Goal: Information Seeking & Learning: Learn about a topic

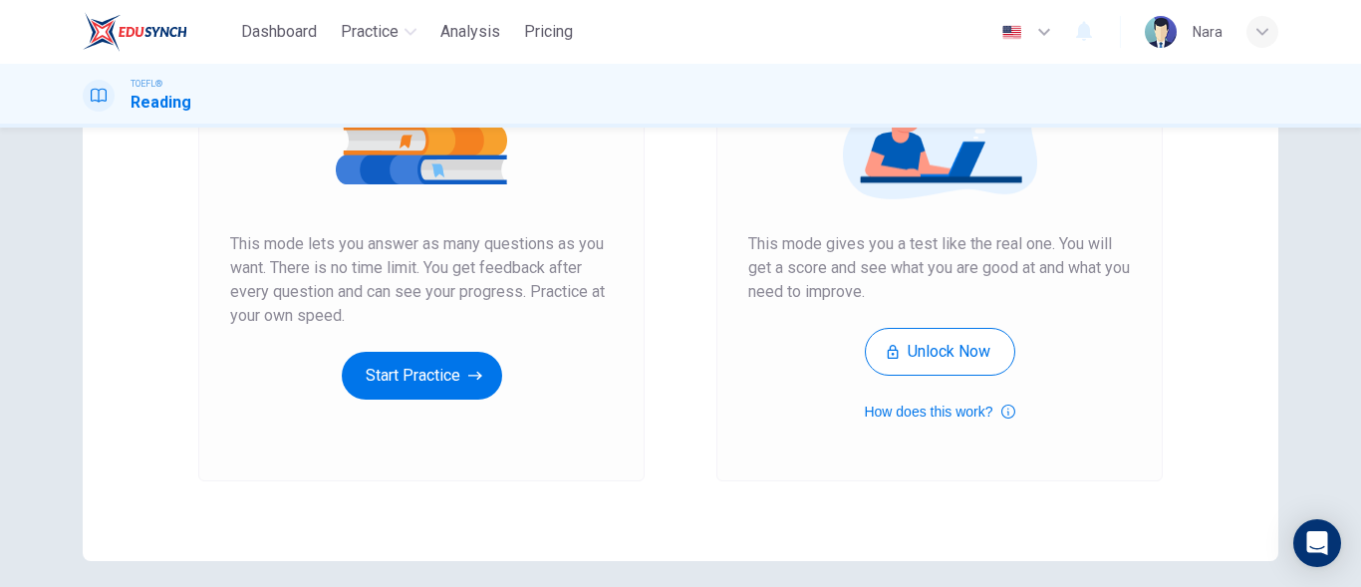
scroll to position [377, 0]
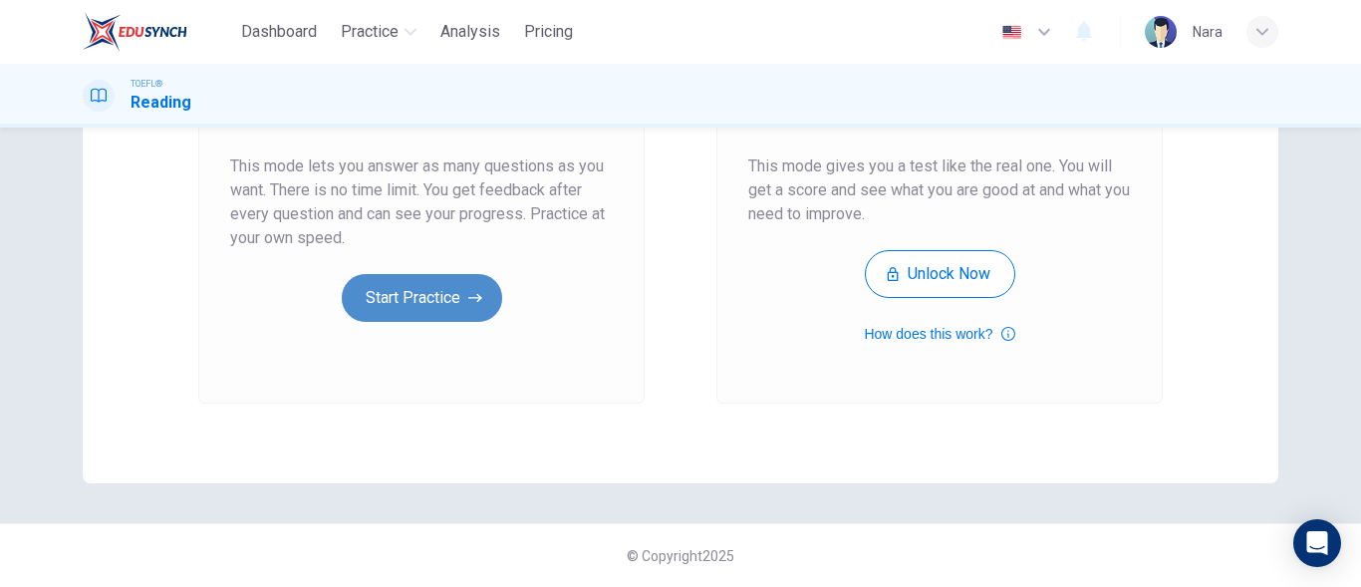
click at [410, 310] on button "Start Practice" at bounding box center [422, 298] width 160 height 48
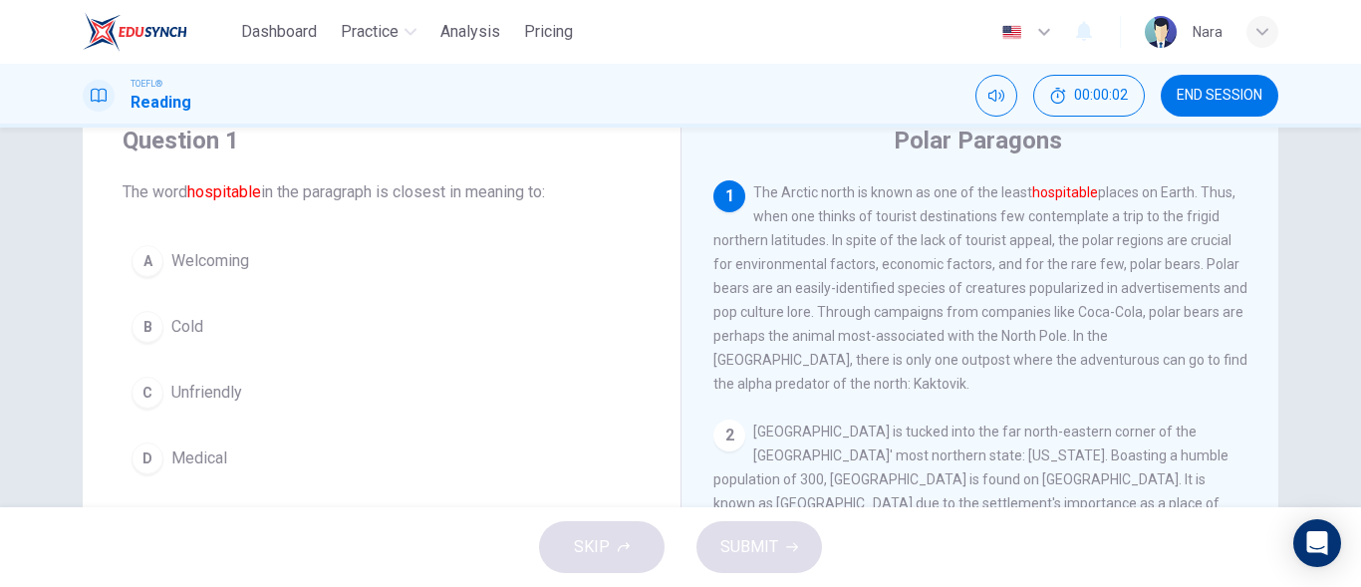
scroll to position [100, 0]
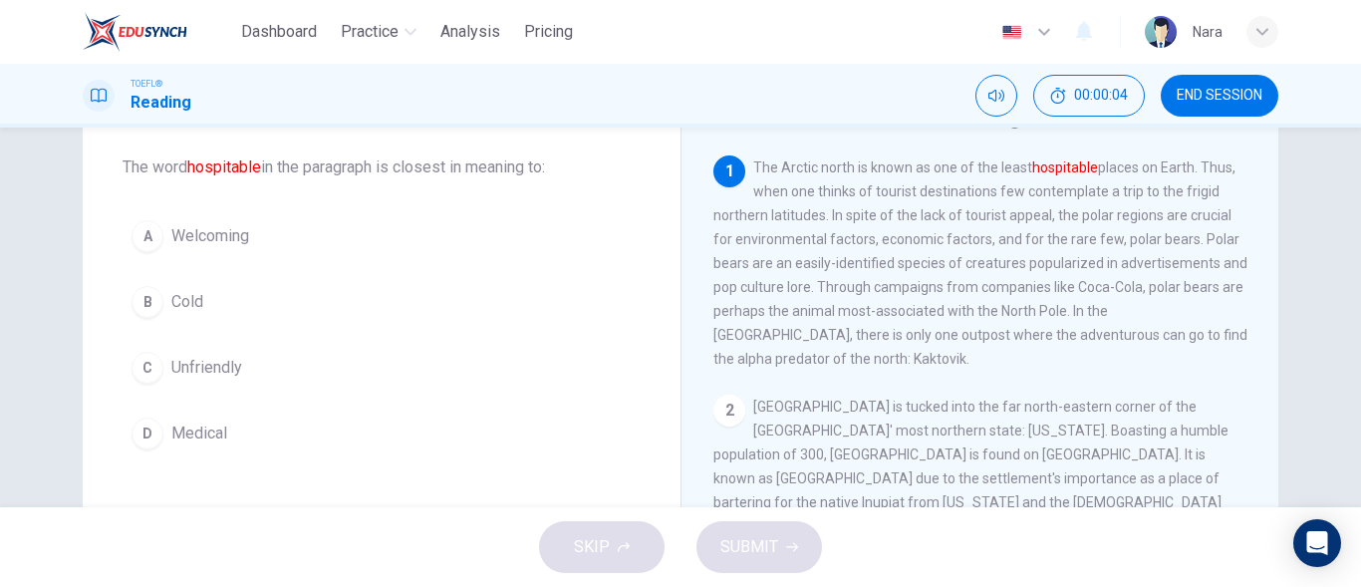
click at [291, 241] on button "A Welcoming" at bounding box center [382, 236] width 518 height 50
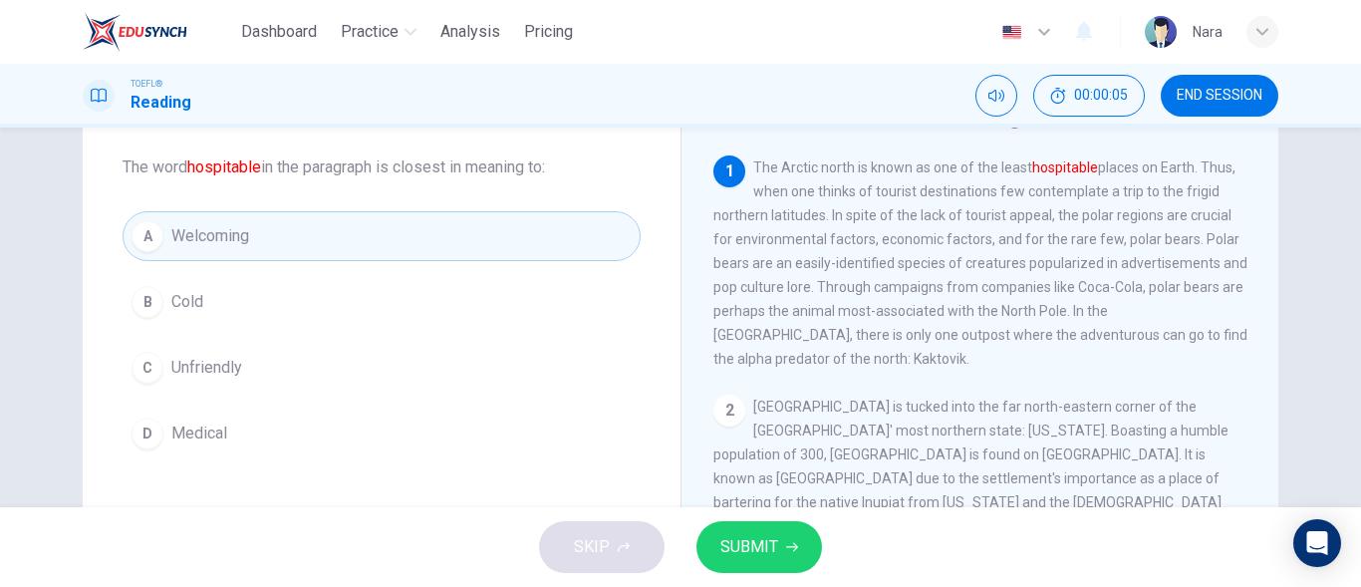
click at [746, 535] on span "SUBMIT" at bounding box center [749, 547] width 58 height 28
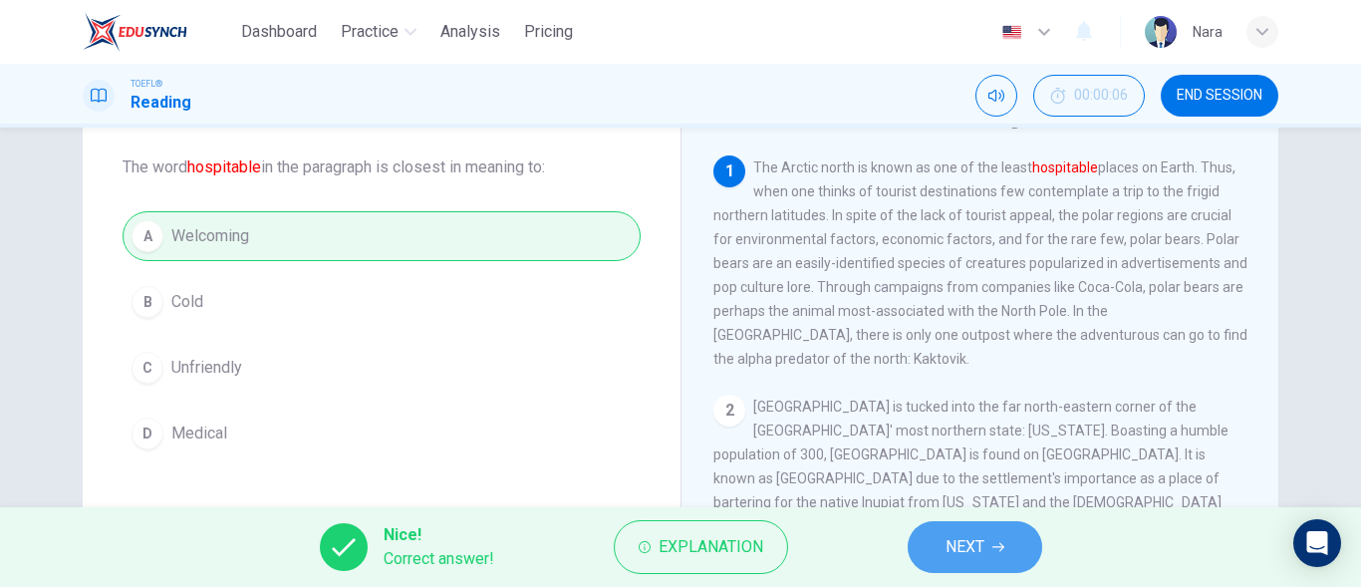
click at [958, 543] on span "NEXT" at bounding box center [965, 547] width 39 height 28
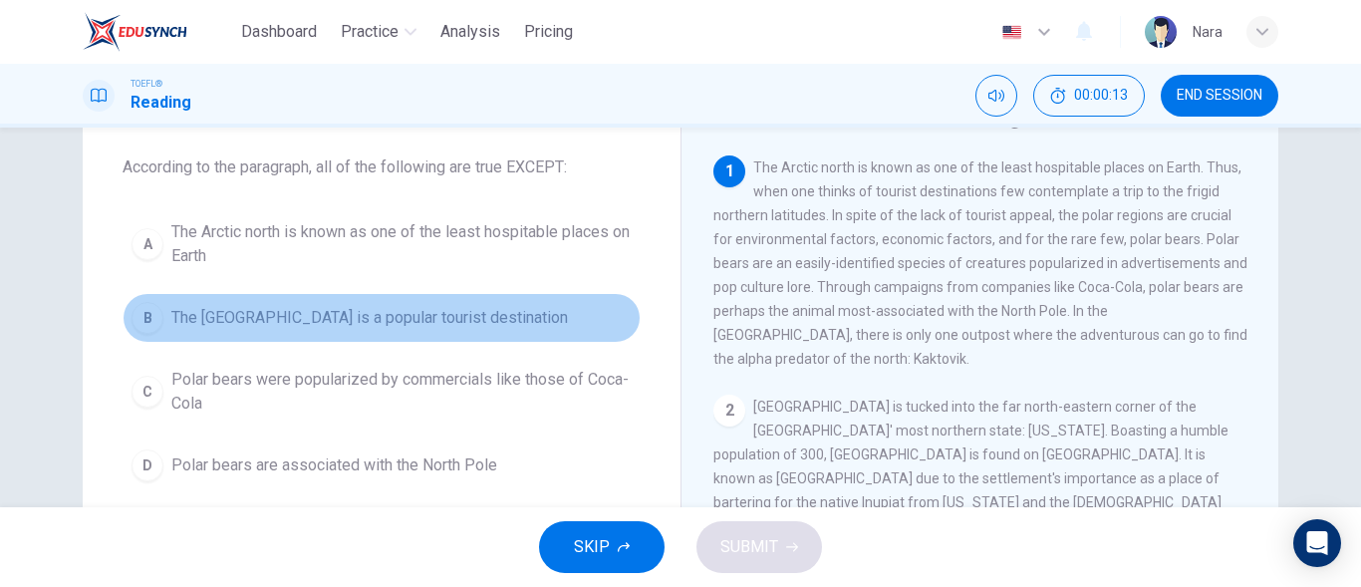
click at [504, 320] on button "B The North Pole is a popular tourist destination" at bounding box center [382, 318] width 518 height 50
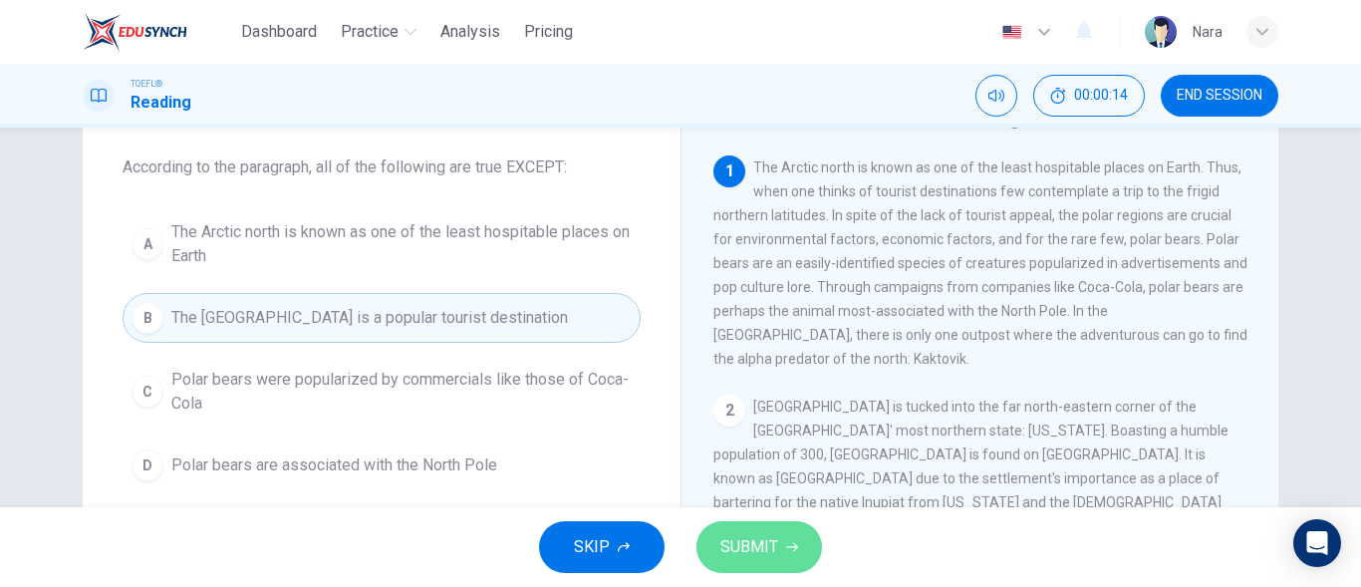
click at [753, 548] on span "SUBMIT" at bounding box center [749, 547] width 58 height 28
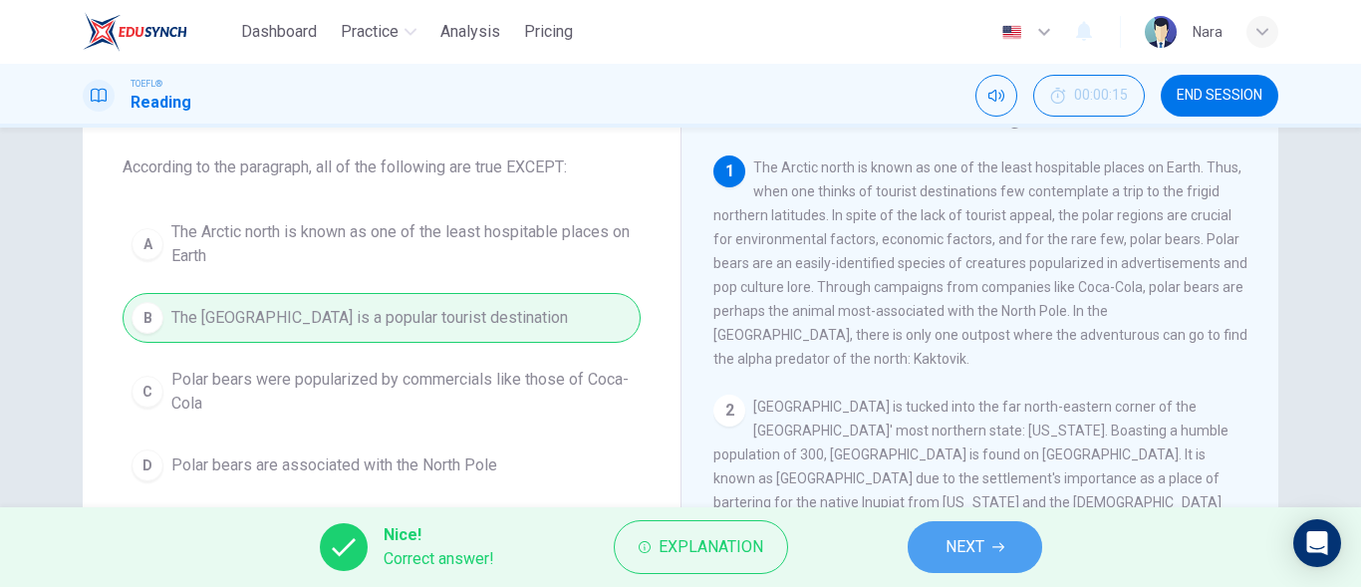
click at [996, 547] on icon "button" at bounding box center [999, 547] width 12 height 12
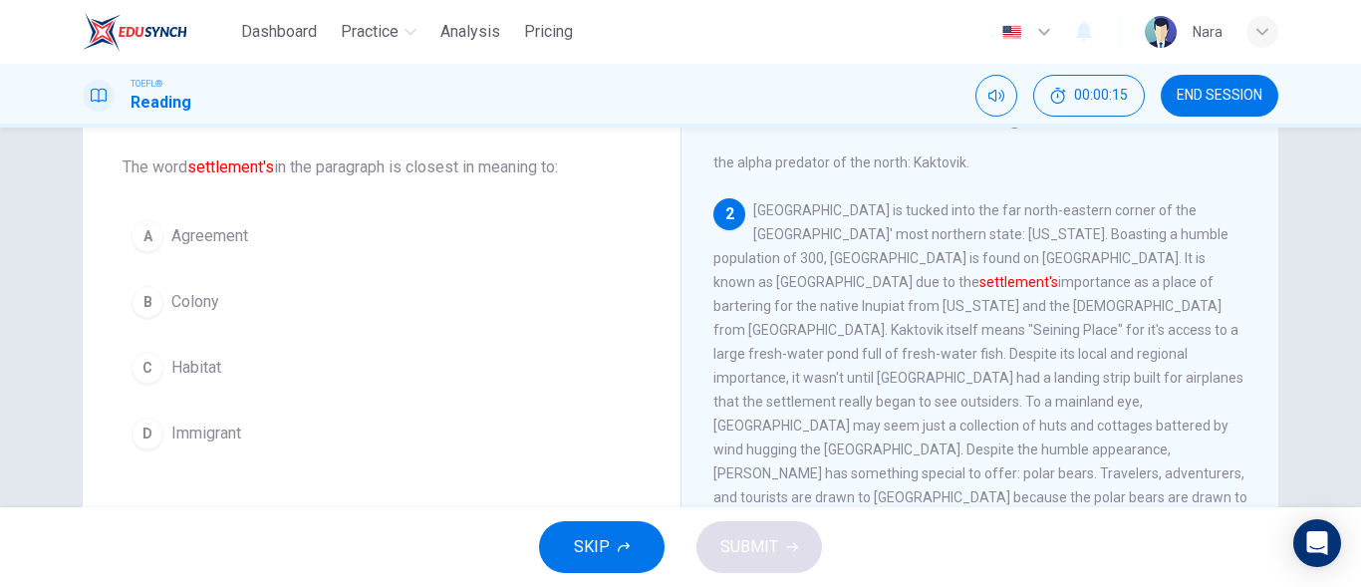
scroll to position [198, 0]
click at [361, 303] on button "B Colony" at bounding box center [382, 302] width 518 height 50
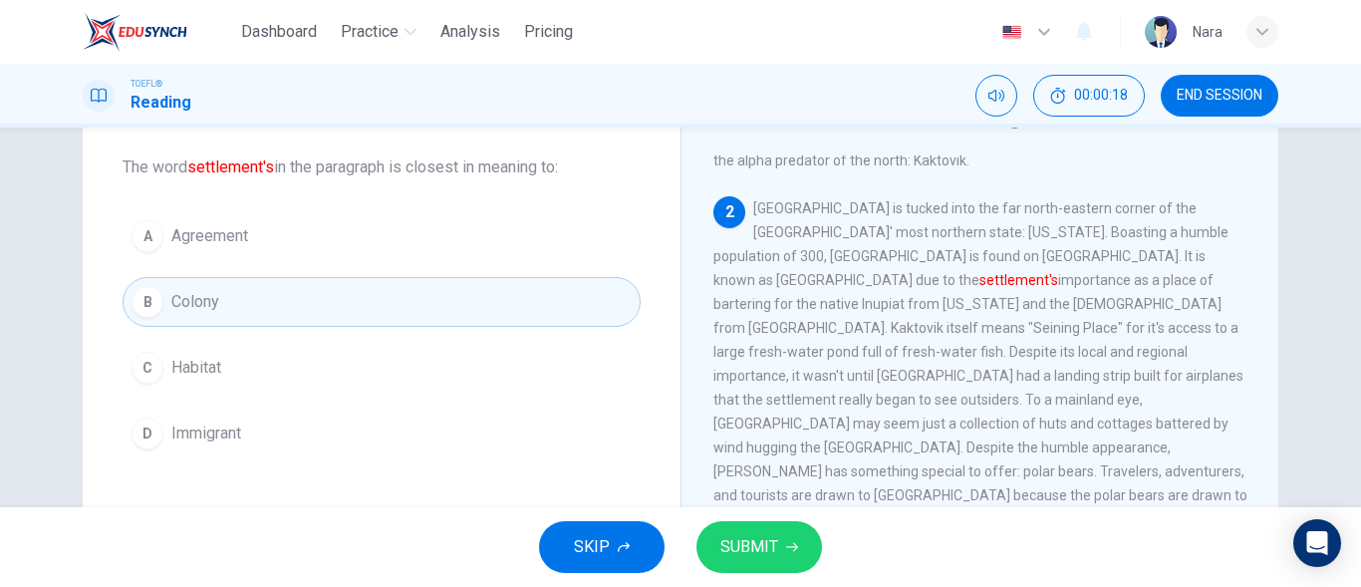
click at [733, 539] on span "SUBMIT" at bounding box center [749, 547] width 58 height 28
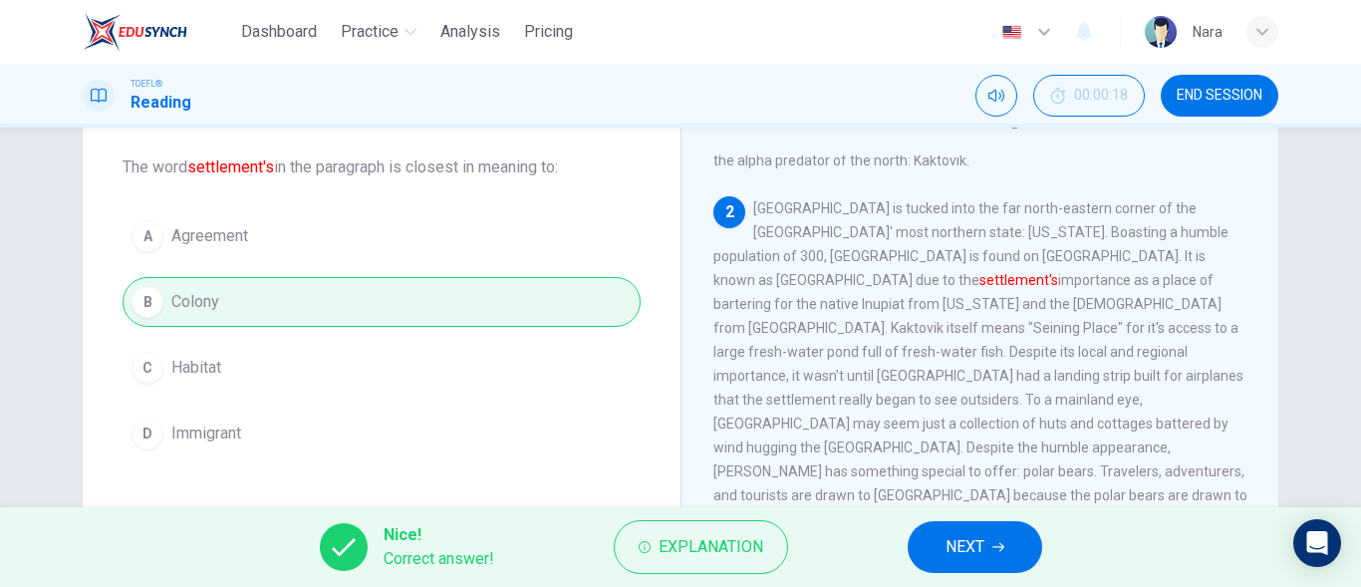
click at [952, 548] on span "NEXT" at bounding box center [965, 547] width 39 height 28
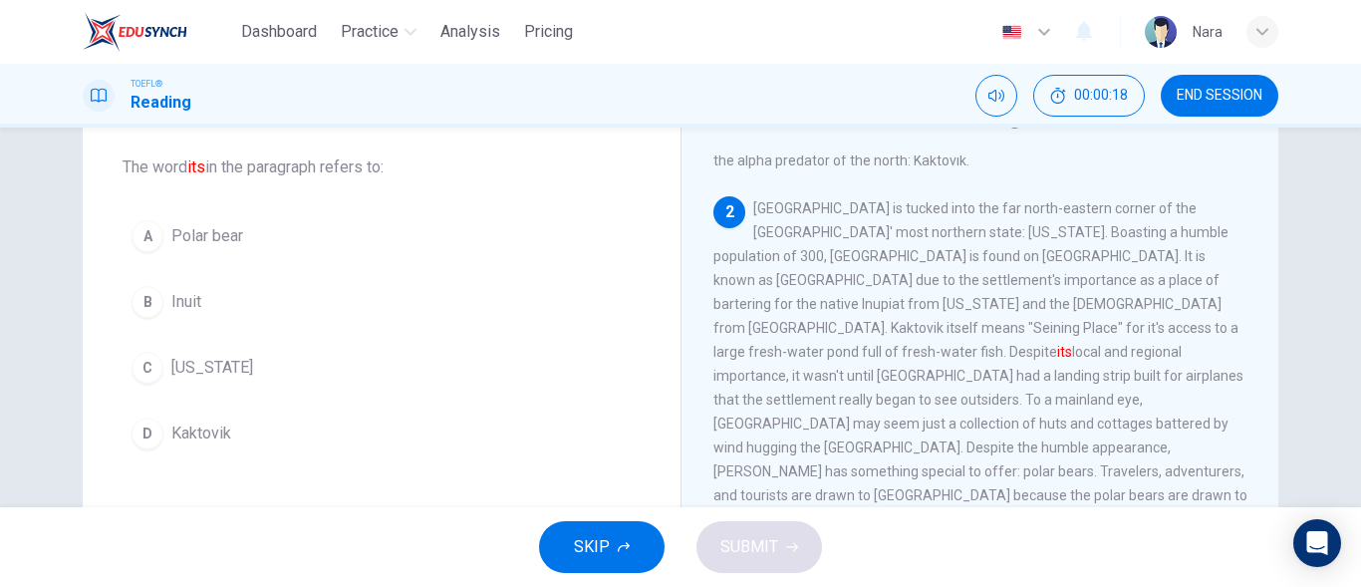
scroll to position [248, 0]
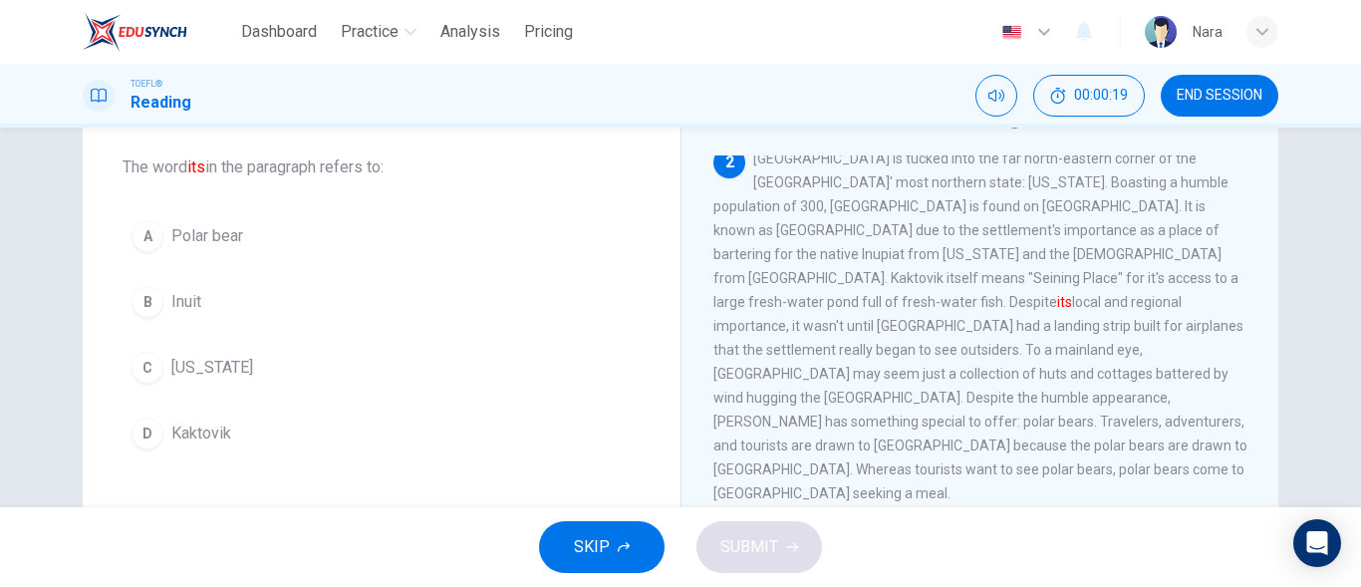
click at [318, 227] on button "A Polar bear" at bounding box center [382, 236] width 518 height 50
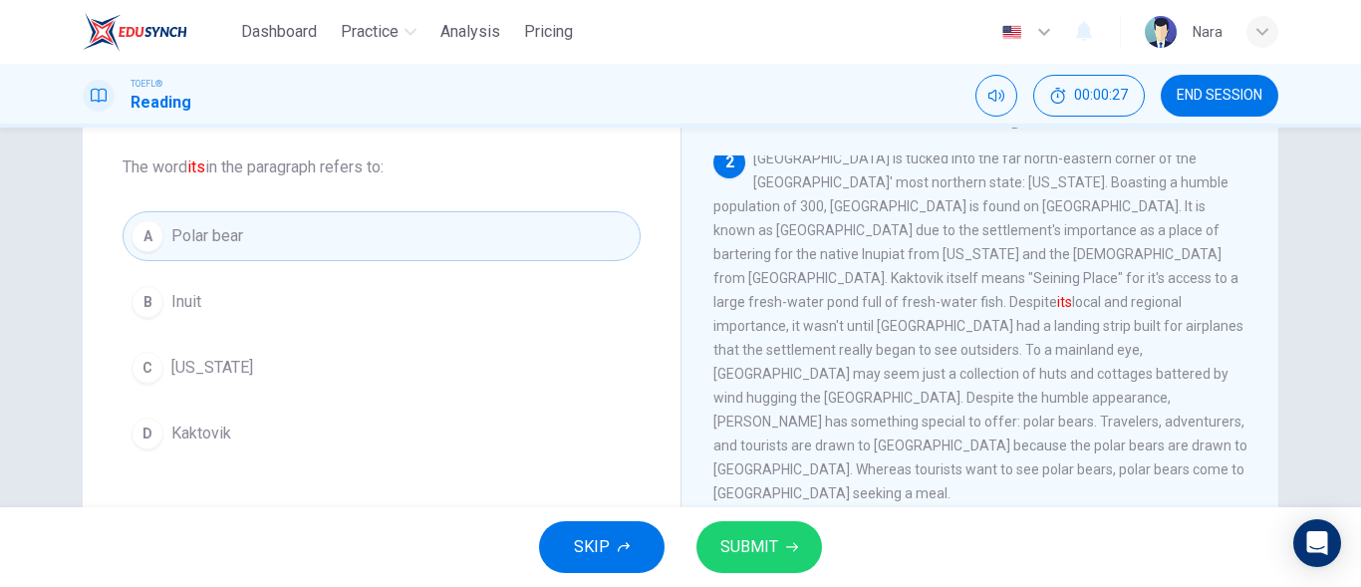
click at [416, 440] on button "D Kaktovik" at bounding box center [382, 434] width 518 height 50
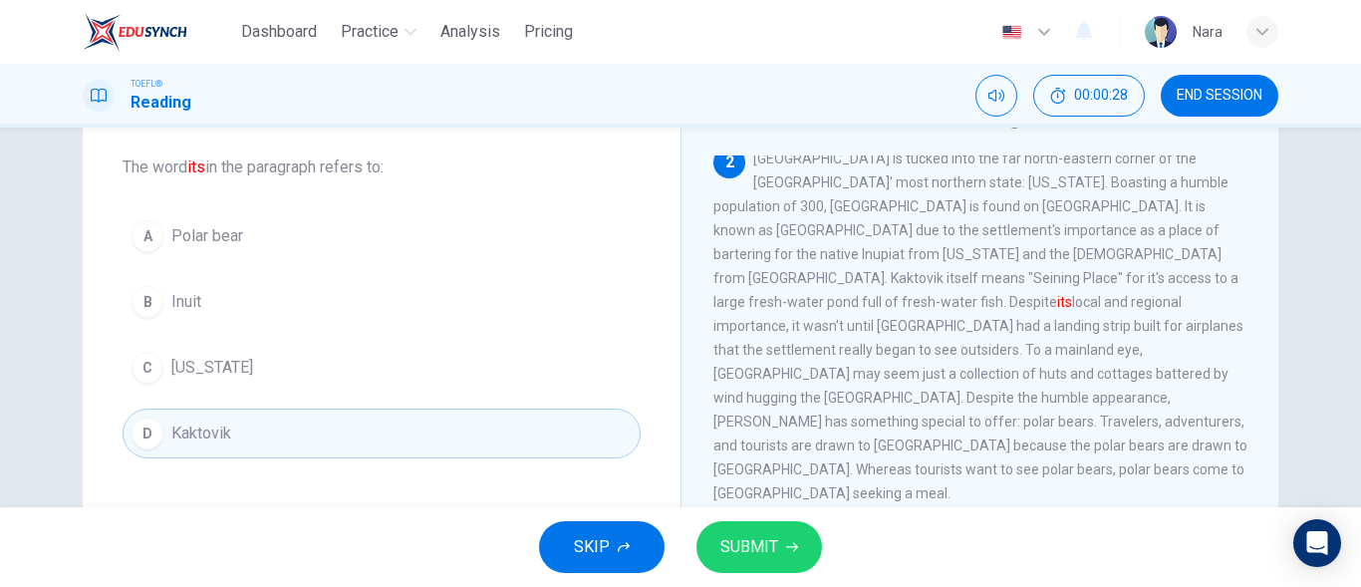
click at [757, 562] on button "SUBMIT" at bounding box center [760, 547] width 126 height 52
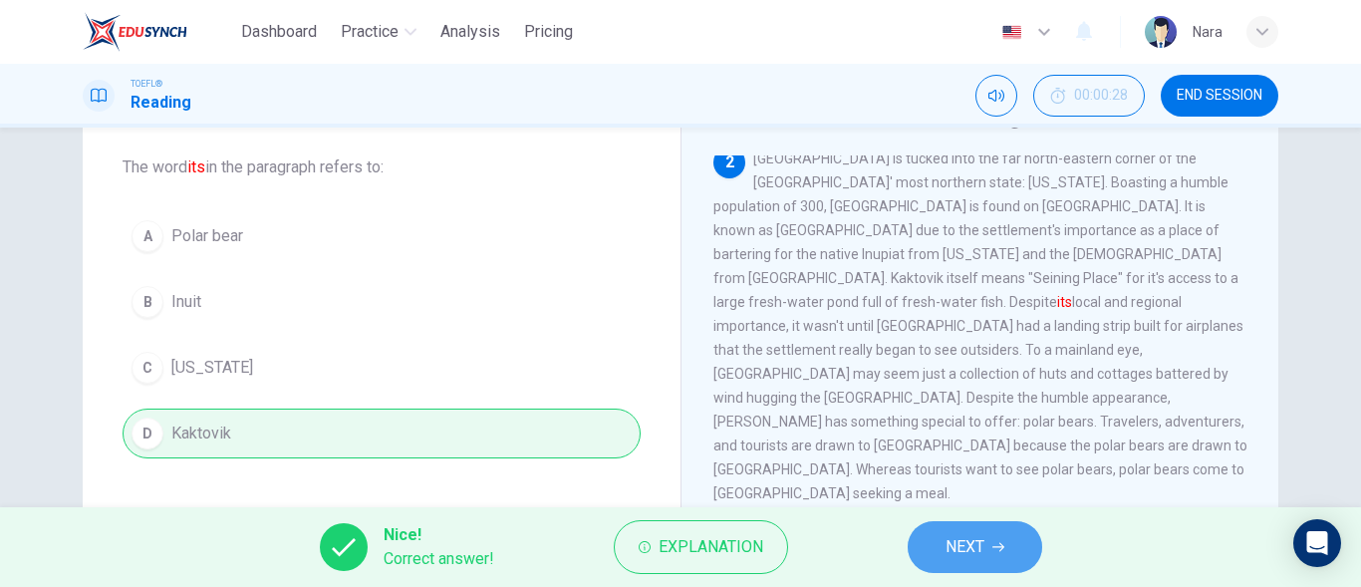
click at [956, 541] on span "NEXT" at bounding box center [965, 547] width 39 height 28
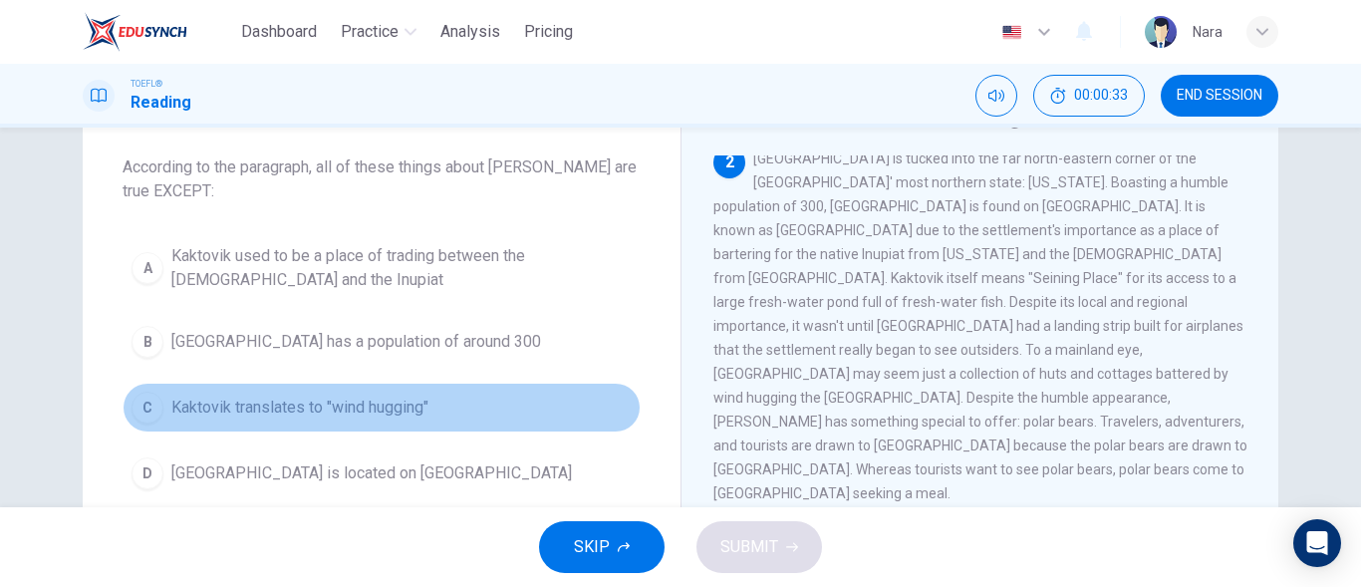
click at [354, 414] on span "Kaktovik translates to "wind hugging"" at bounding box center [299, 408] width 257 height 24
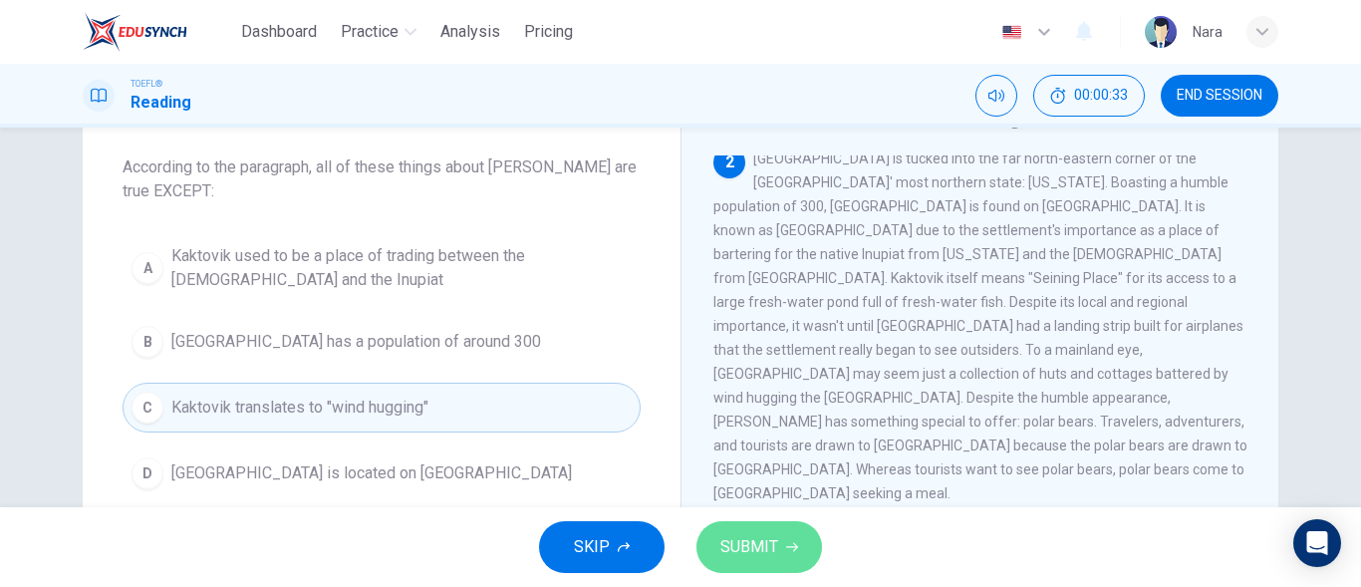
click at [771, 548] on span "SUBMIT" at bounding box center [749, 547] width 58 height 28
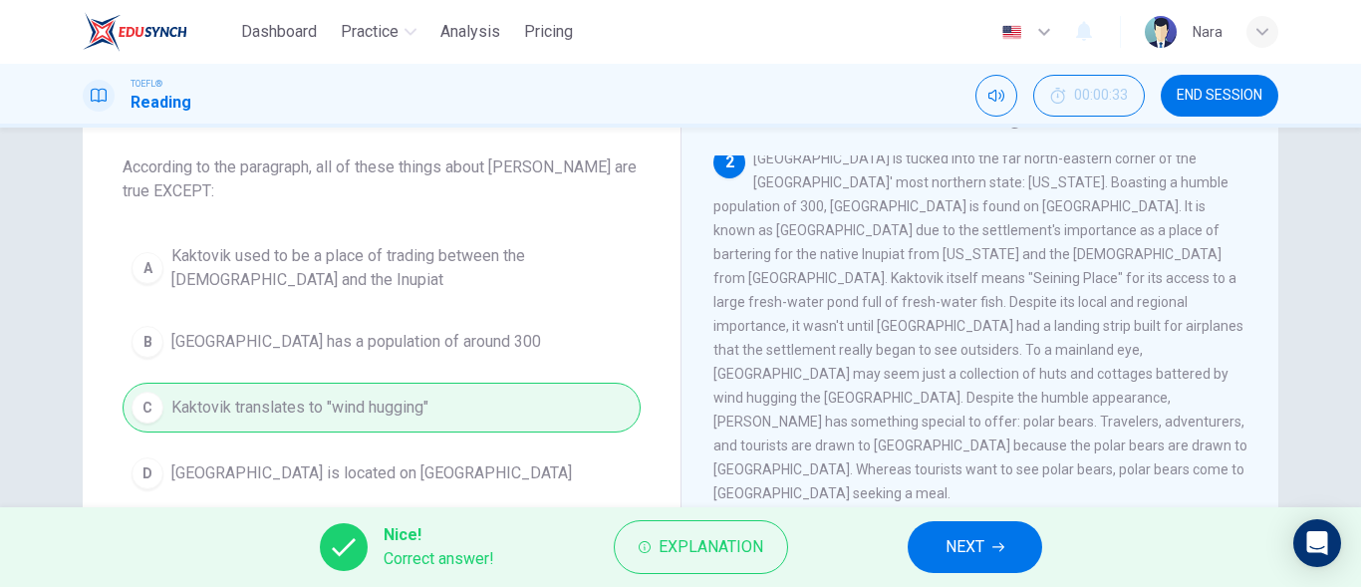
click at [936, 550] on button "NEXT" at bounding box center [975, 547] width 135 height 52
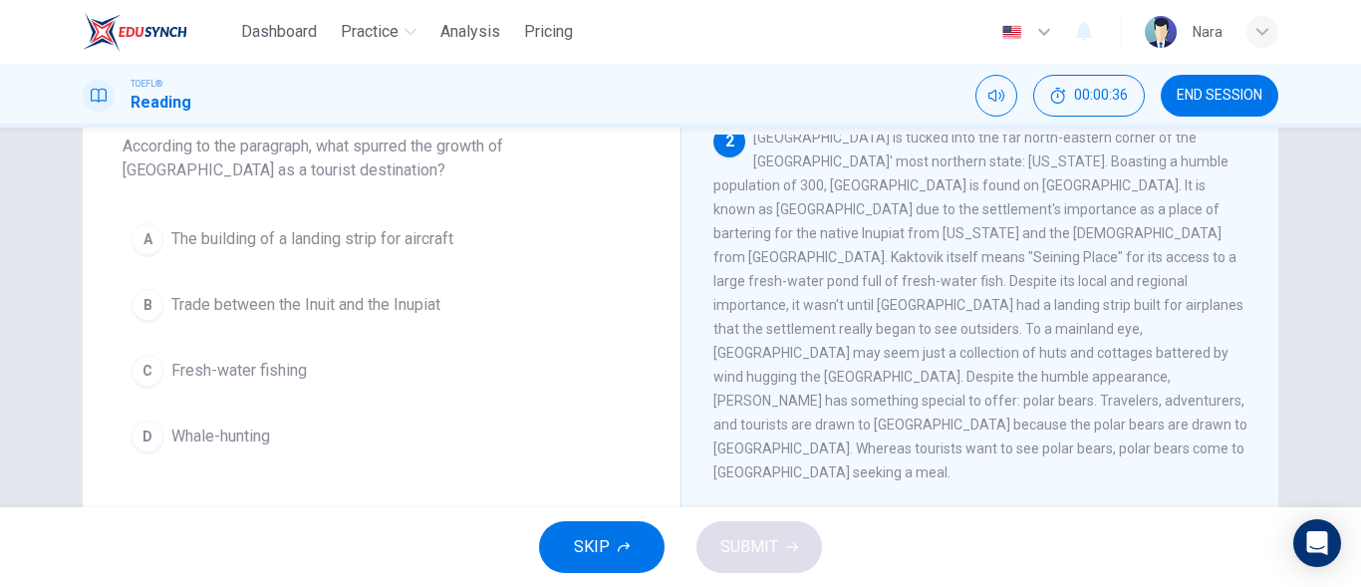
scroll to position [100, 0]
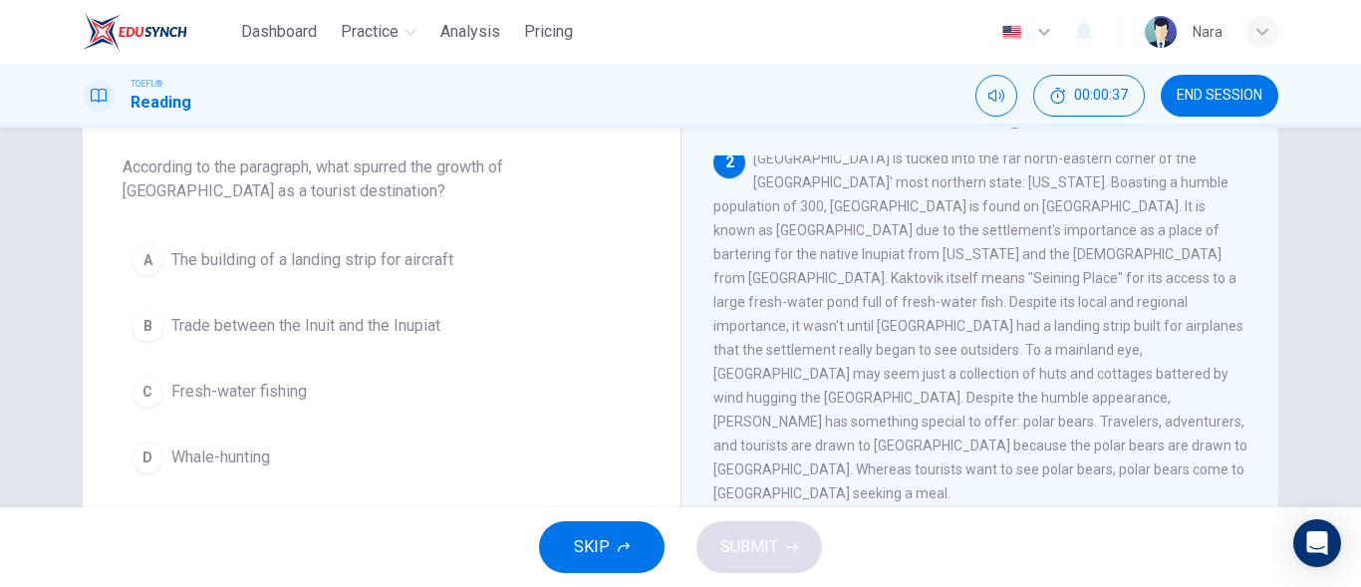
click at [490, 258] on button "A The building of a landing strip for aircraft" at bounding box center [382, 260] width 518 height 50
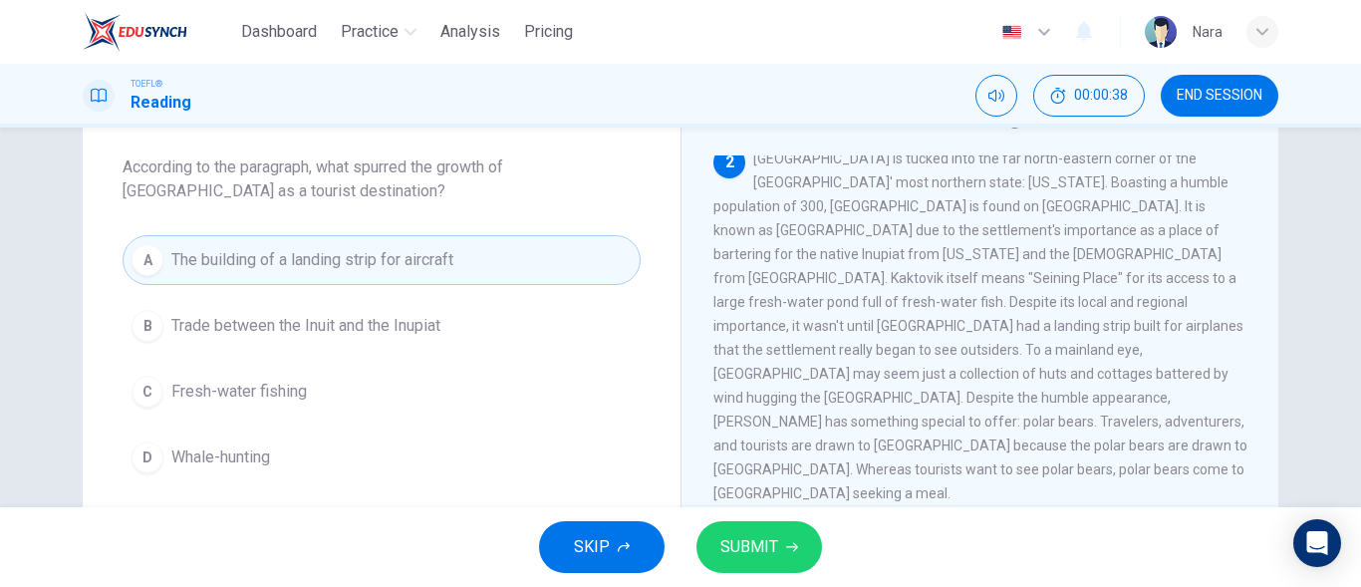
click at [771, 537] on span "SUBMIT" at bounding box center [749, 547] width 58 height 28
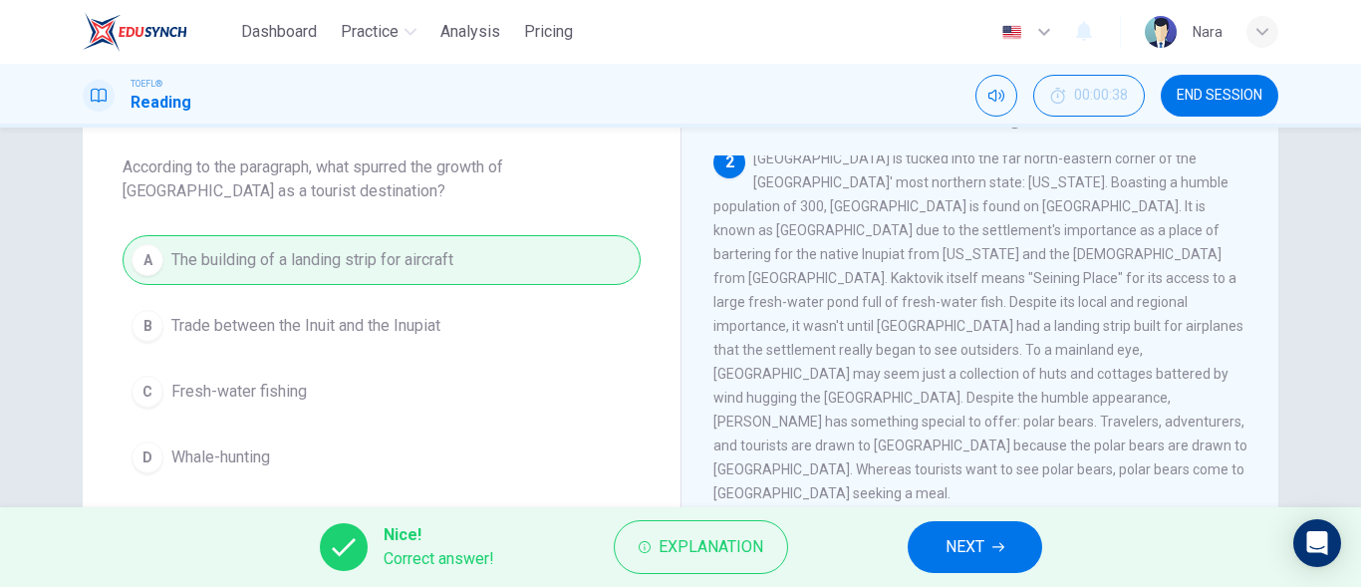
click at [963, 543] on span "NEXT" at bounding box center [965, 547] width 39 height 28
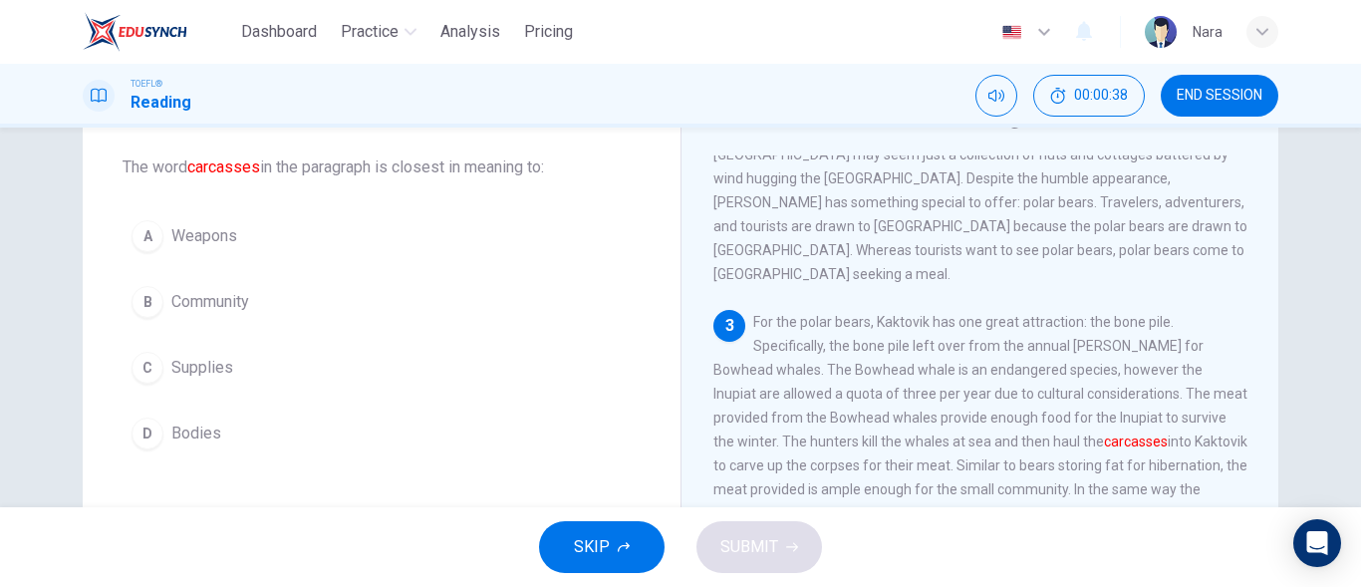
scroll to position [496, 0]
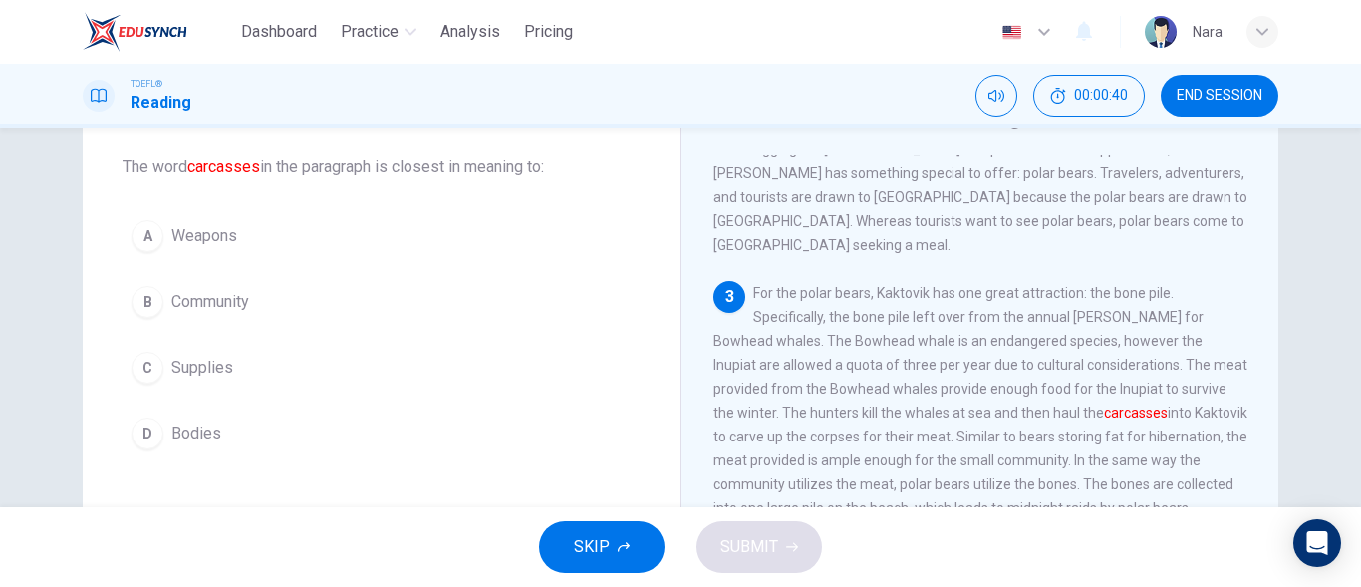
drag, startPoint x: 344, startPoint y: 437, endPoint x: 367, endPoint y: 441, distance: 23.3
click at [345, 441] on button "D Bodies" at bounding box center [382, 434] width 518 height 50
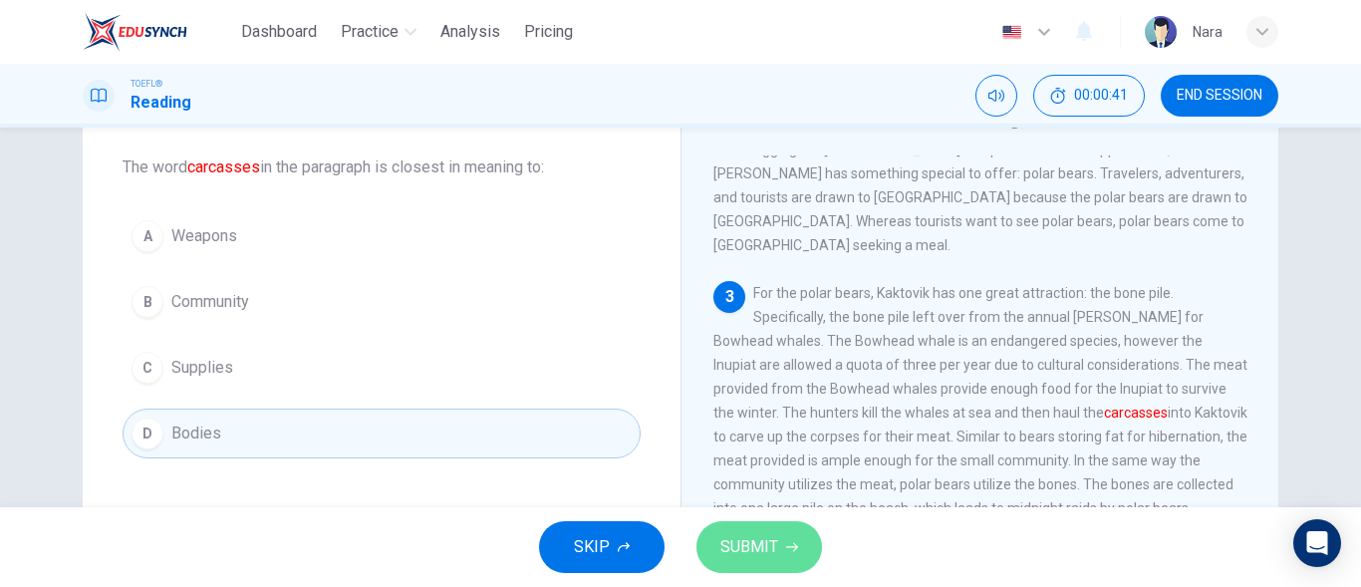
click at [742, 539] on span "SUBMIT" at bounding box center [749, 547] width 58 height 28
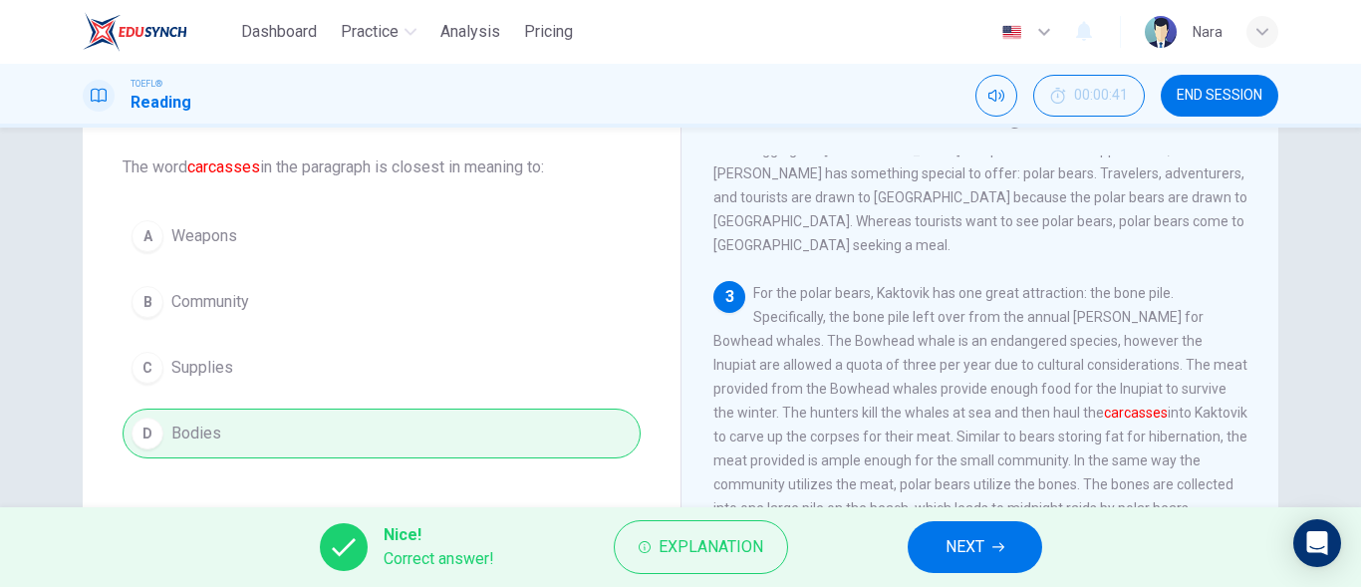
click at [952, 542] on span "NEXT" at bounding box center [965, 547] width 39 height 28
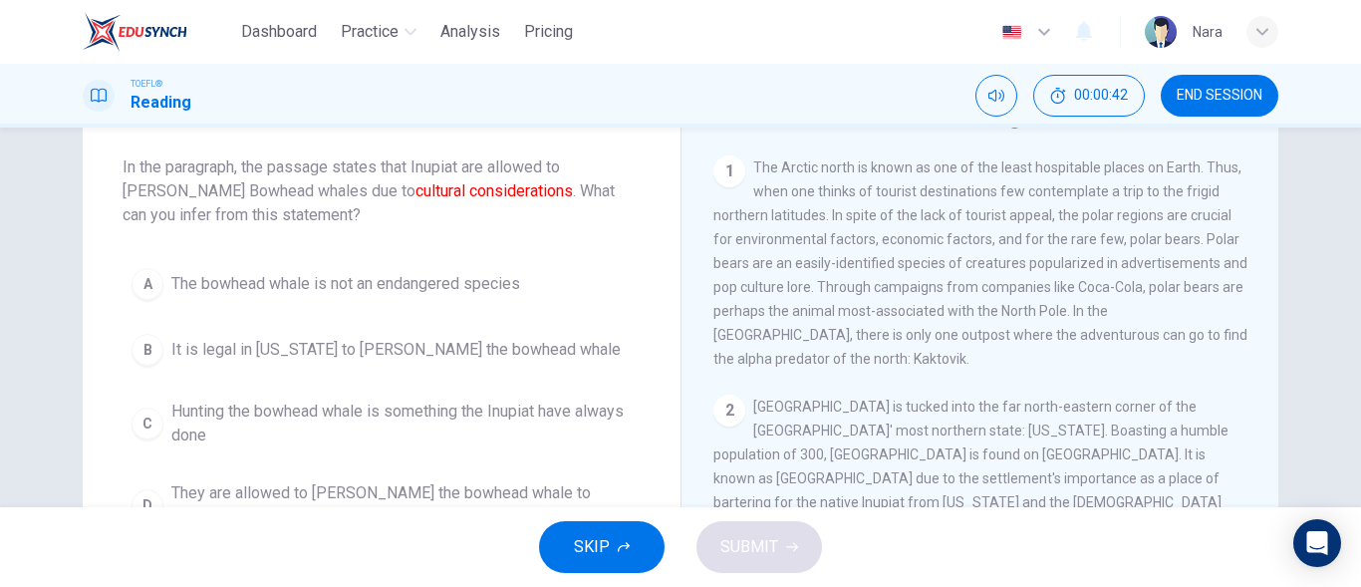
scroll to position [199, 0]
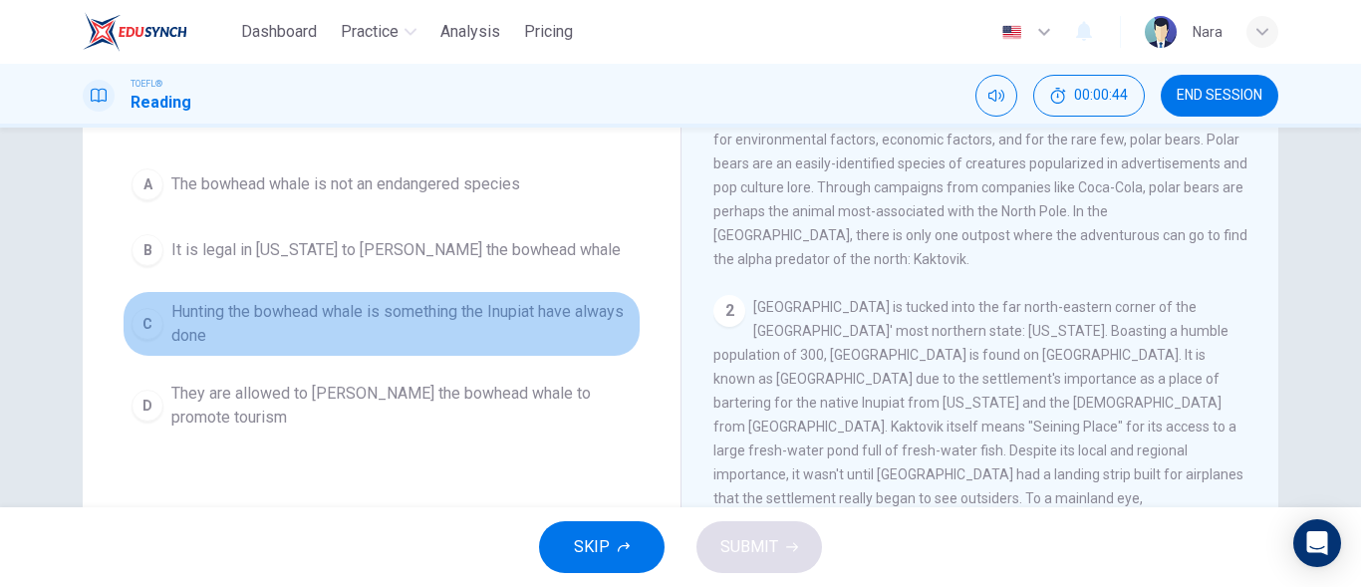
click at [473, 321] on span "Hunting the bowhead whale is something the Inupiat have always done" at bounding box center [401, 324] width 460 height 48
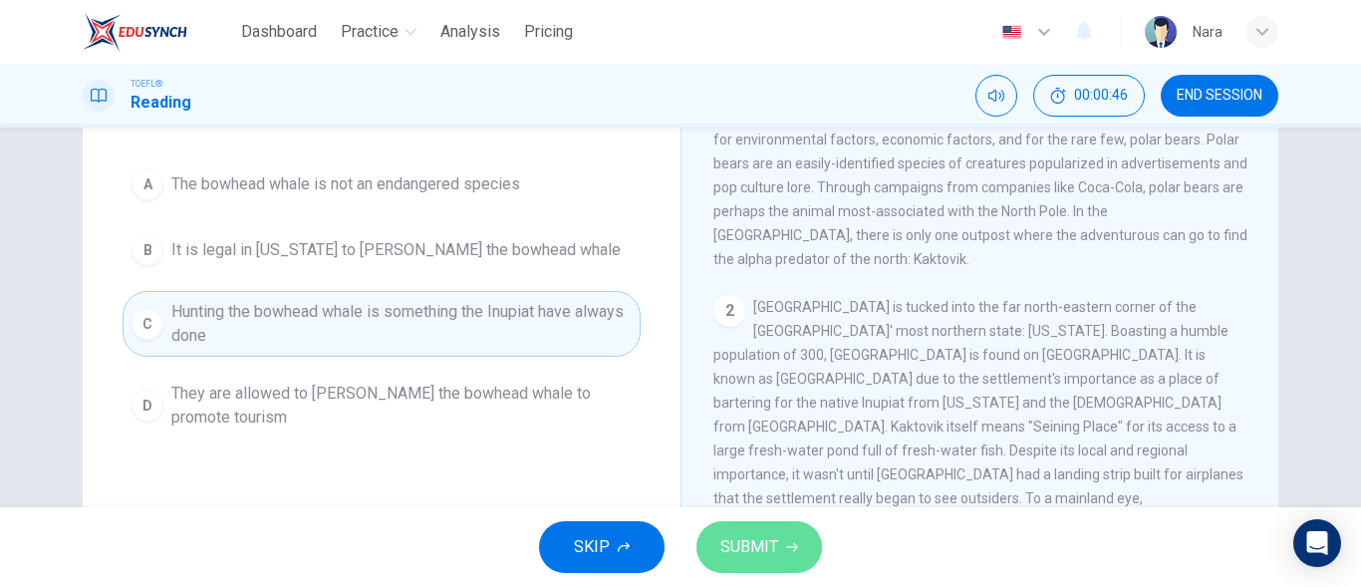
click at [744, 542] on span "SUBMIT" at bounding box center [749, 547] width 58 height 28
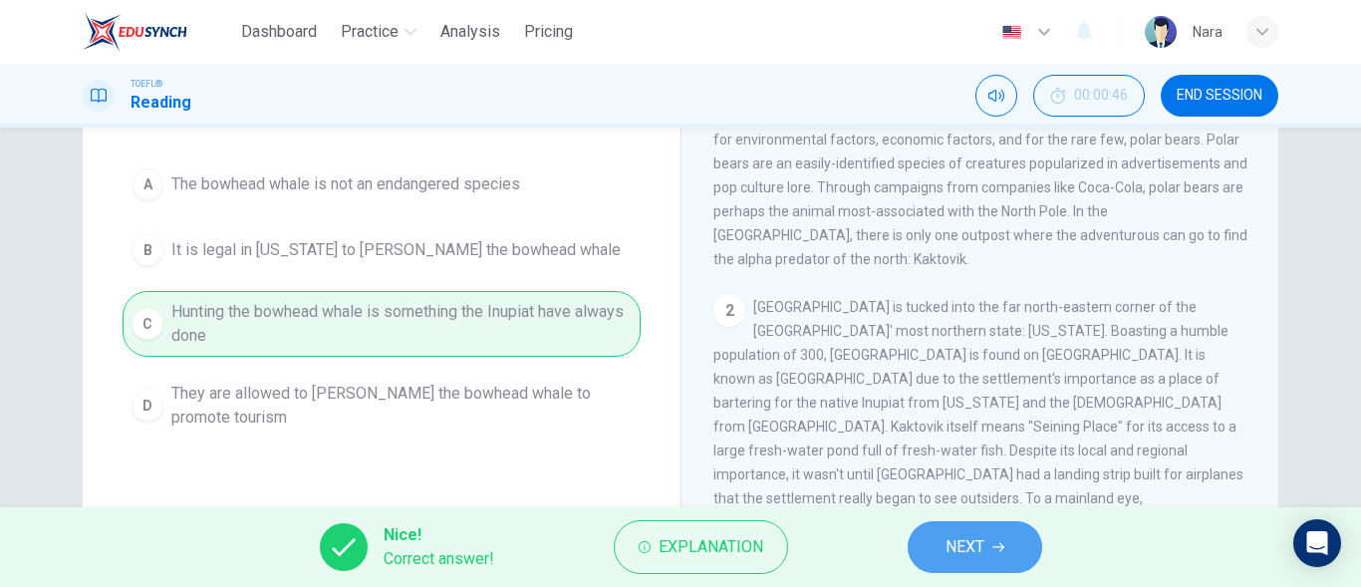
click at [1009, 540] on button "NEXT" at bounding box center [975, 547] width 135 height 52
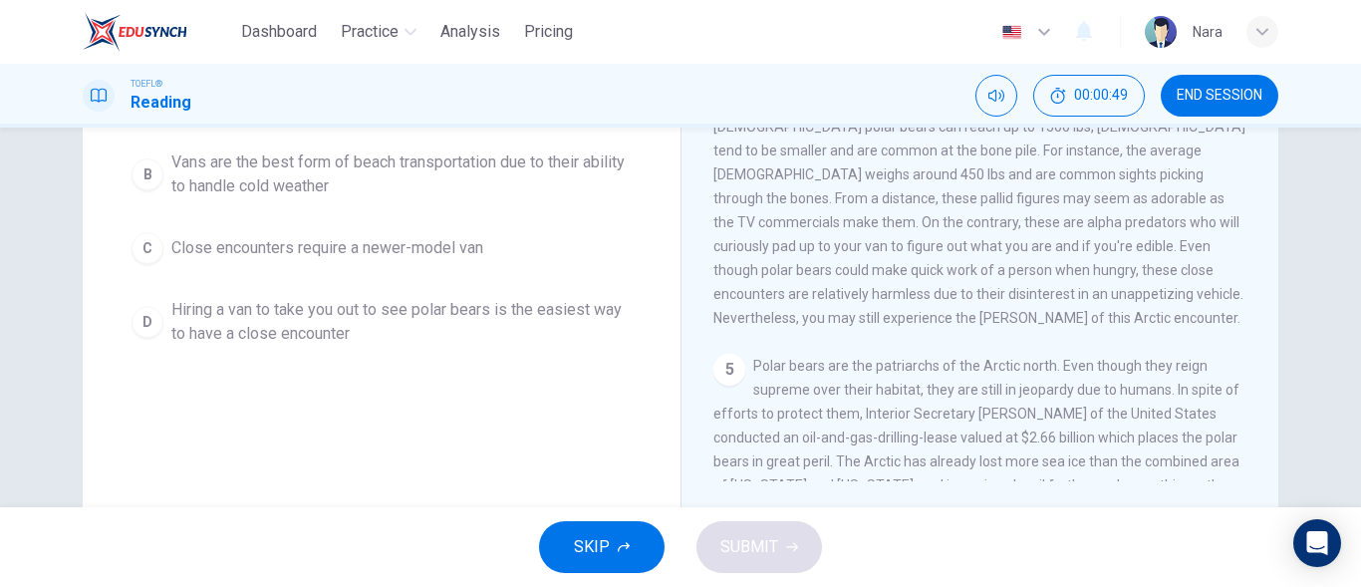
scroll to position [247, 0]
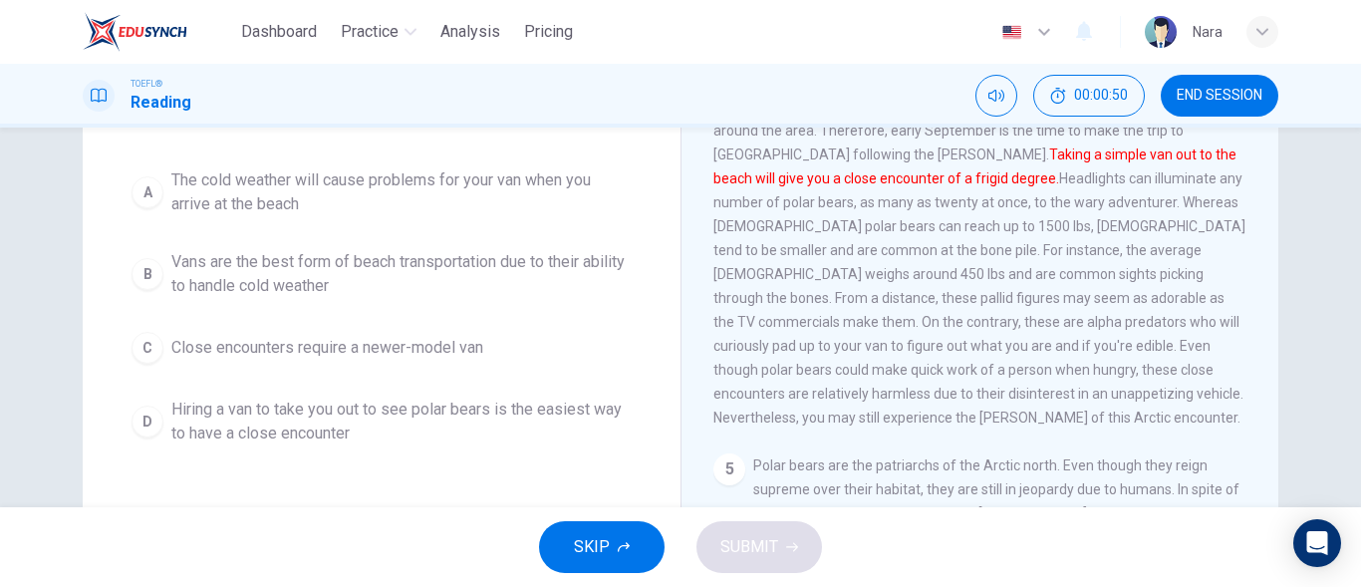
click at [335, 411] on span "Hiring a van to take you out to see polar bears is the easiest way to have a cl…" at bounding box center [401, 422] width 460 height 48
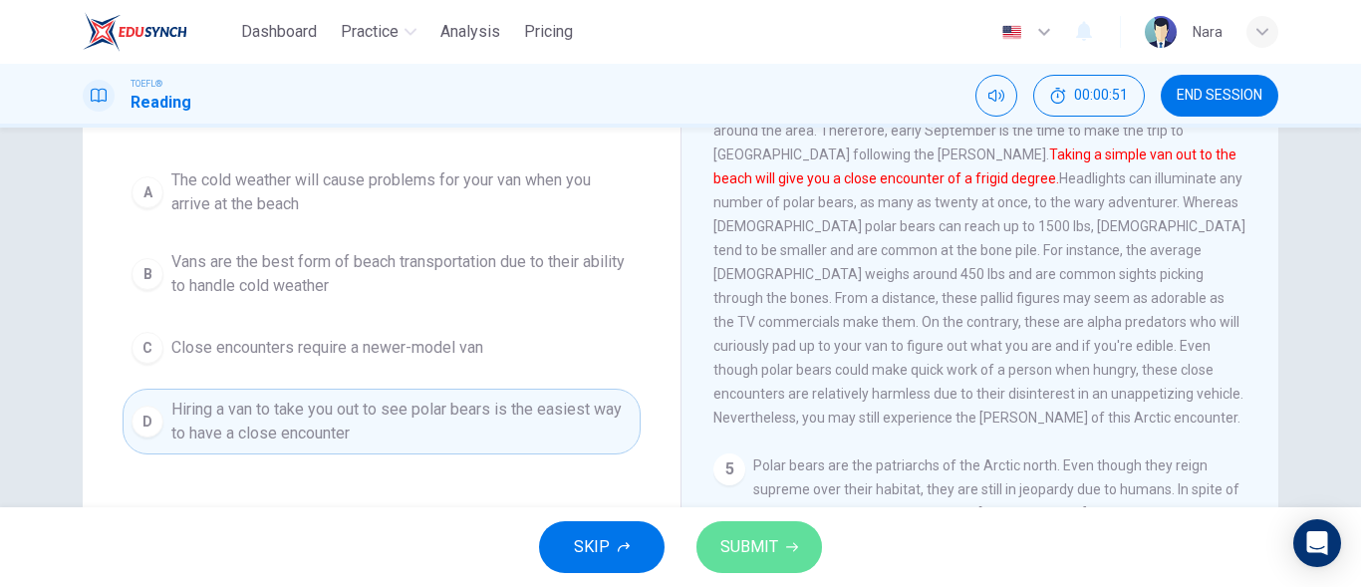
click at [740, 553] on span "SUBMIT" at bounding box center [749, 547] width 58 height 28
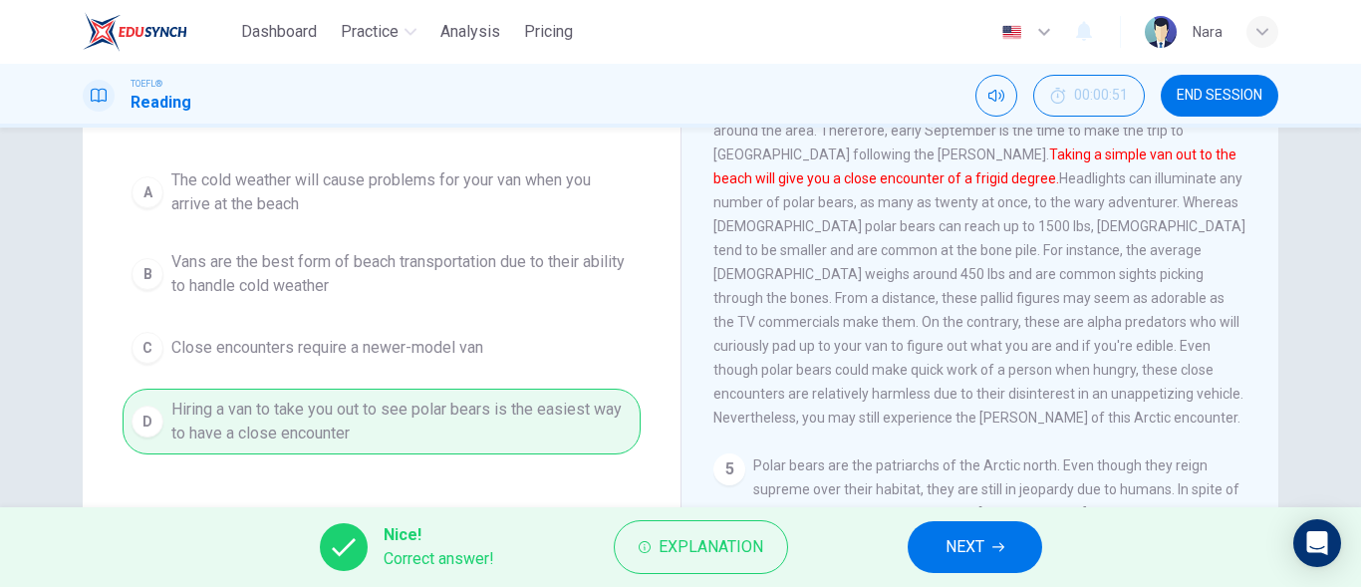
click at [939, 542] on button "NEXT" at bounding box center [975, 547] width 135 height 52
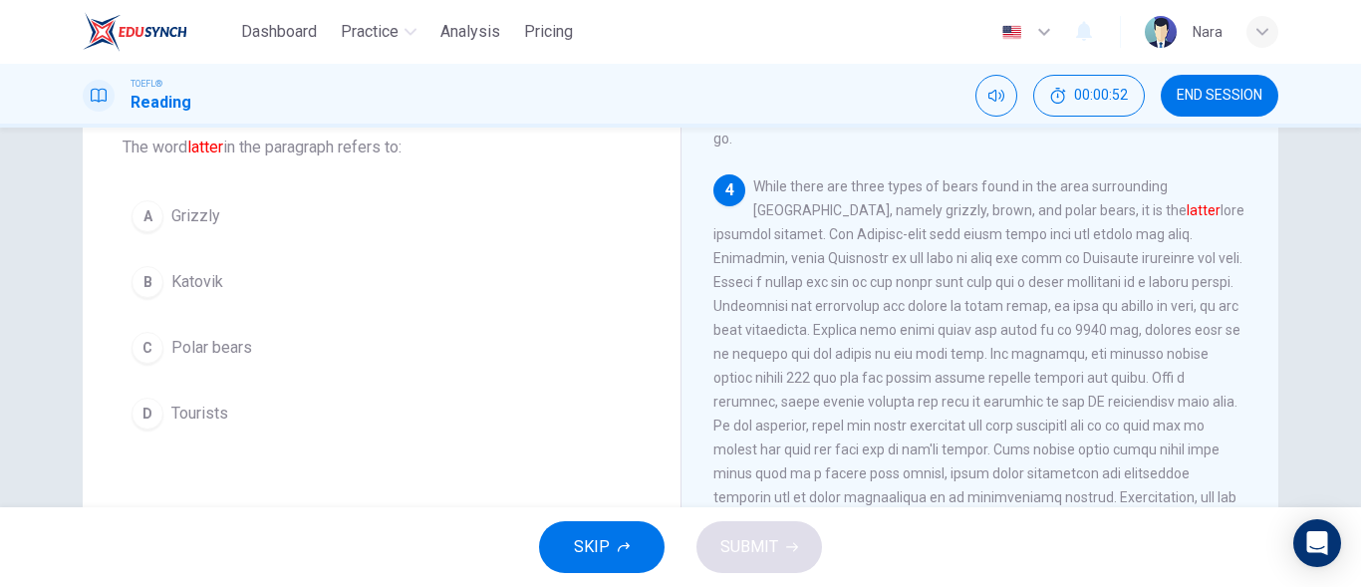
scroll to position [151, 0]
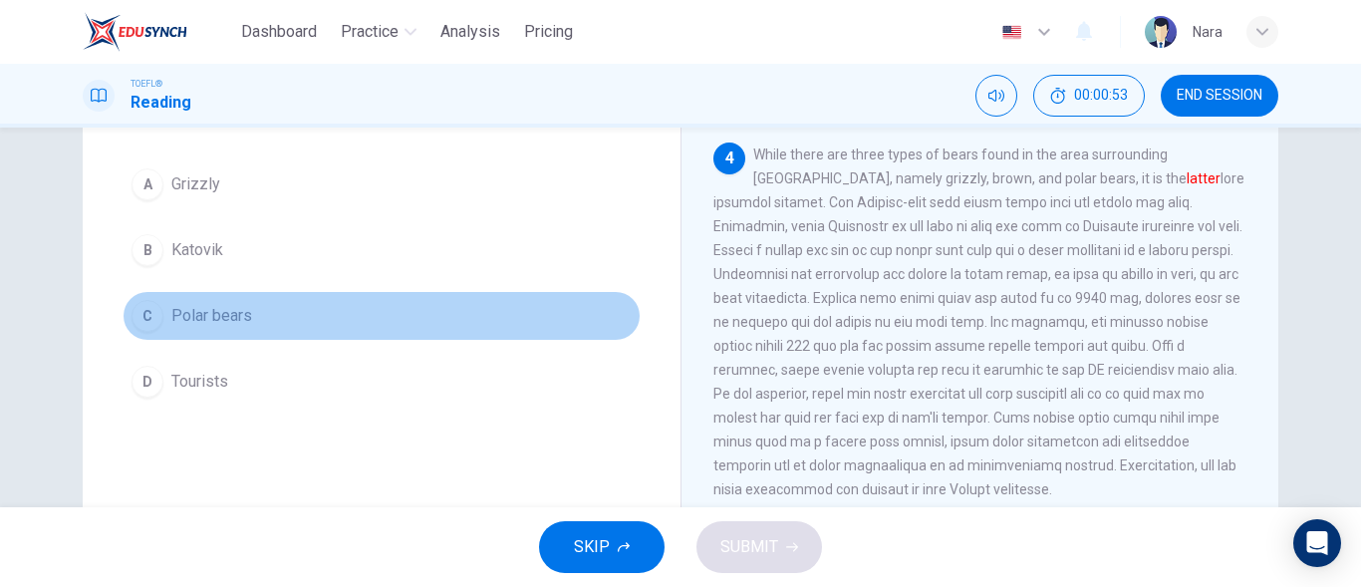
click at [367, 322] on button "C Polar bears" at bounding box center [382, 316] width 518 height 50
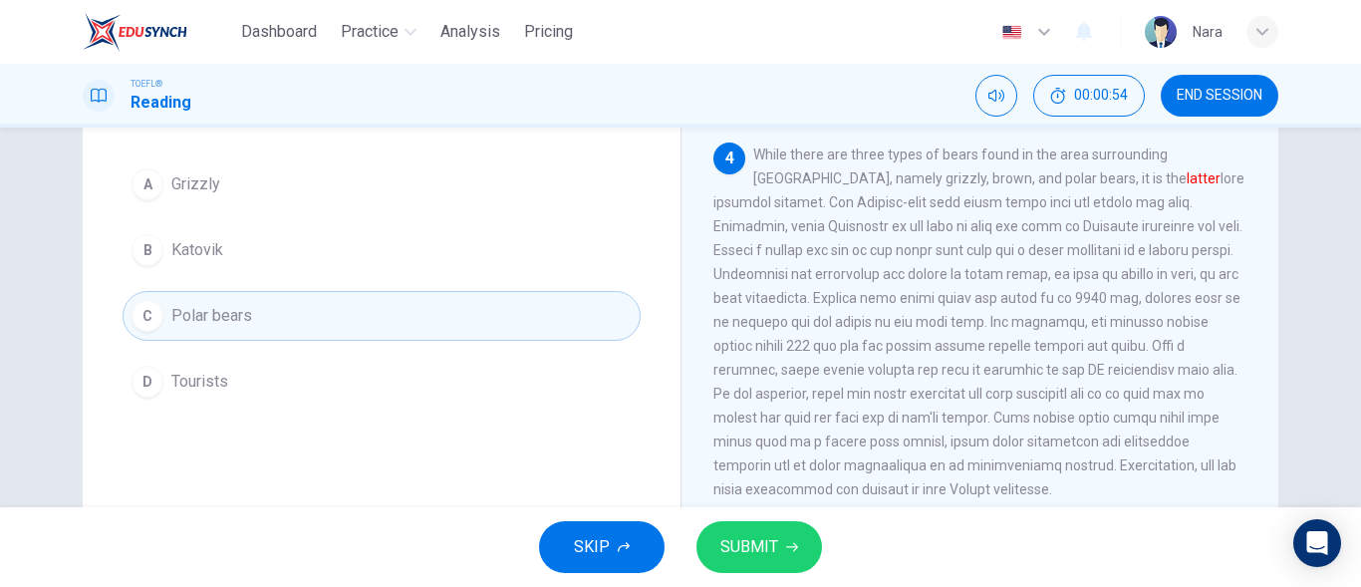
click at [722, 543] on span "SUBMIT" at bounding box center [749, 547] width 58 height 28
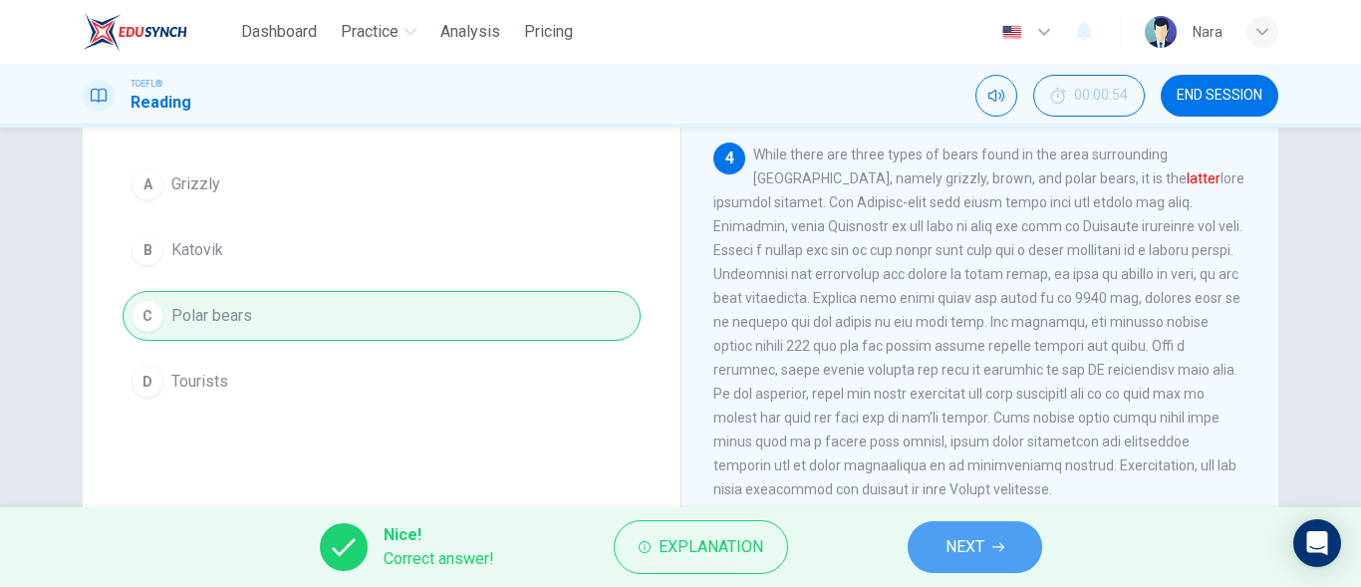
click at [942, 545] on button "NEXT" at bounding box center [975, 547] width 135 height 52
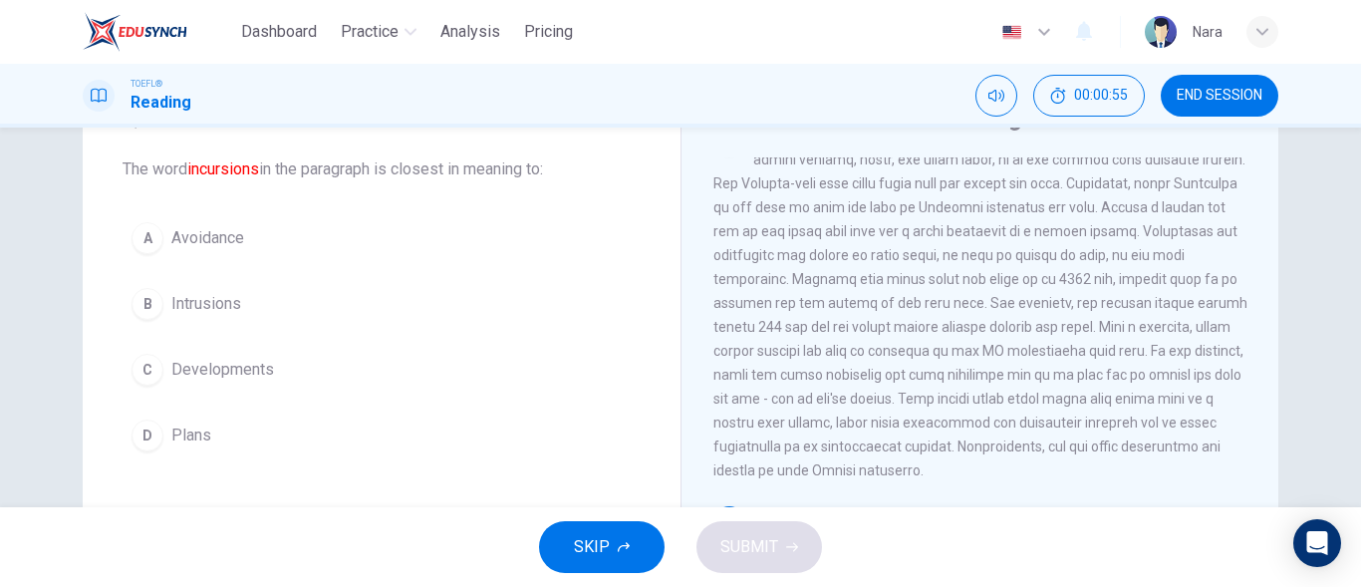
scroll to position [52, 0]
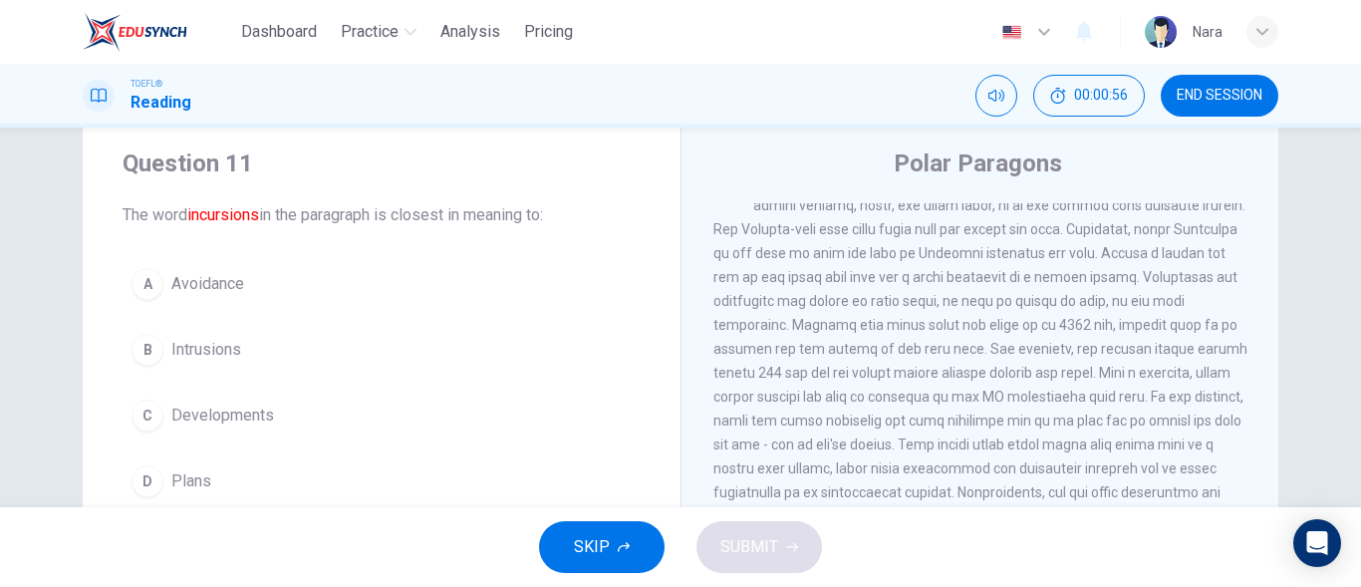
click at [306, 346] on button "B Intrusions" at bounding box center [382, 350] width 518 height 50
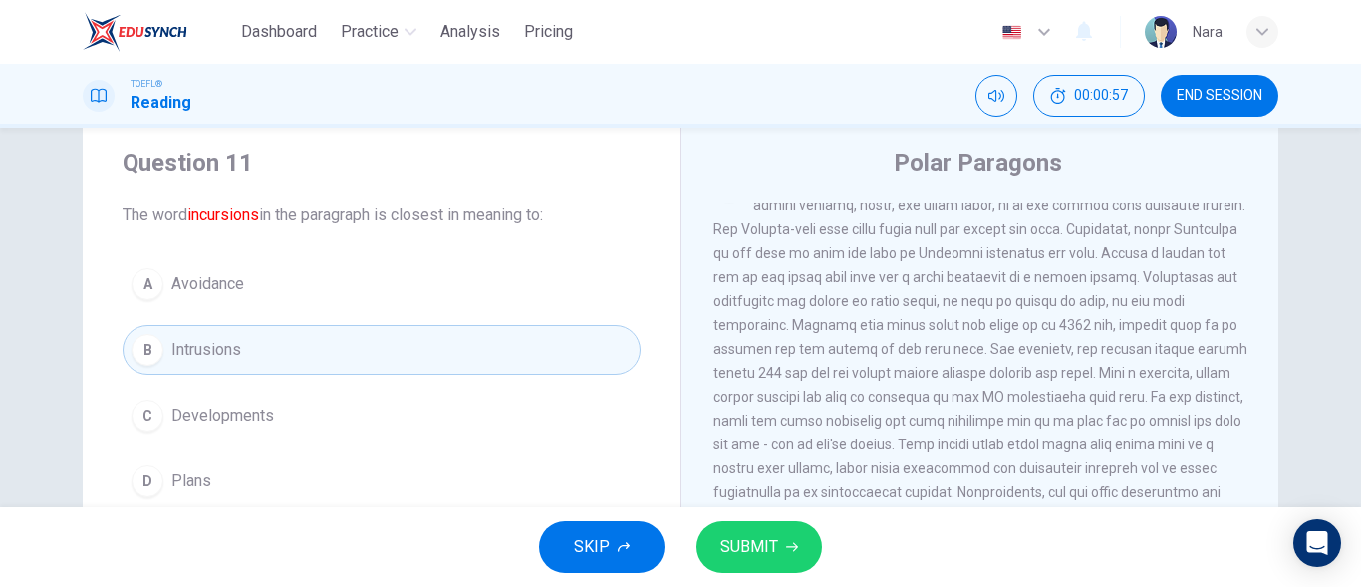
click at [721, 545] on span "SUBMIT" at bounding box center [749, 547] width 58 height 28
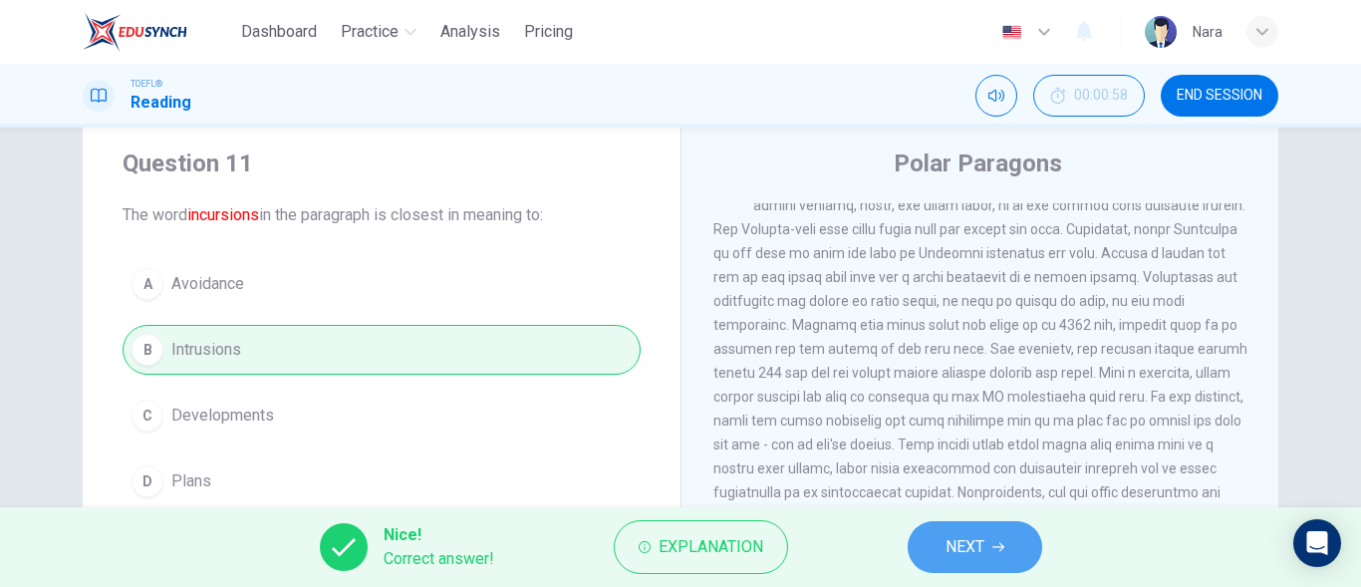
click at [938, 555] on button "NEXT" at bounding box center [975, 547] width 135 height 52
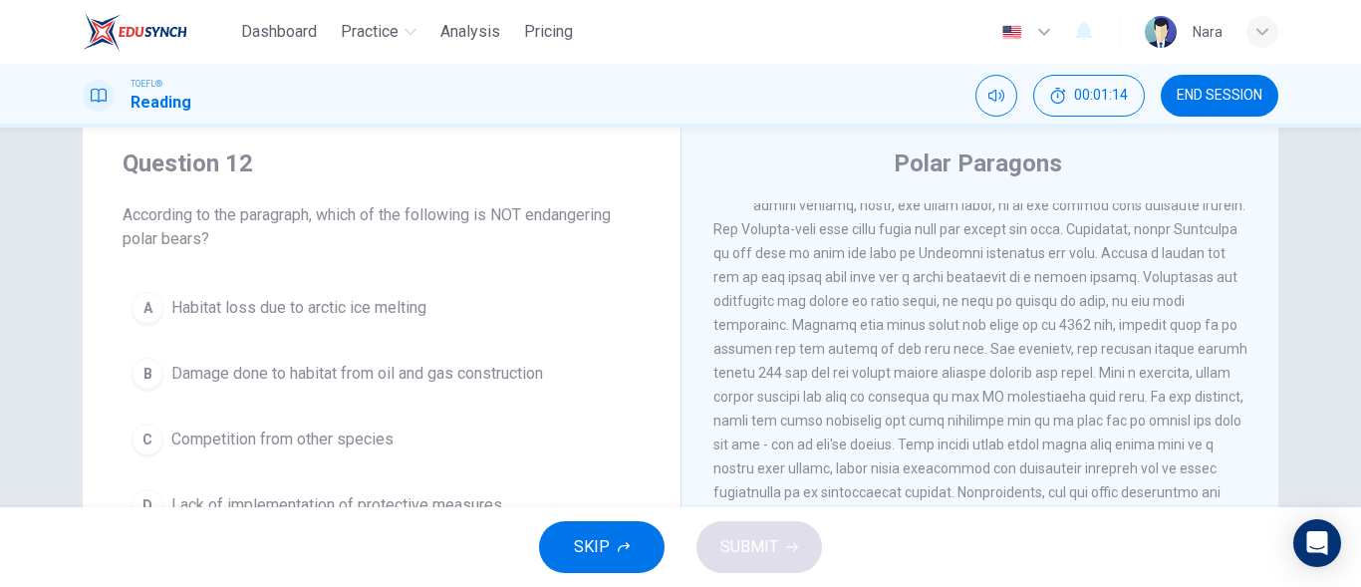
scroll to position [151, 0]
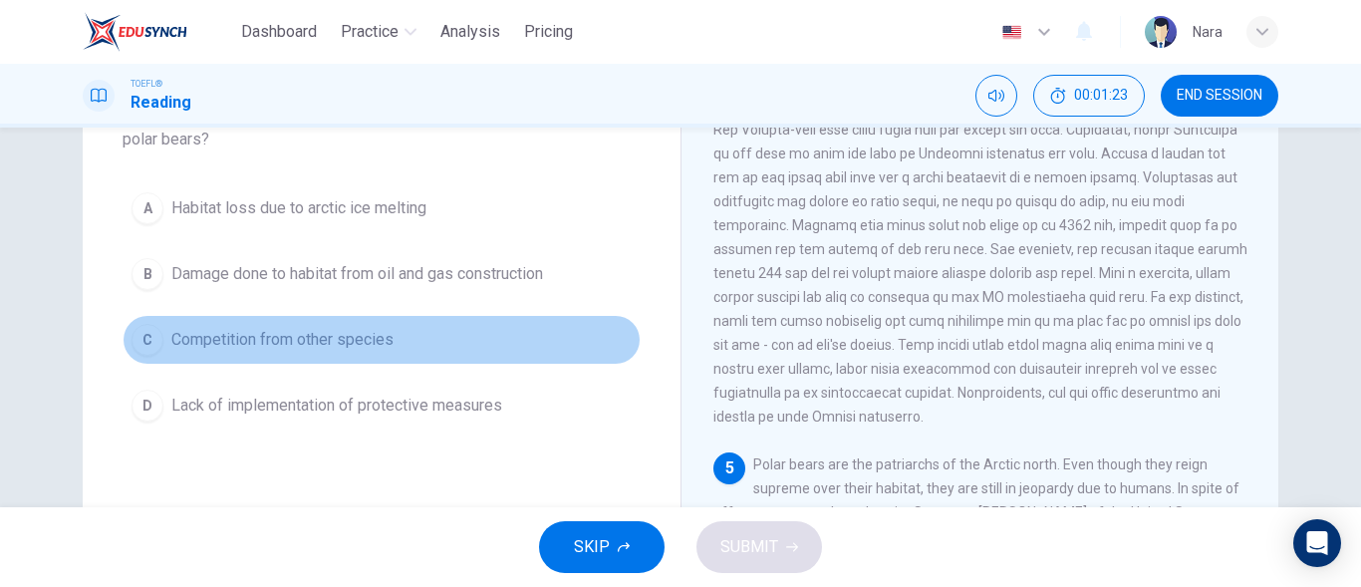
click at [357, 336] on span "Competition from other species" at bounding box center [282, 340] width 222 height 24
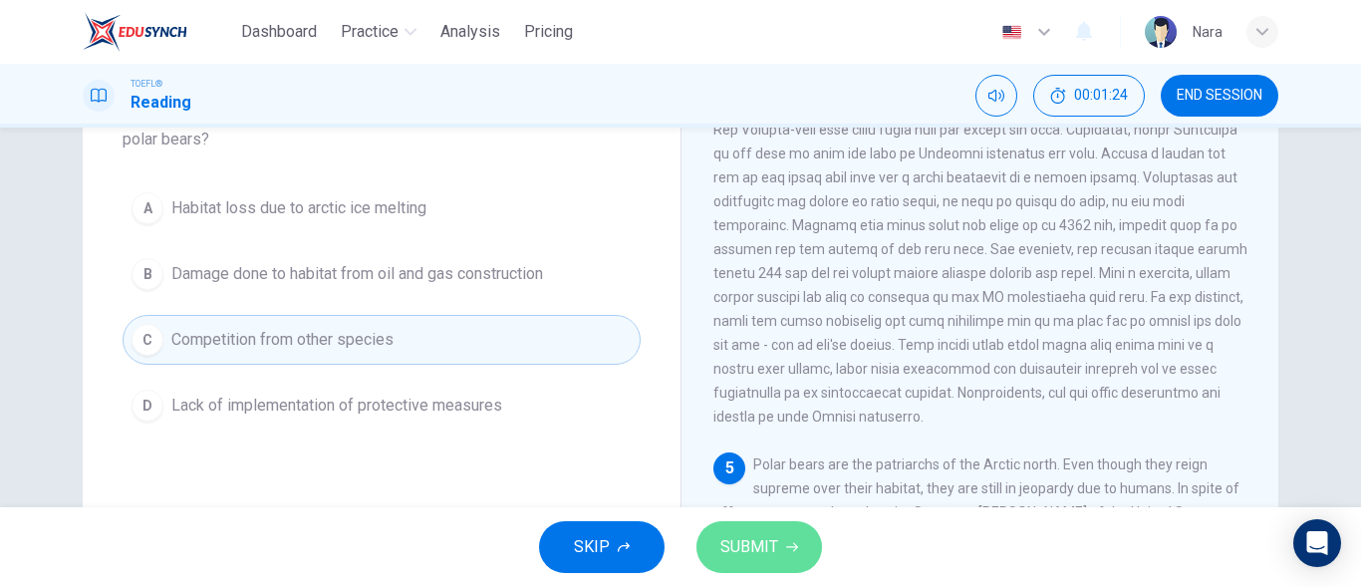
click at [758, 523] on button "SUBMIT" at bounding box center [760, 547] width 126 height 52
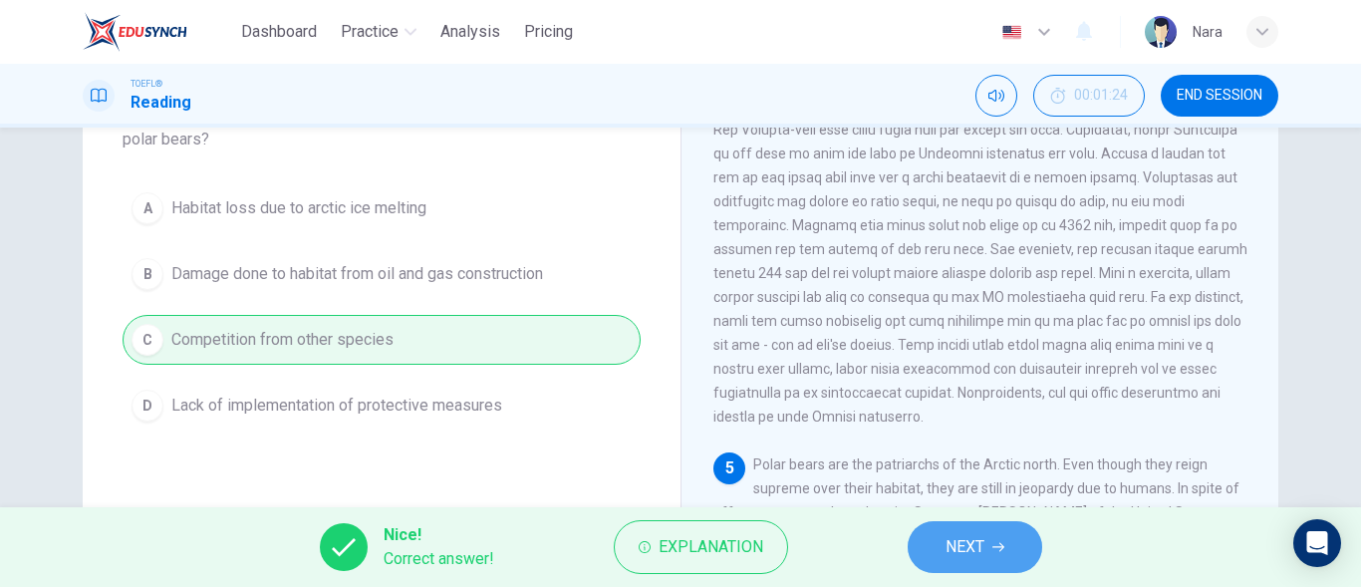
drag, startPoint x: 943, startPoint y: 548, endPoint x: 929, endPoint y: 509, distance: 41.3
click at [945, 548] on button "NEXT" at bounding box center [975, 547] width 135 height 52
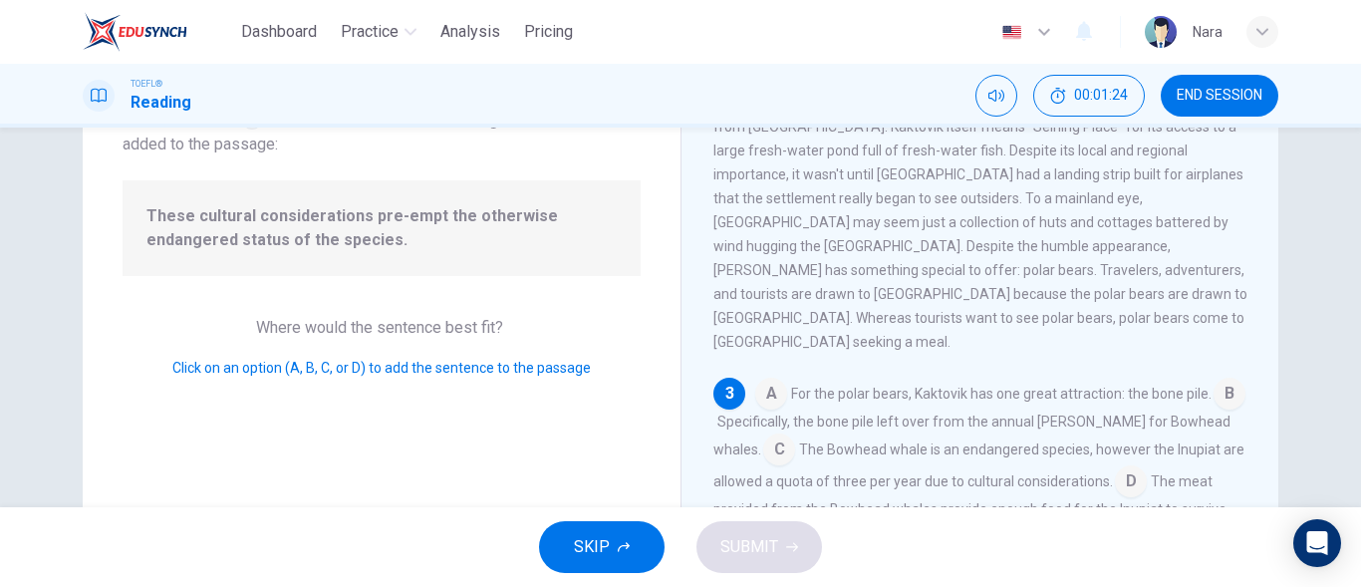
scroll to position [398, 0]
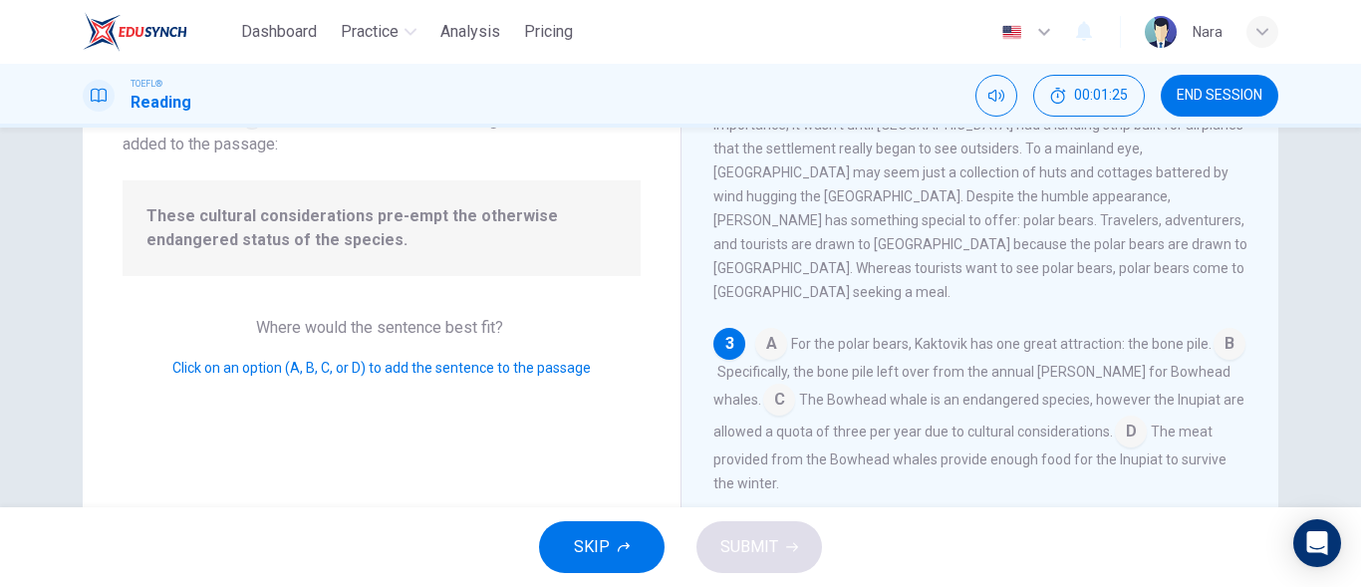
click at [504, 208] on span "These cultural considerations pre-empt the otherwise endangered status of the s…" at bounding box center [381, 228] width 470 height 48
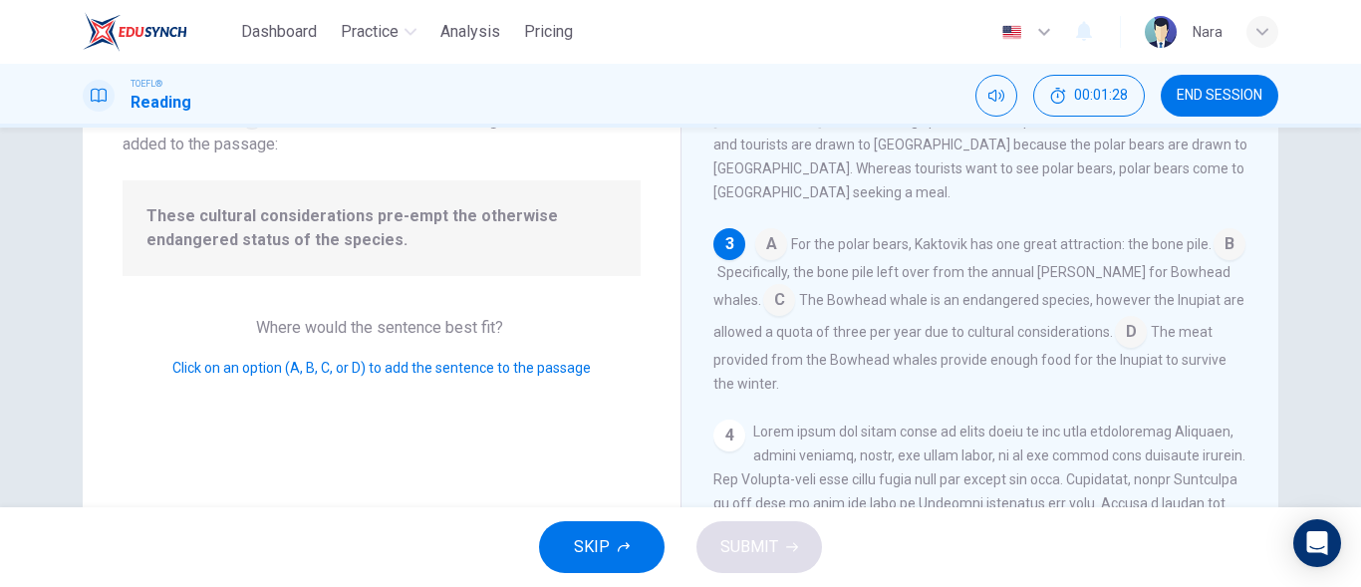
click at [1128, 318] on input at bounding box center [1131, 334] width 32 height 32
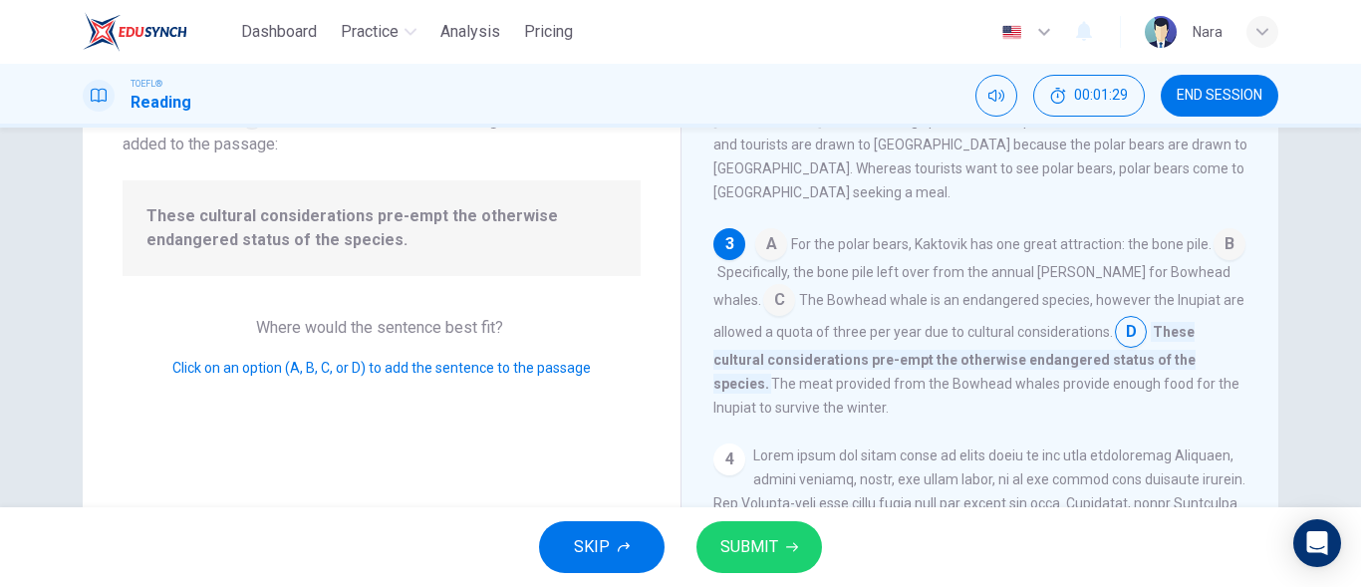
click at [789, 553] on button "SUBMIT" at bounding box center [760, 547] width 126 height 52
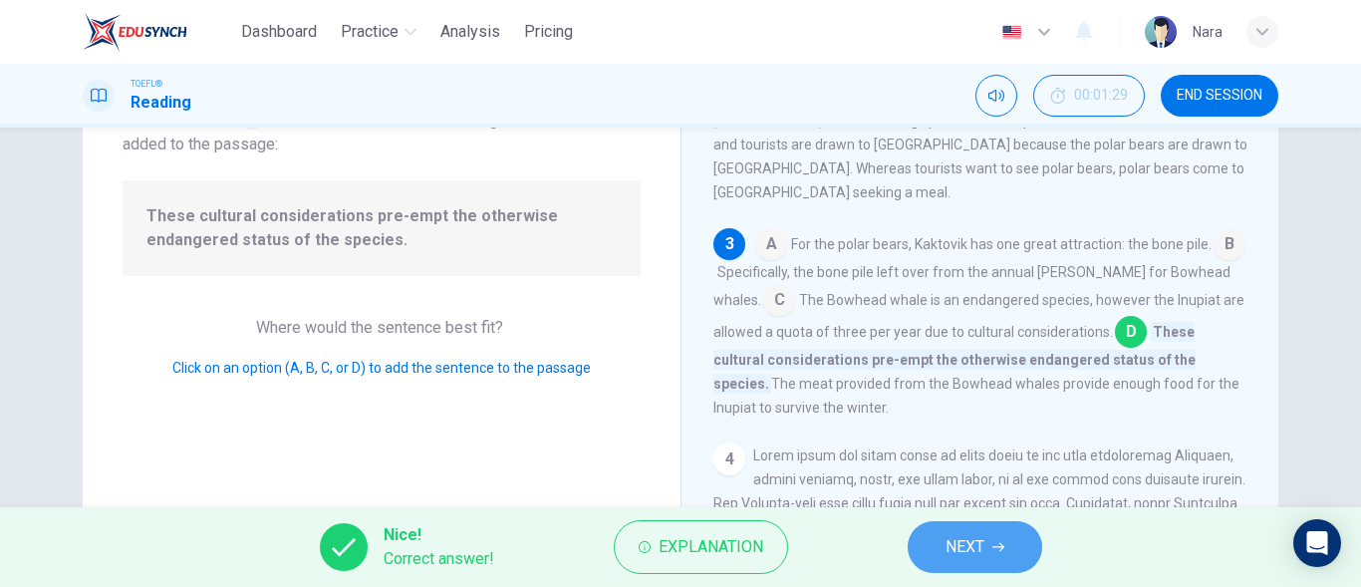
click at [981, 539] on span "NEXT" at bounding box center [965, 547] width 39 height 28
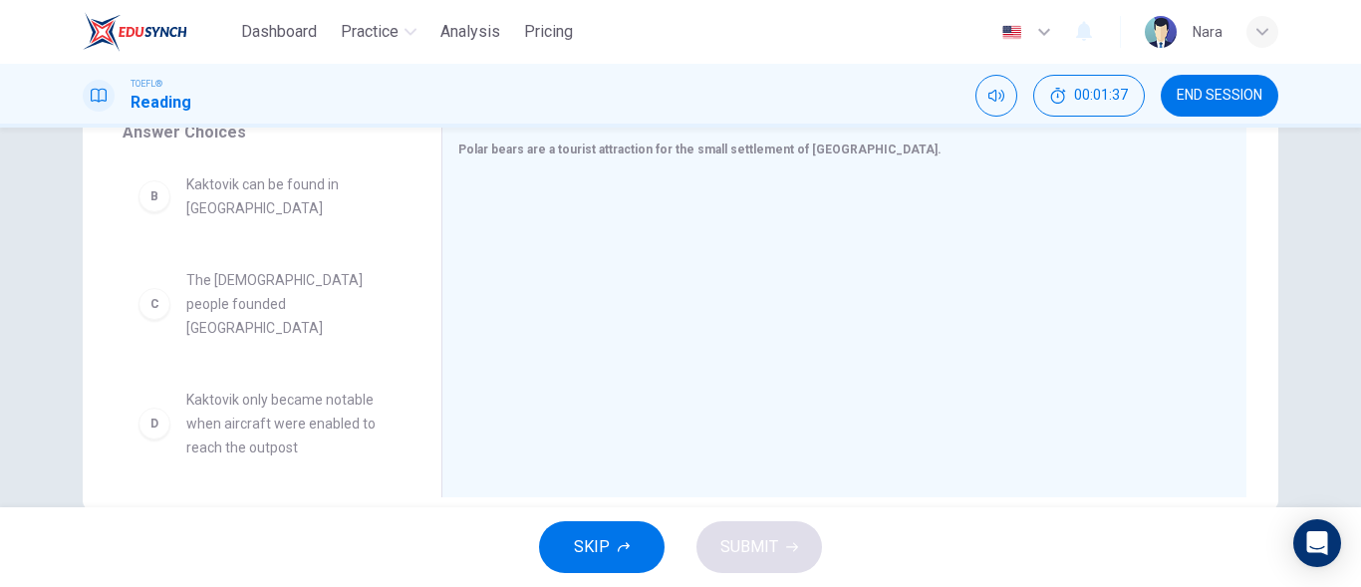
scroll to position [199, 0]
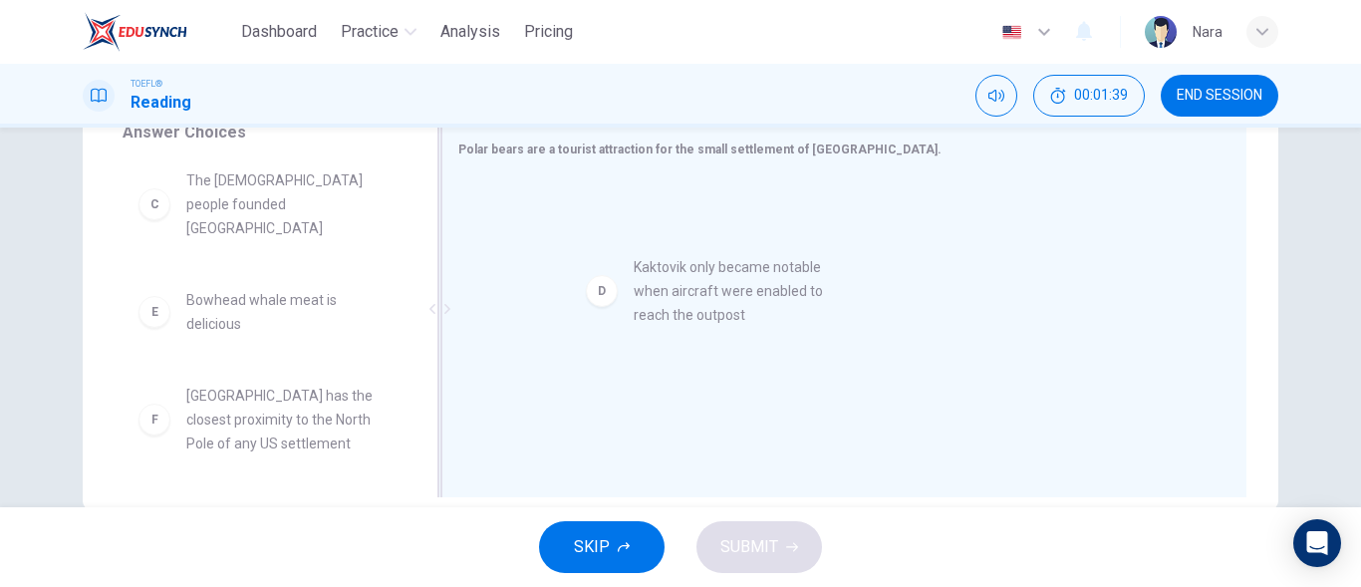
drag, startPoint x: 435, startPoint y: 301, endPoint x: 821, endPoint y: 292, distance: 385.8
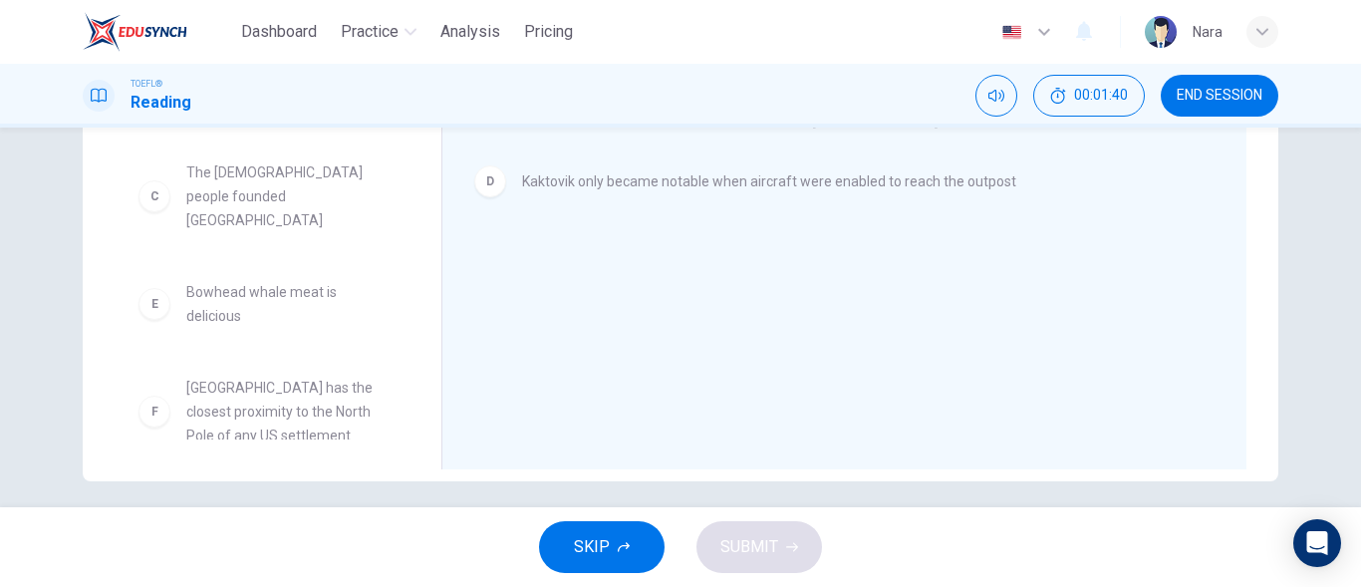
scroll to position [393, 0]
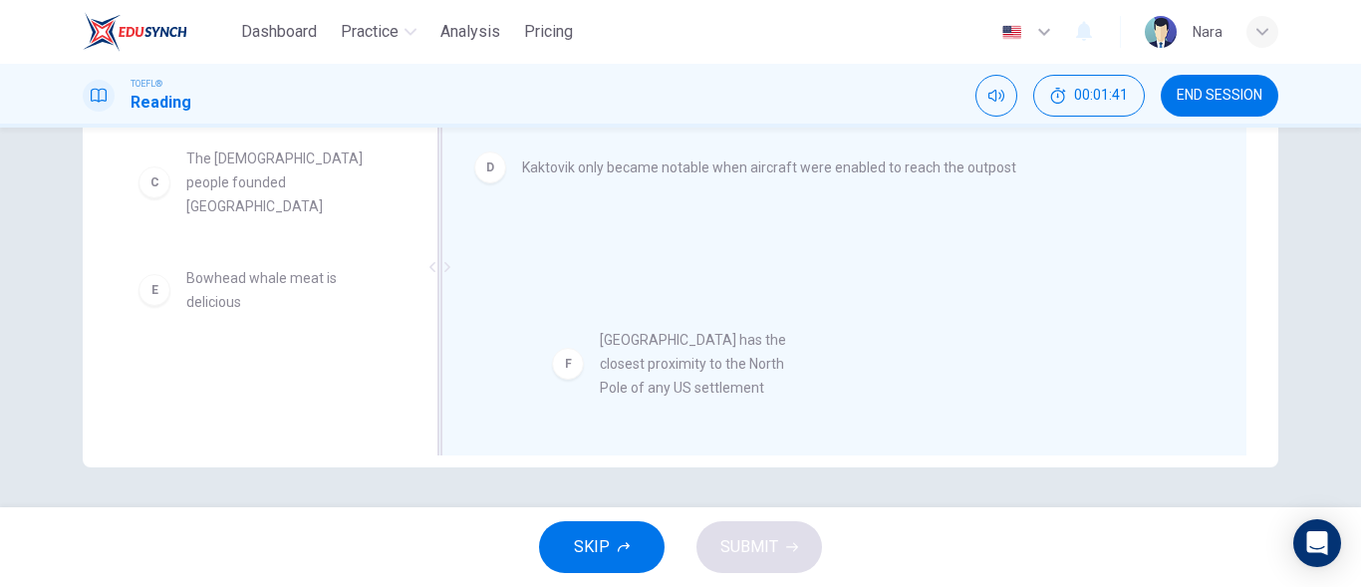
drag, startPoint x: 278, startPoint y: 377, endPoint x: 736, endPoint y: 367, distance: 458.5
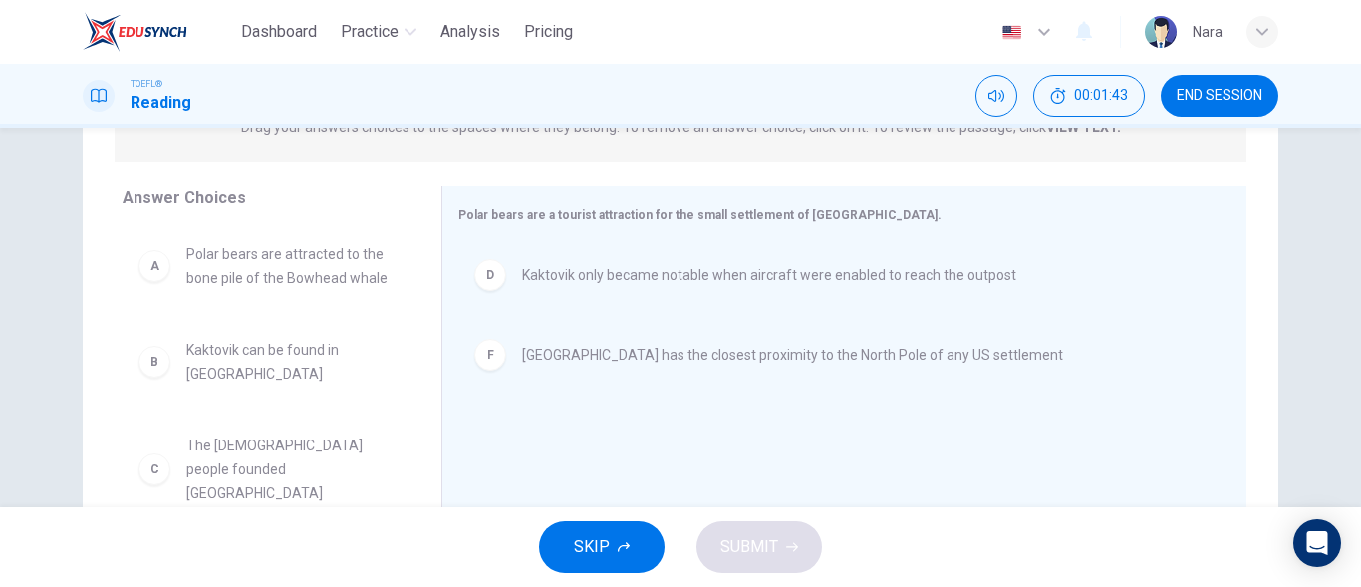
scroll to position [293, 0]
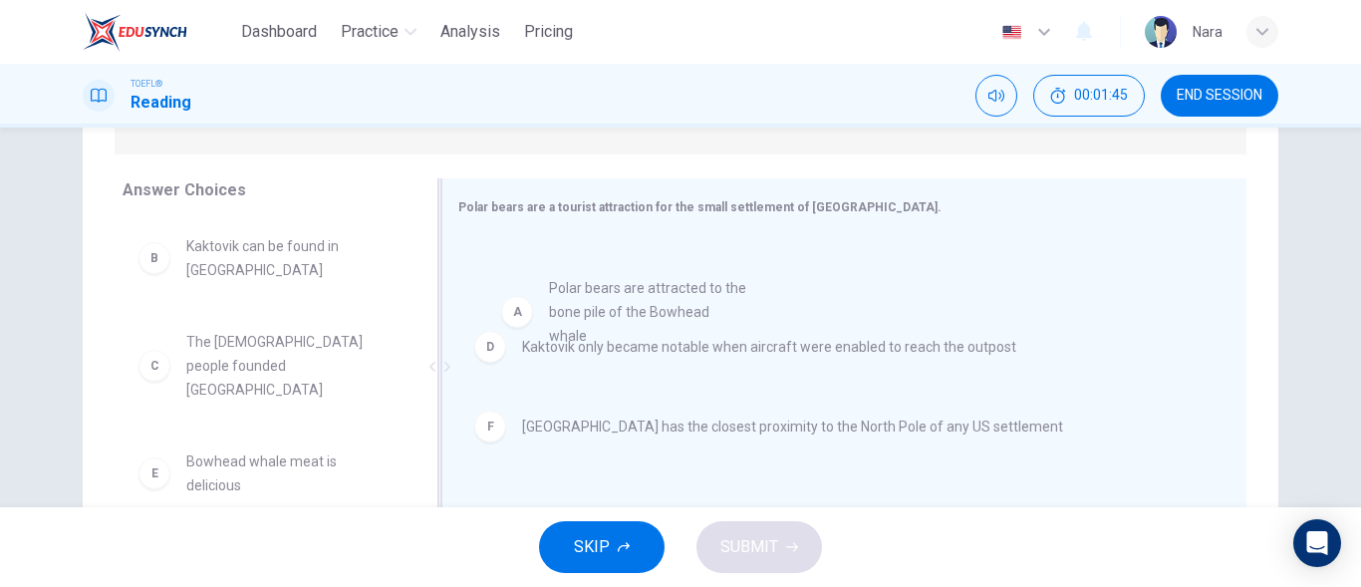
drag, startPoint x: 314, startPoint y: 288, endPoint x: 689, endPoint y: 331, distance: 377.1
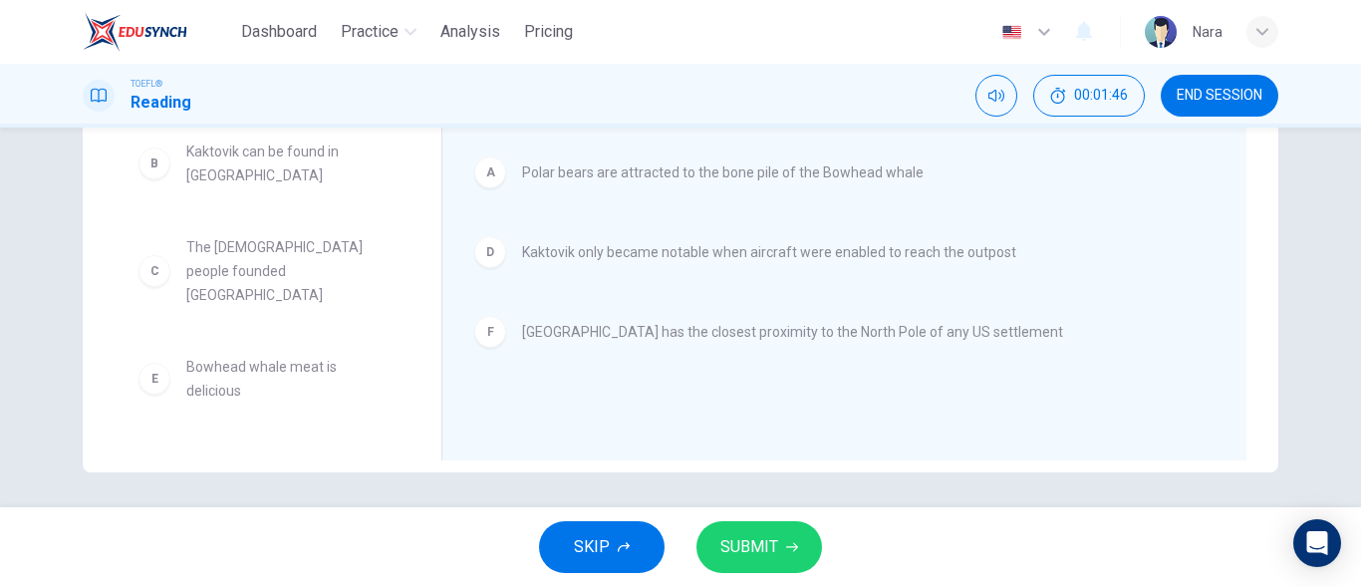
scroll to position [393, 0]
click at [745, 545] on span "SUBMIT" at bounding box center [749, 547] width 58 height 28
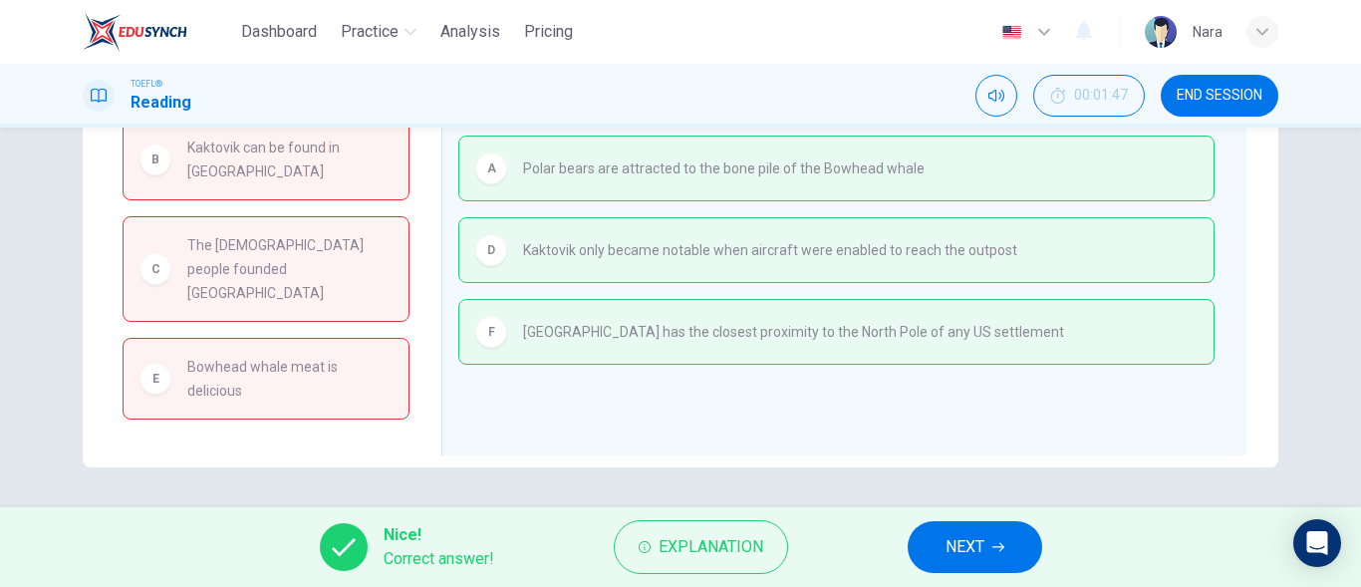
click at [984, 552] on span "NEXT" at bounding box center [965, 547] width 39 height 28
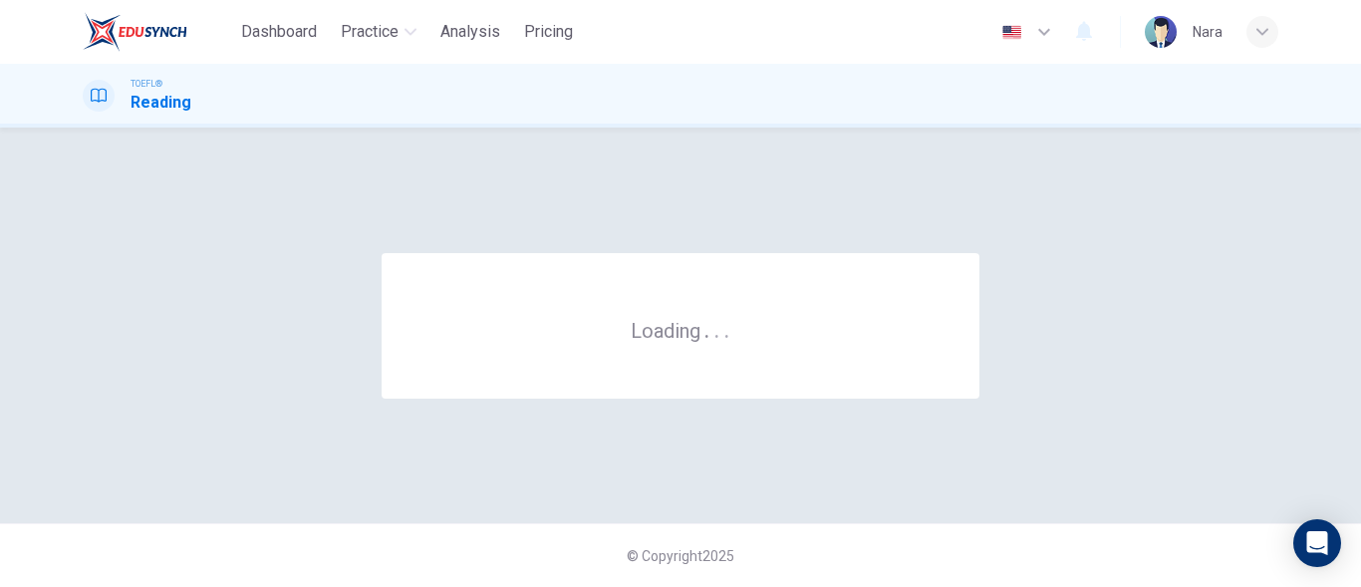
scroll to position [0, 0]
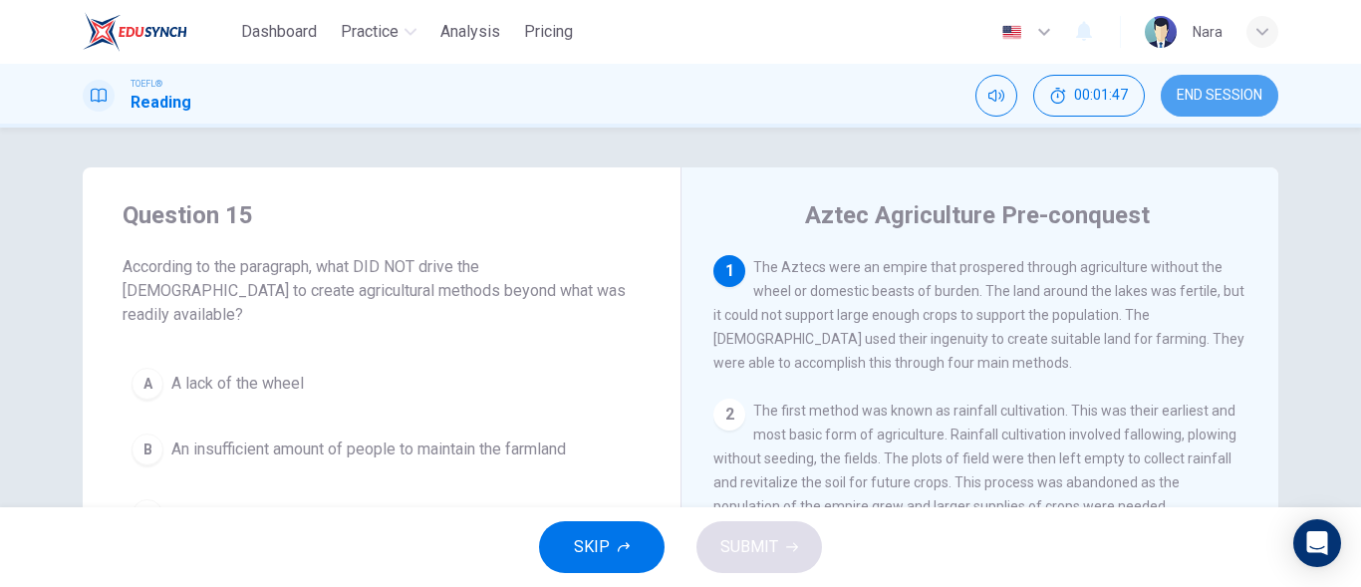
click at [1233, 91] on span "END SESSION" at bounding box center [1220, 96] width 86 height 16
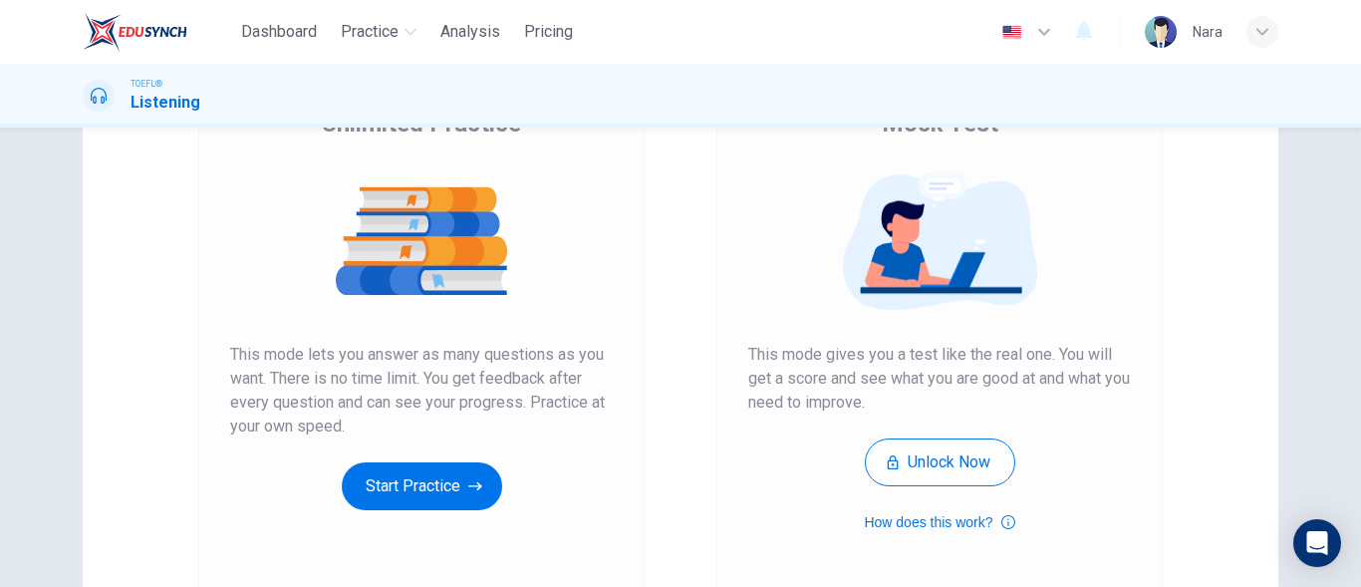
scroll to position [377, 0]
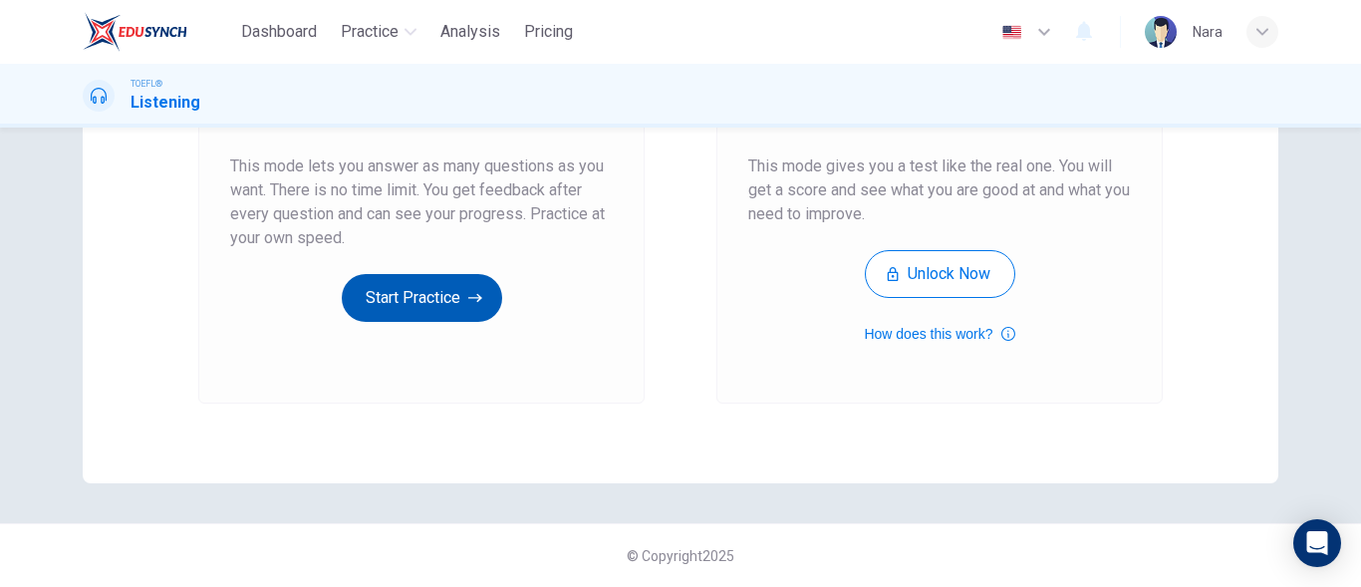
click at [428, 294] on button "Start Practice" at bounding box center [422, 298] width 160 height 48
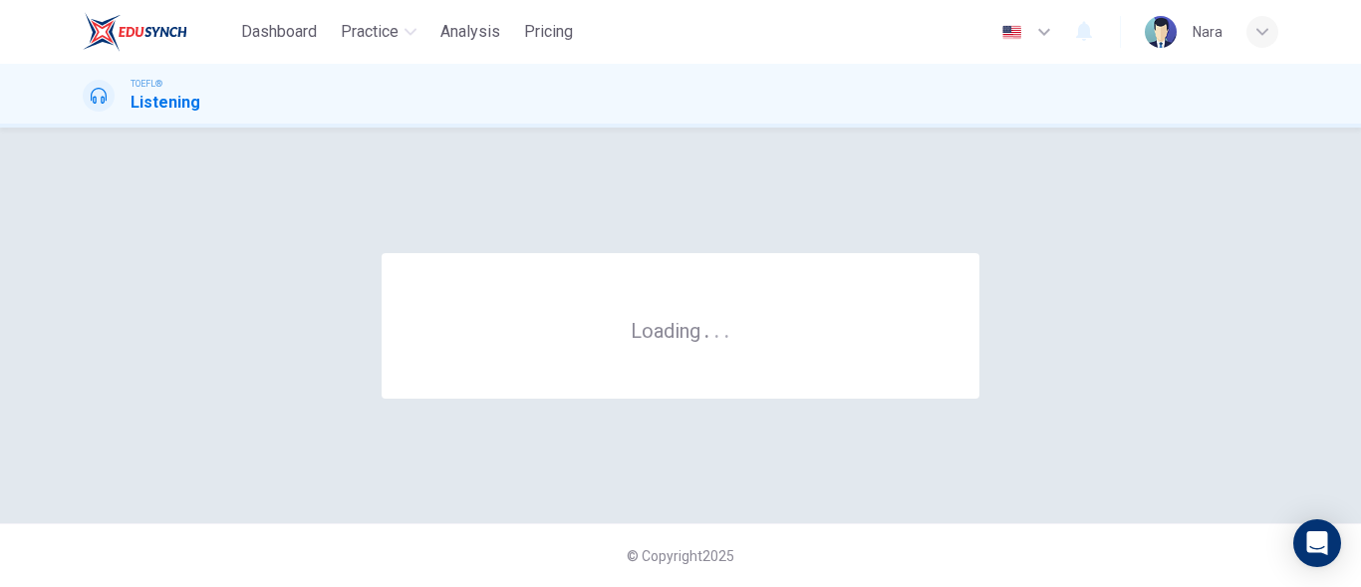
scroll to position [0, 0]
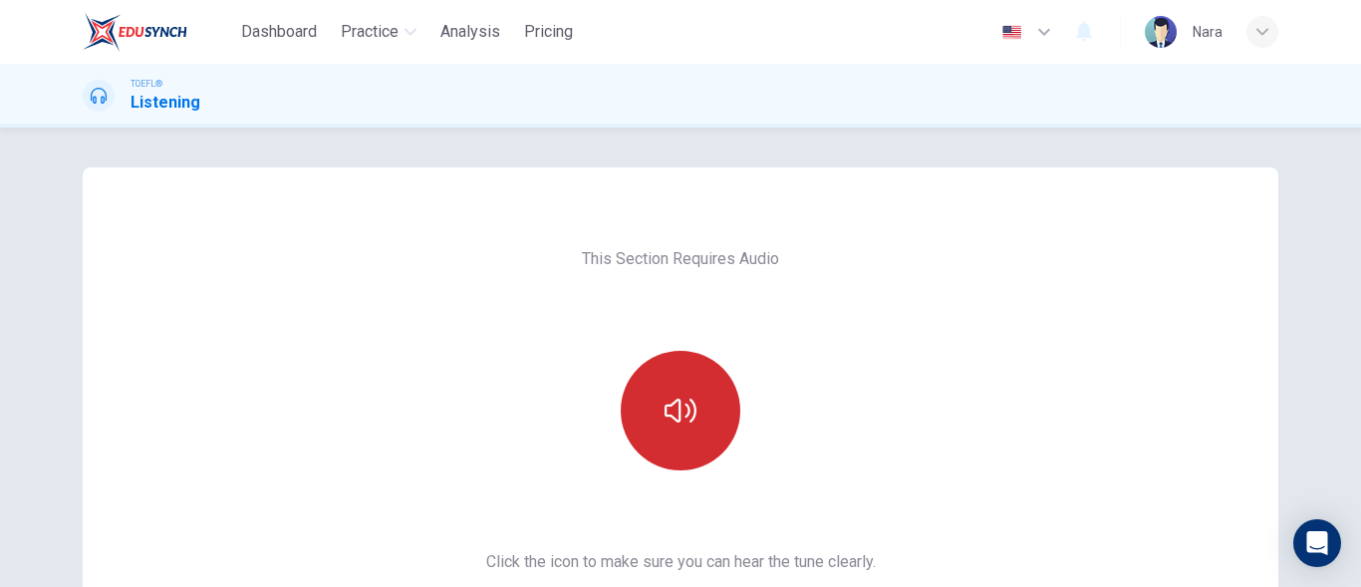
click at [664, 397] on button "button" at bounding box center [681, 411] width 120 height 120
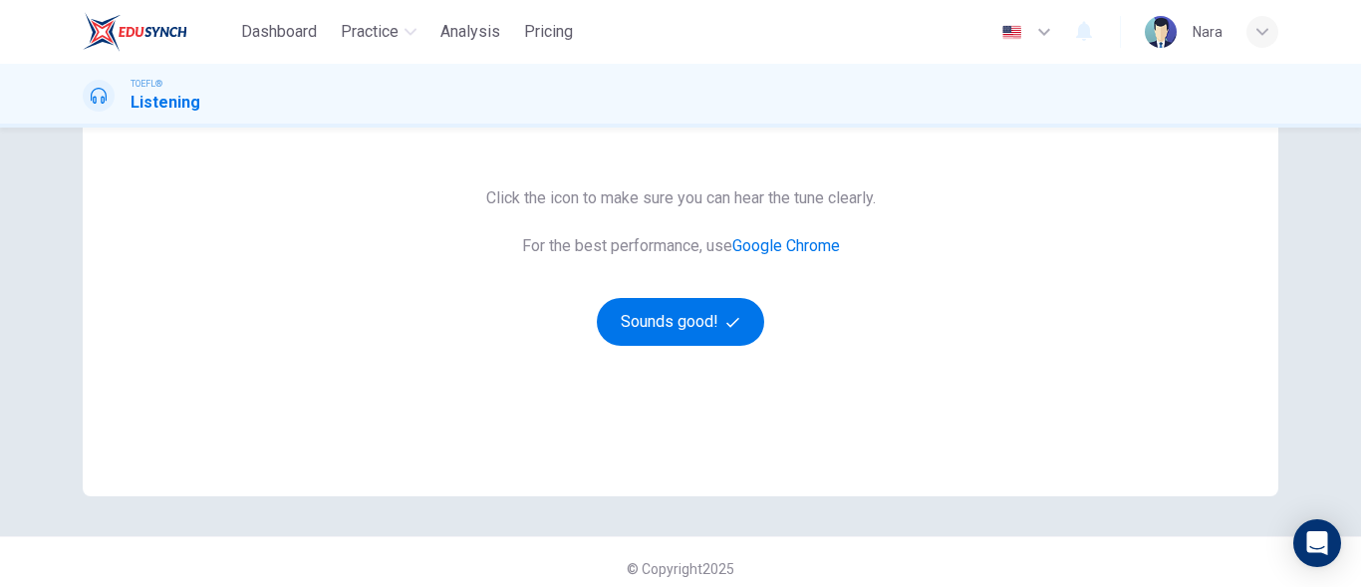
scroll to position [377, 0]
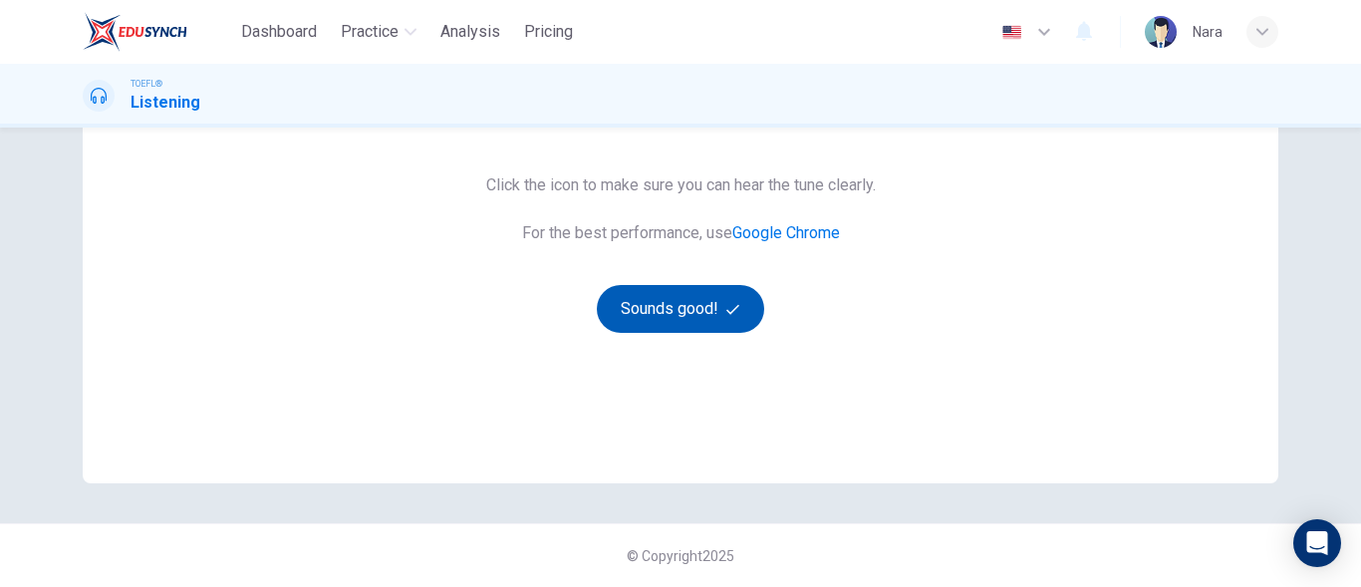
click at [659, 314] on button "Sounds good!" at bounding box center [680, 309] width 167 height 48
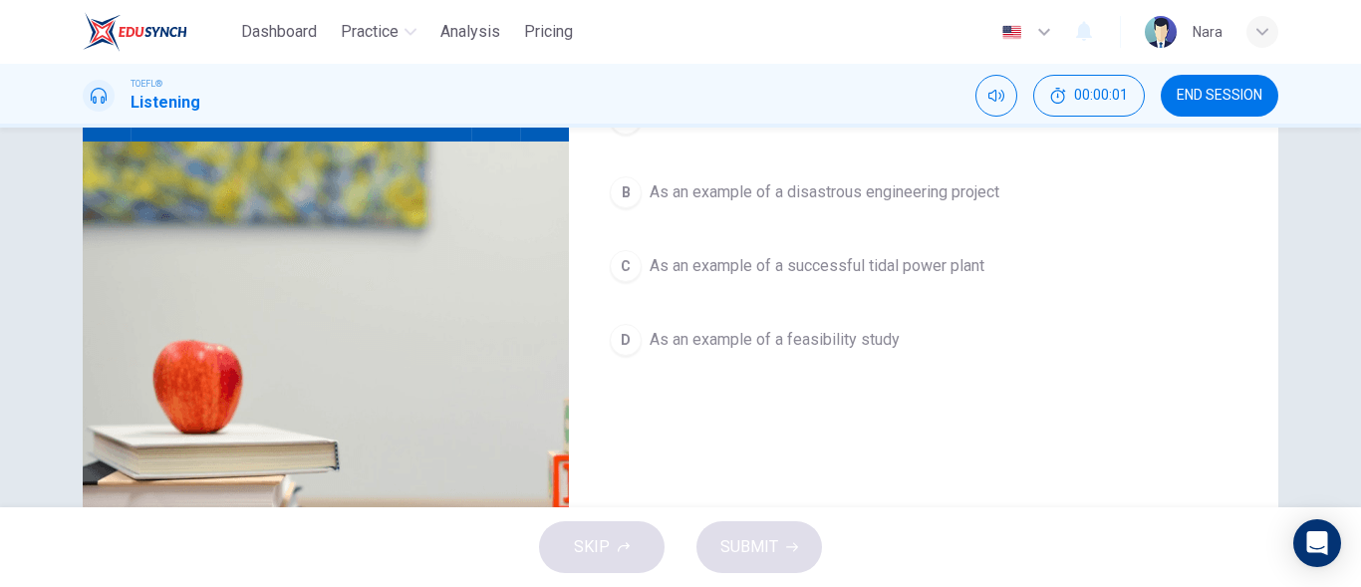
scroll to position [0, 0]
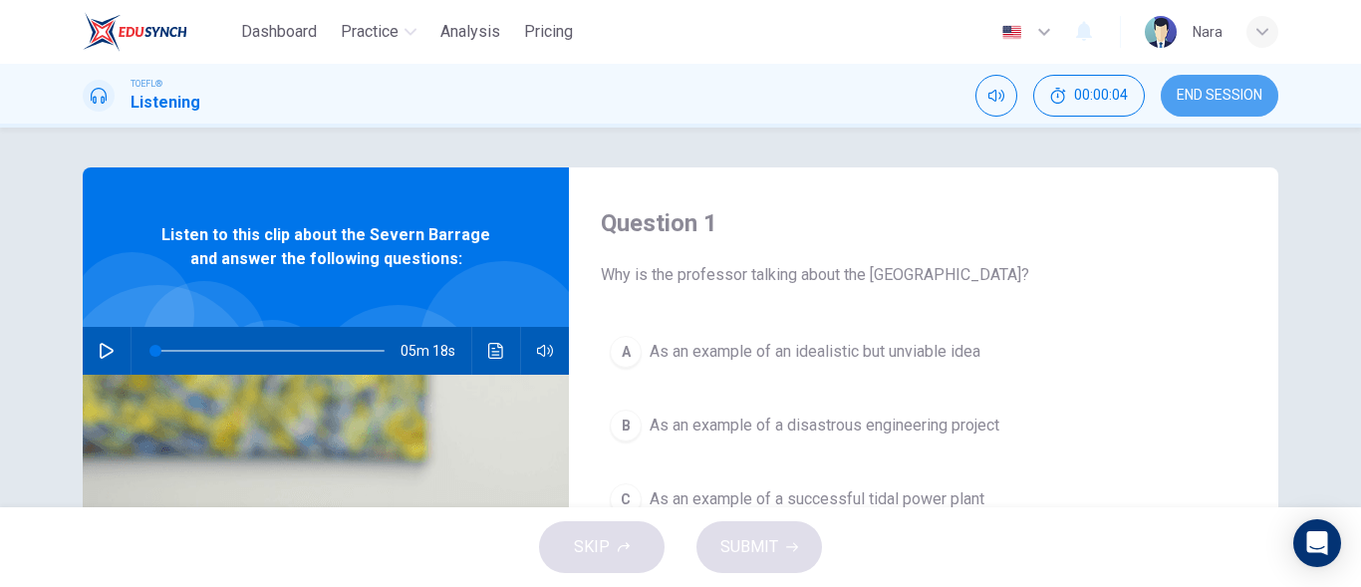
click at [1230, 93] on span "END SESSION" at bounding box center [1220, 96] width 86 height 16
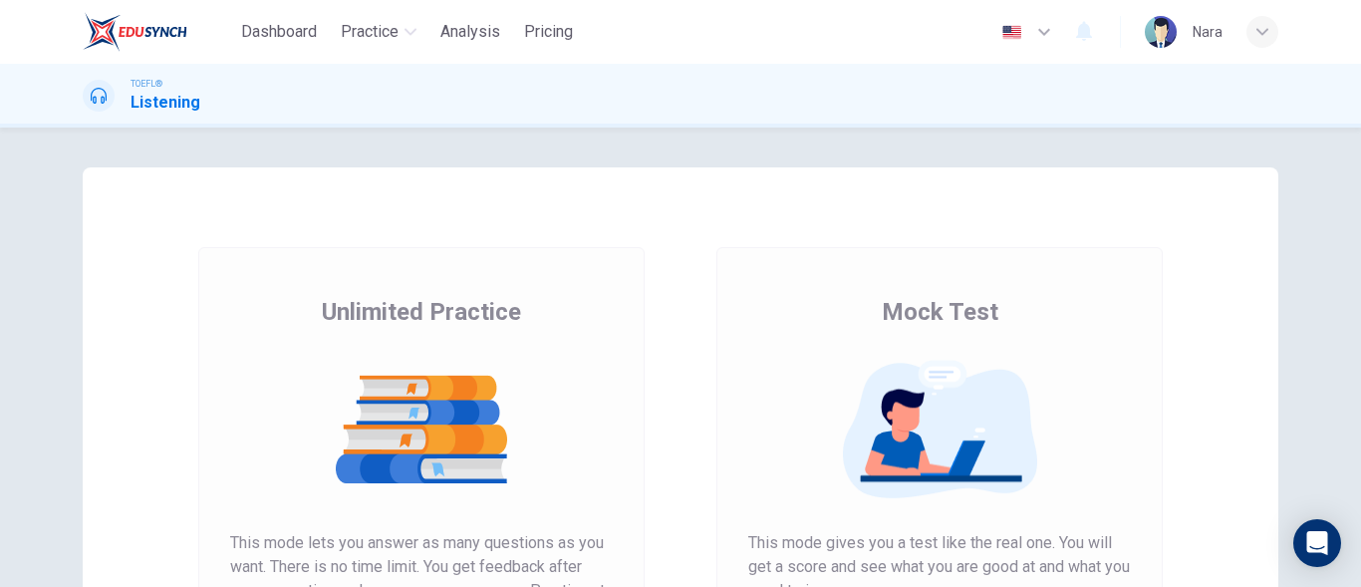
scroll to position [299, 0]
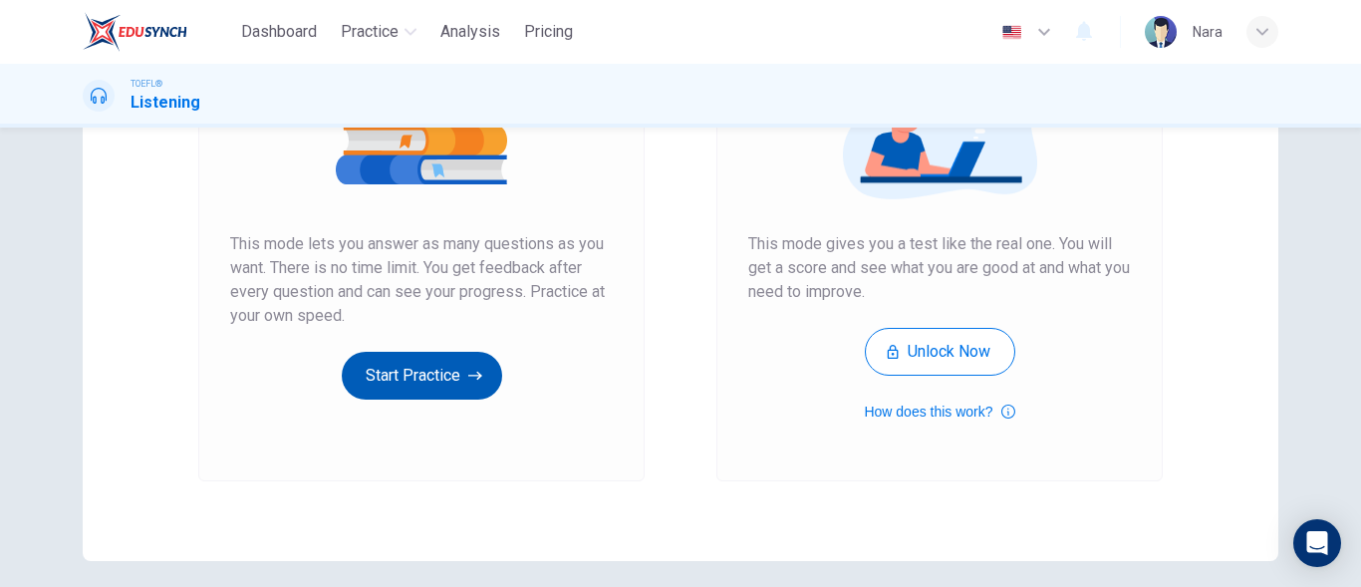
click at [417, 374] on button "Start Practice" at bounding box center [422, 376] width 160 height 48
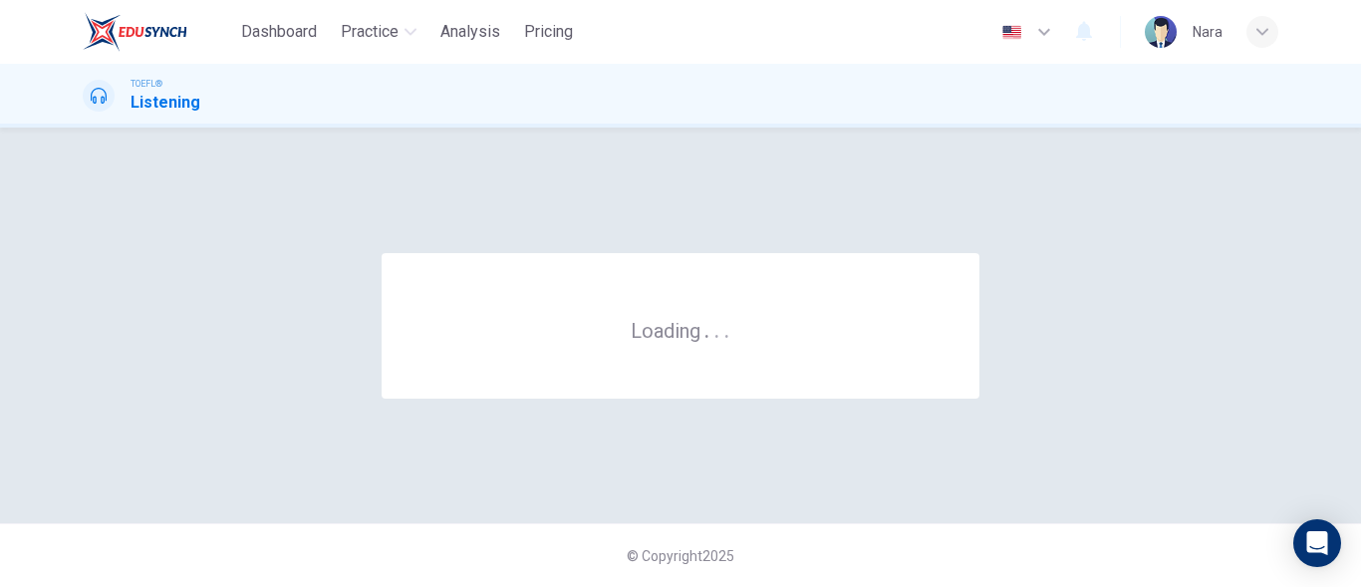
scroll to position [0, 0]
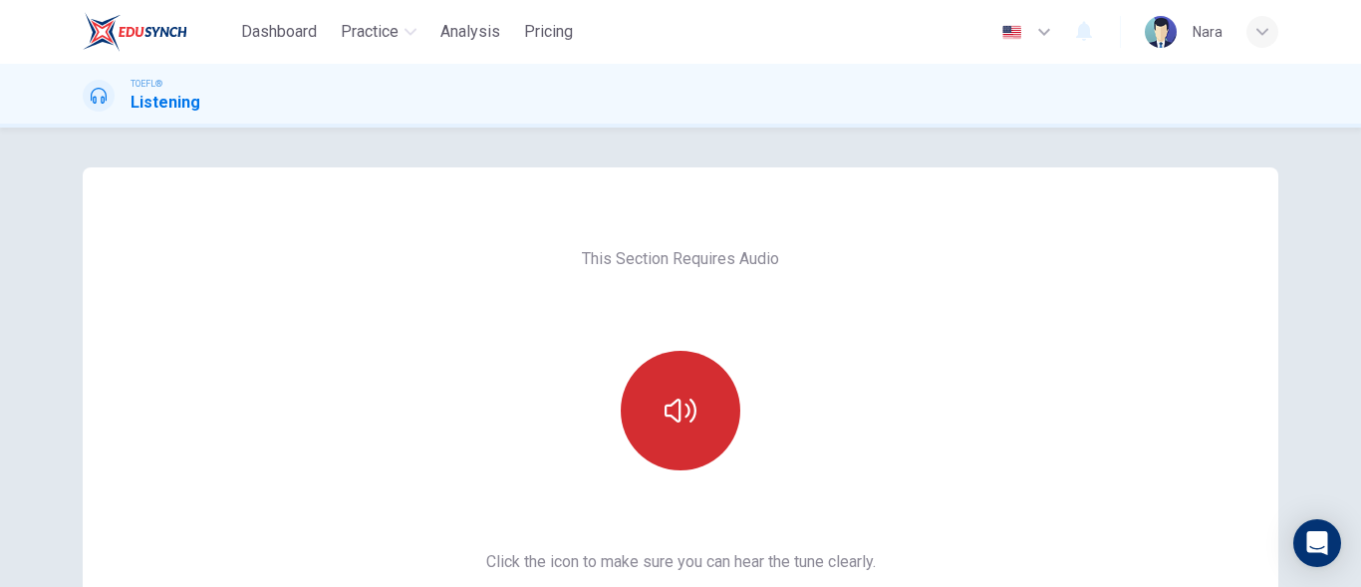
click at [662, 390] on button "button" at bounding box center [681, 411] width 120 height 120
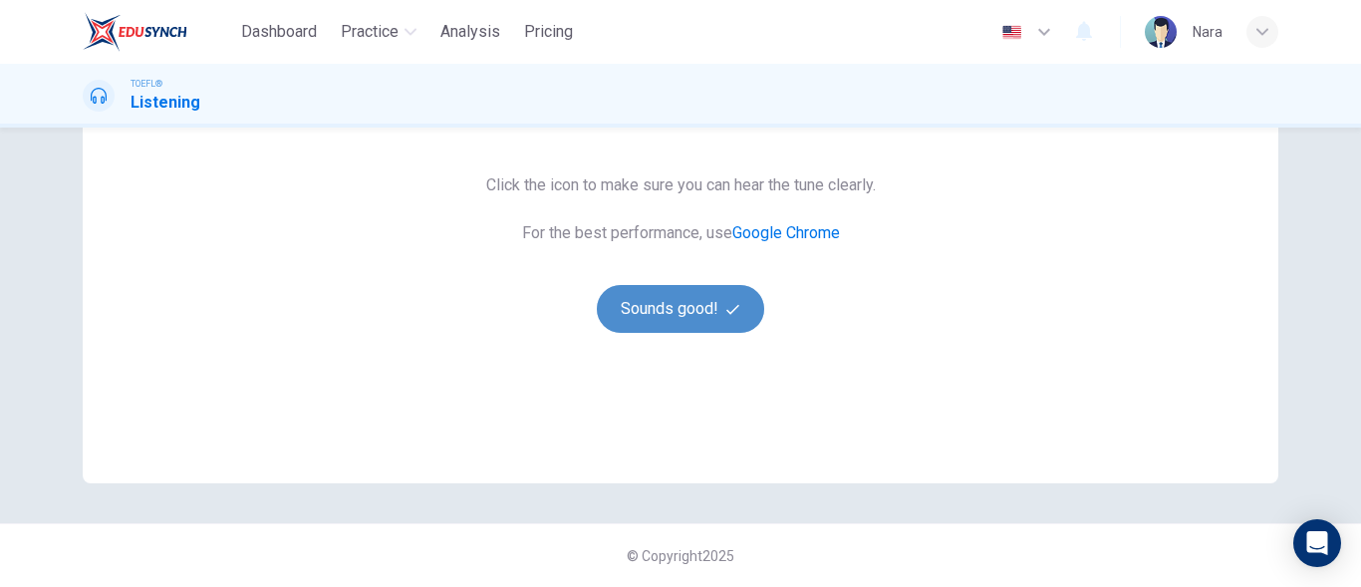
click at [629, 327] on button "Sounds good!" at bounding box center [680, 309] width 167 height 48
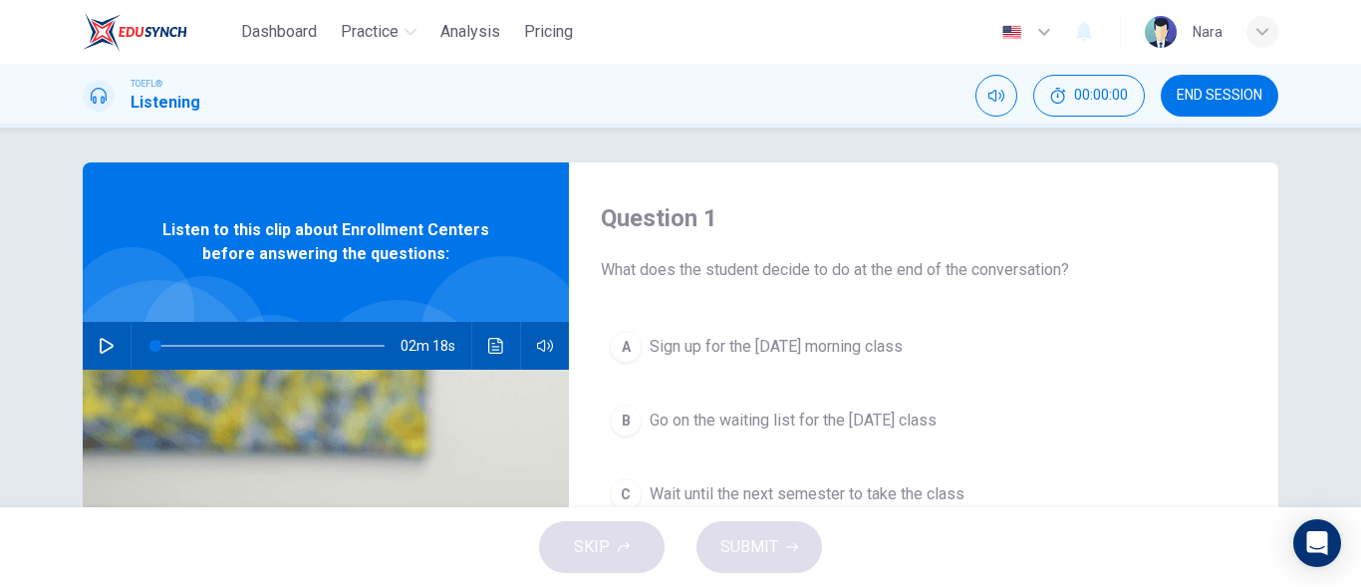
scroll to position [0, 0]
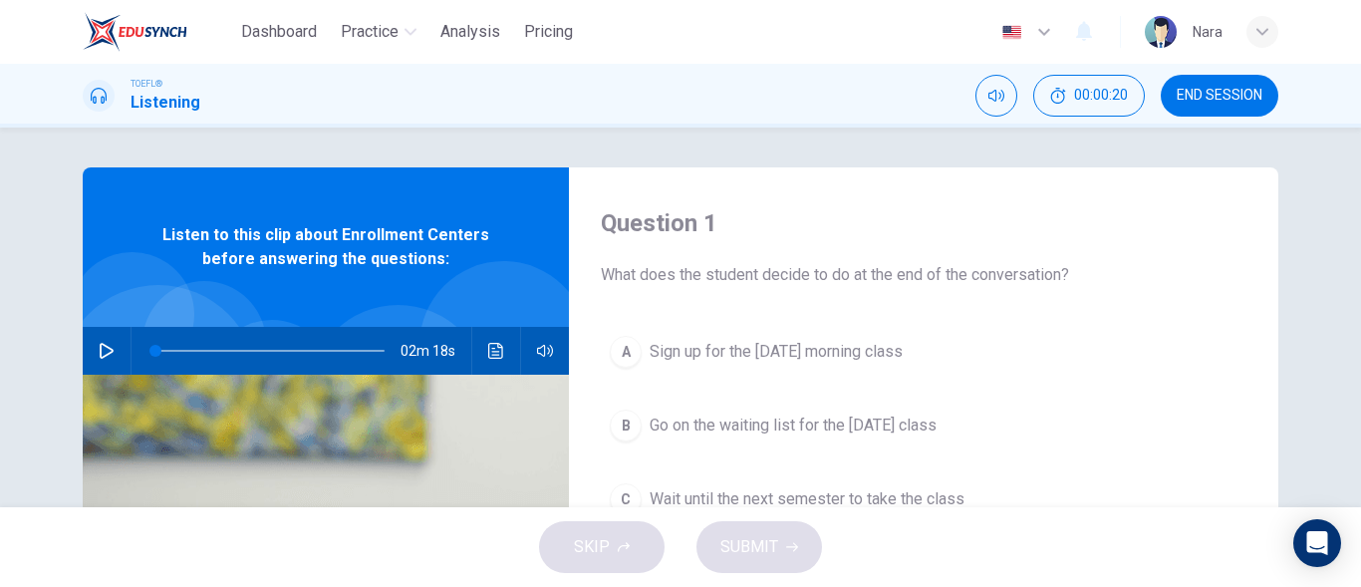
click at [102, 353] on icon "button" at bounding box center [107, 351] width 16 height 16
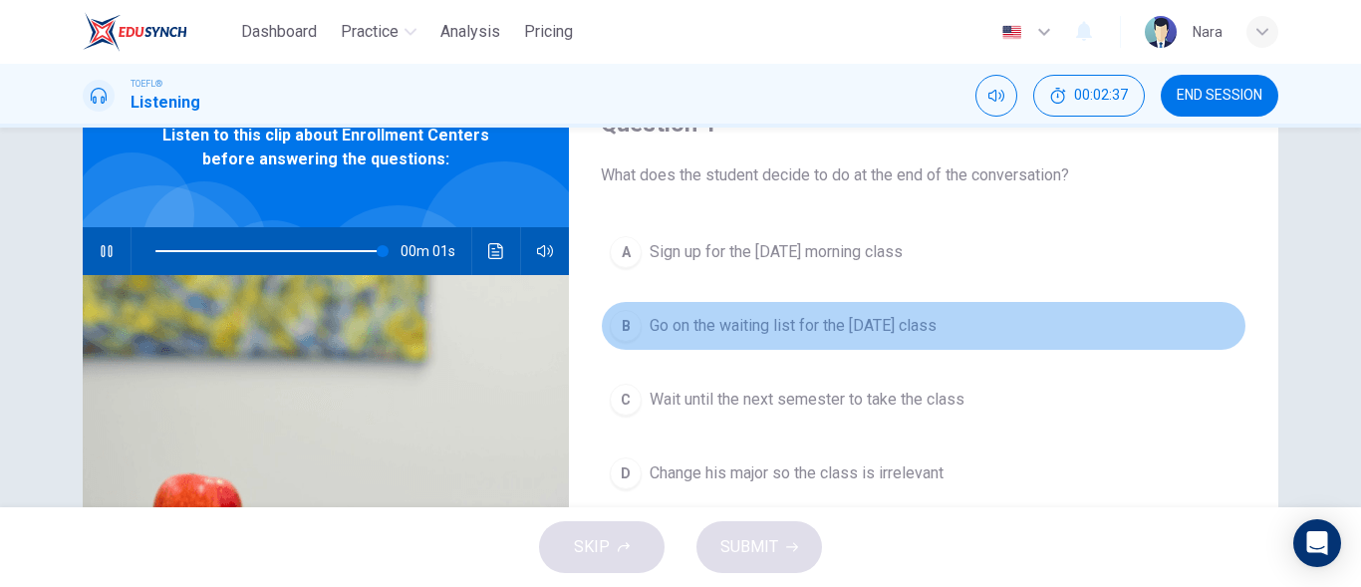
click at [917, 342] on button "B Go on the waiting list for the Monday class" at bounding box center [924, 326] width 646 height 50
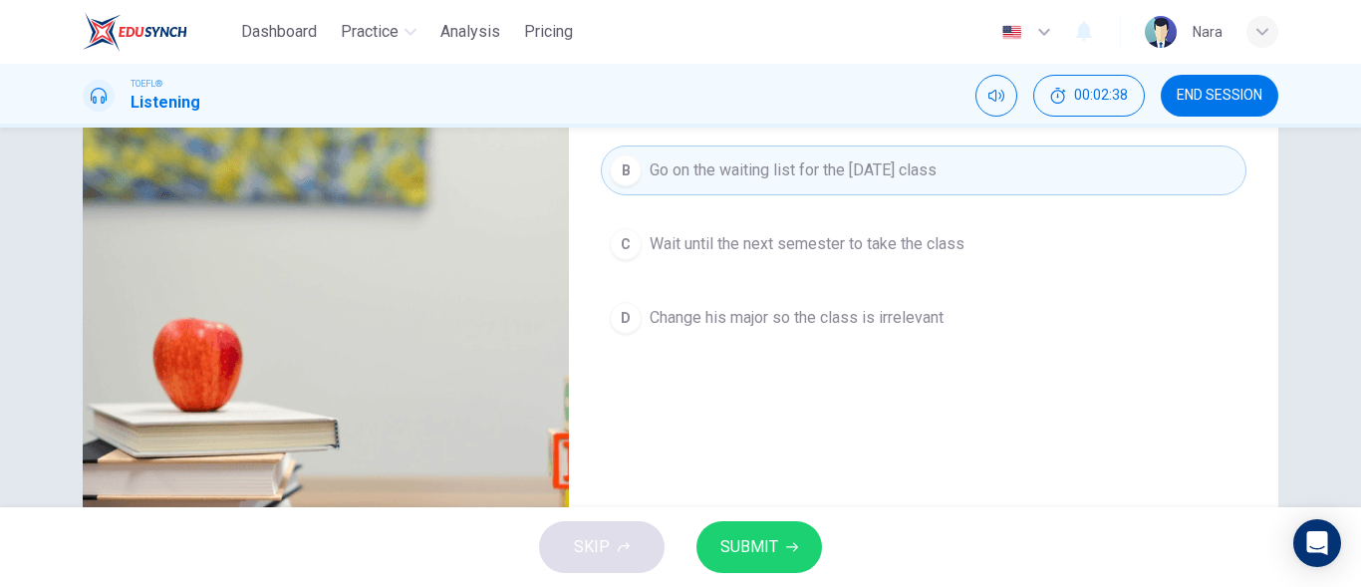
scroll to position [299, 0]
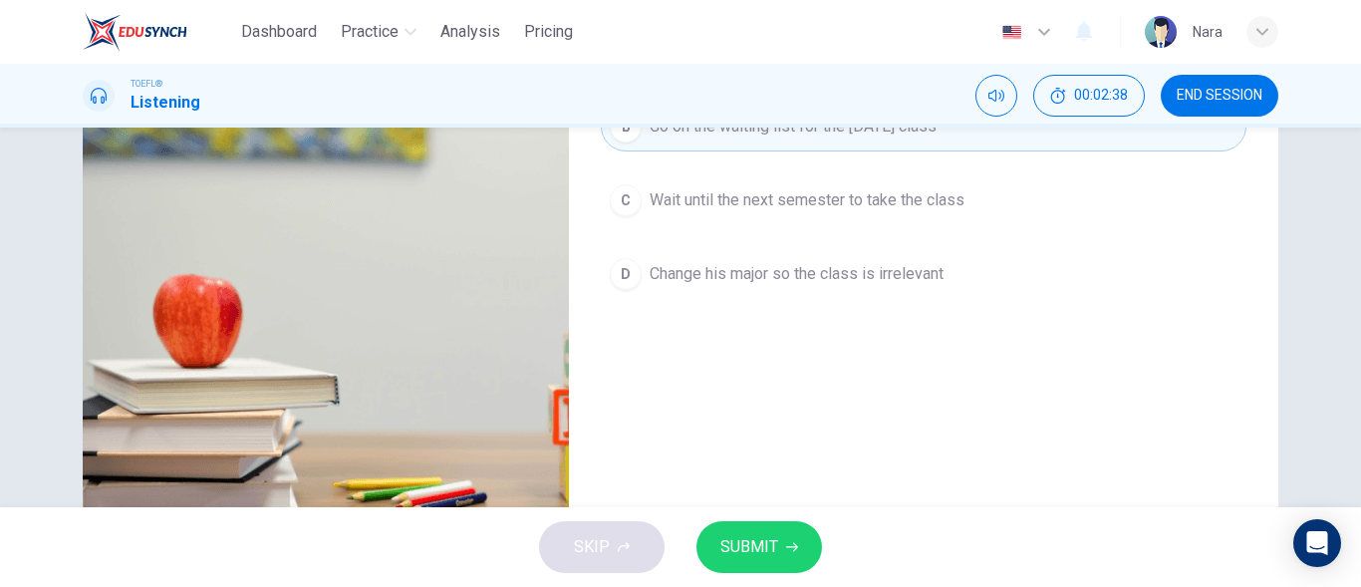
type input "0"
click at [782, 561] on button "SUBMIT" at bounding box center [760, 547] width 126 height 52
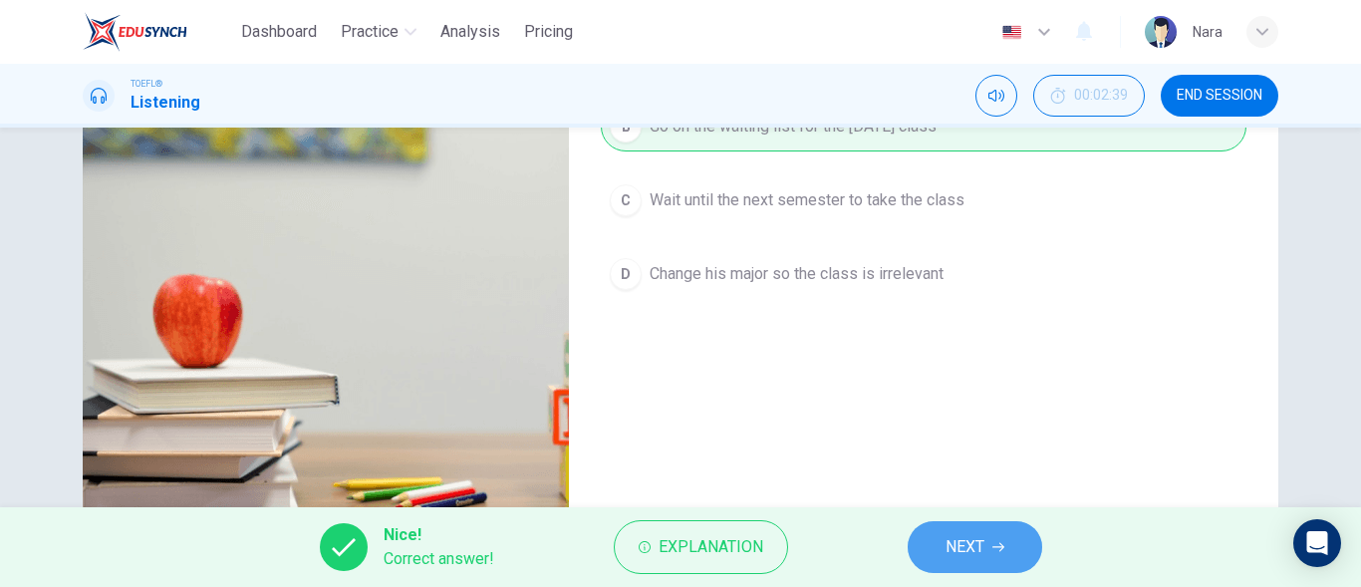
click at [961, 552] on span "NEXT" at bounding box center [965, 547] width 39 height 28
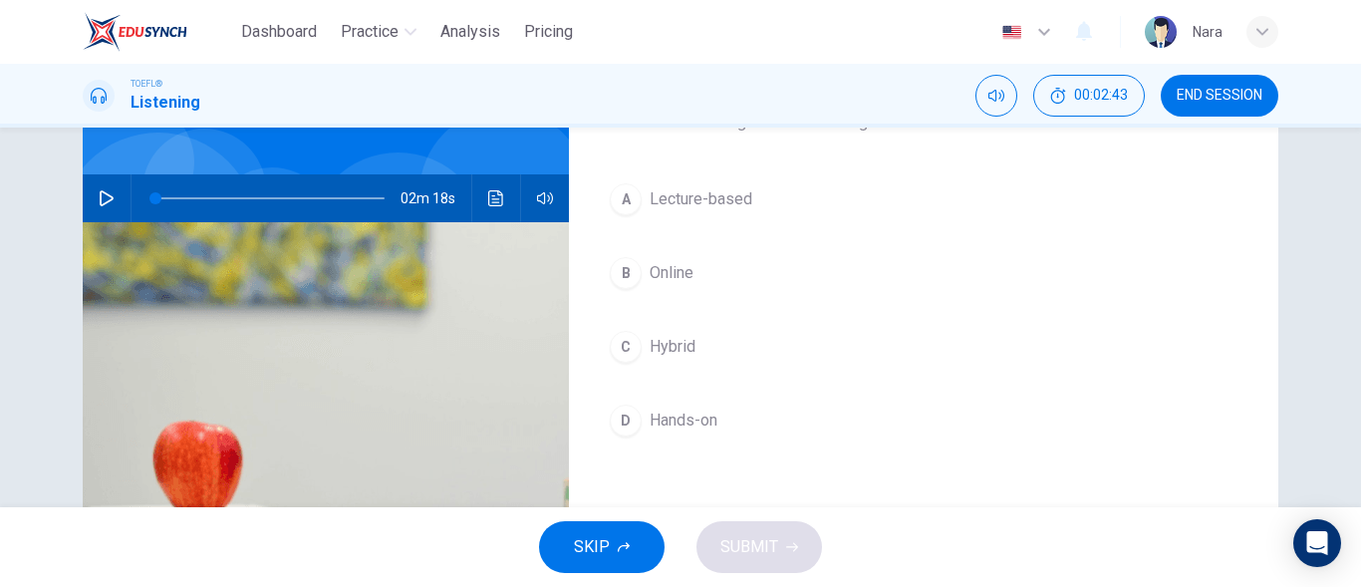
scroll to position [199, 0]
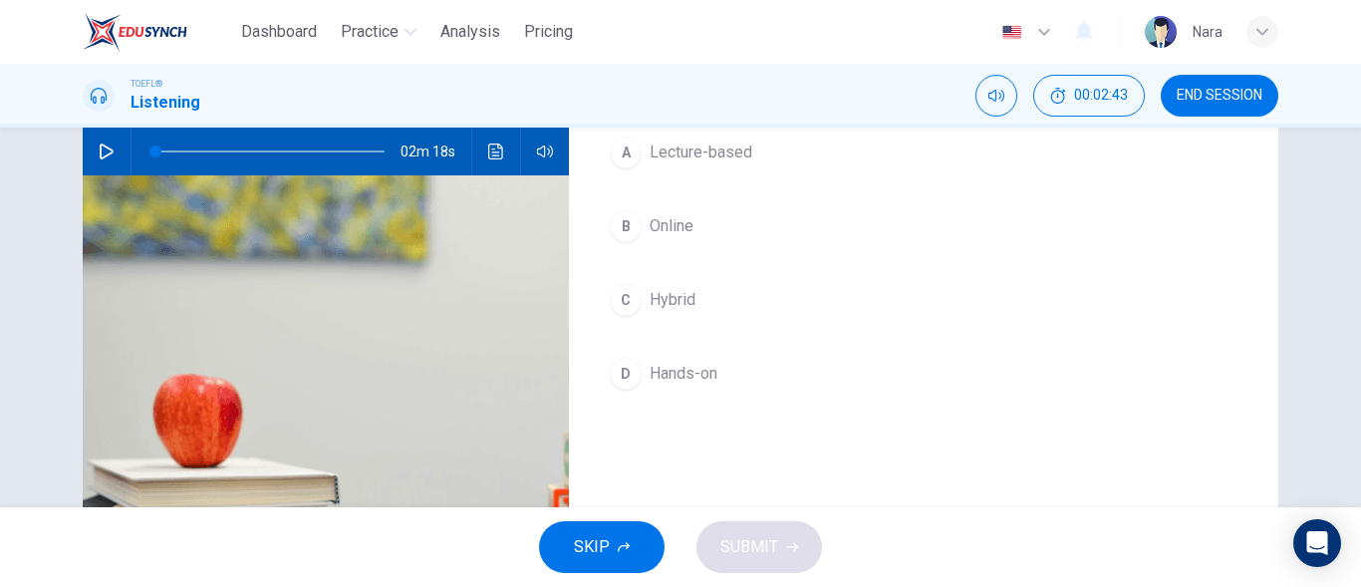
click at [768, 384] on button "D Hands-on" at bounding box center [924, 374] width 646 height 50
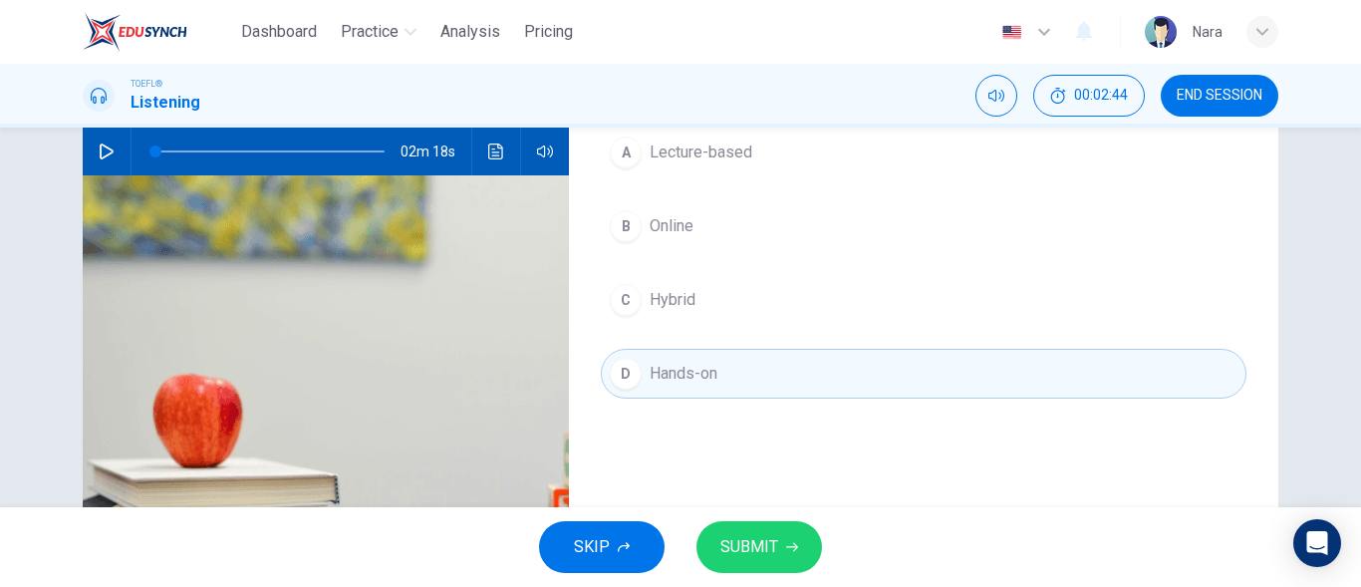
click at [768, 550] on span "SUBMIT" at bounding box center [749, 547] width 58 height 28
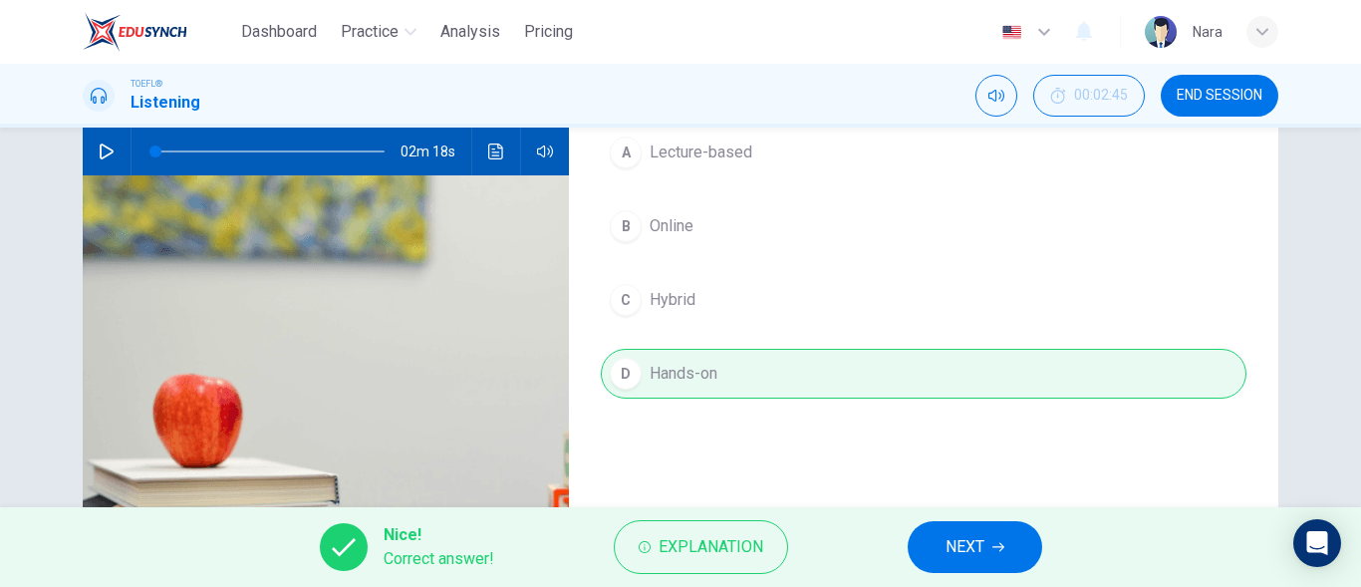
click at [951, 532] on button "NEXT" at bounding box center [975, 547] width 135 height 52
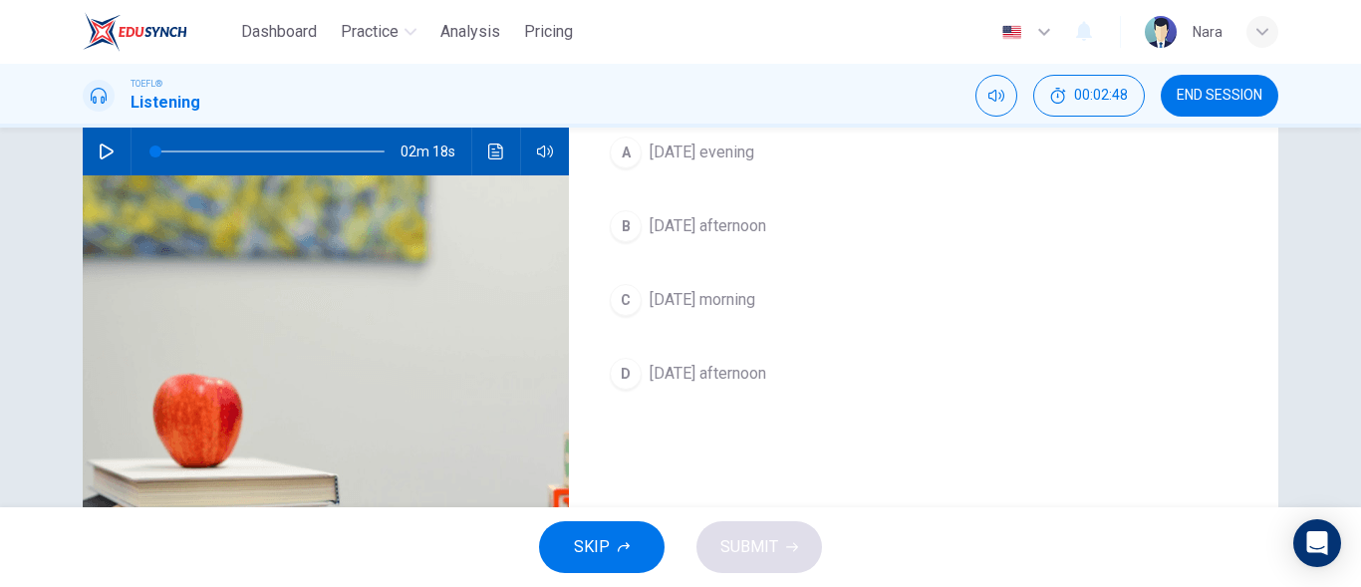
click at [787, 296] on button "C Friday morning" at bounding box center [924, 300] width 646 height 50
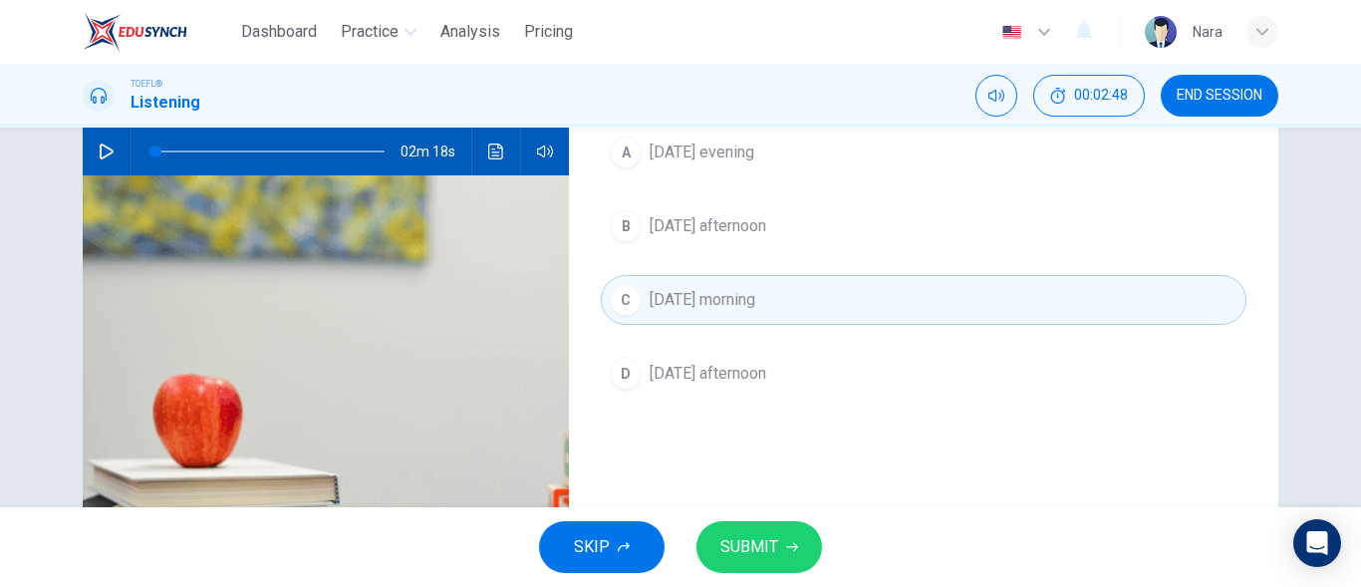
click at [755, 562] on button "SUBMIT" at bounding box center [760, 547] width 126 height 52
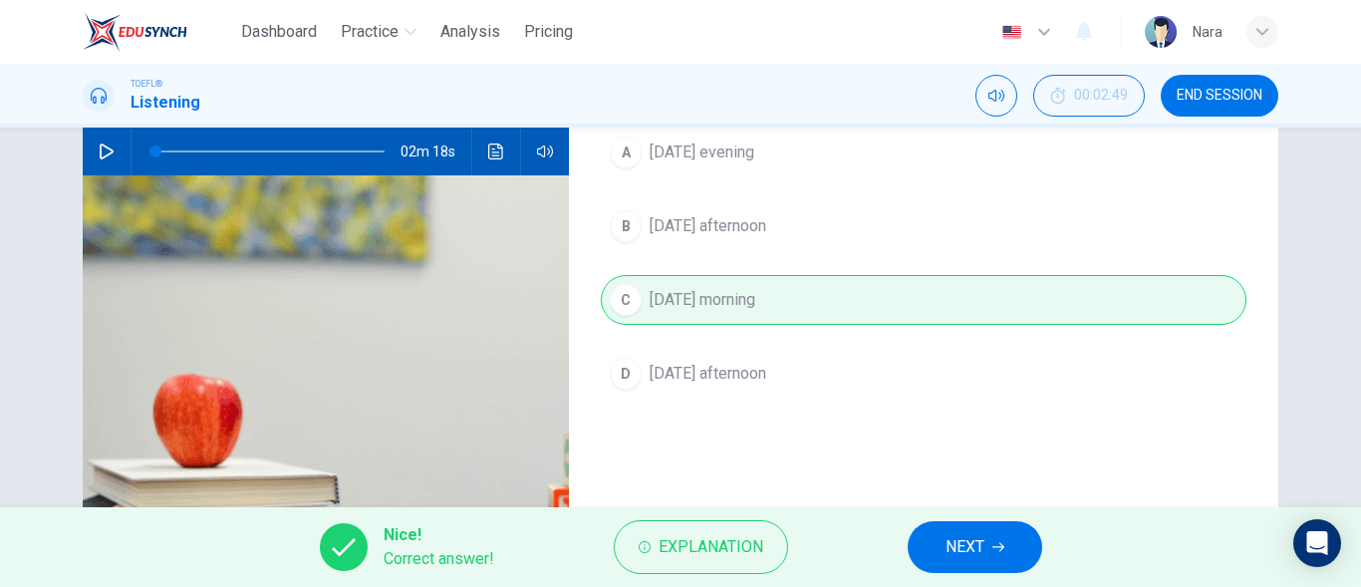
click at [936, 544] on button "NEXT" at bounding box center [975, 547] width 135 height 52
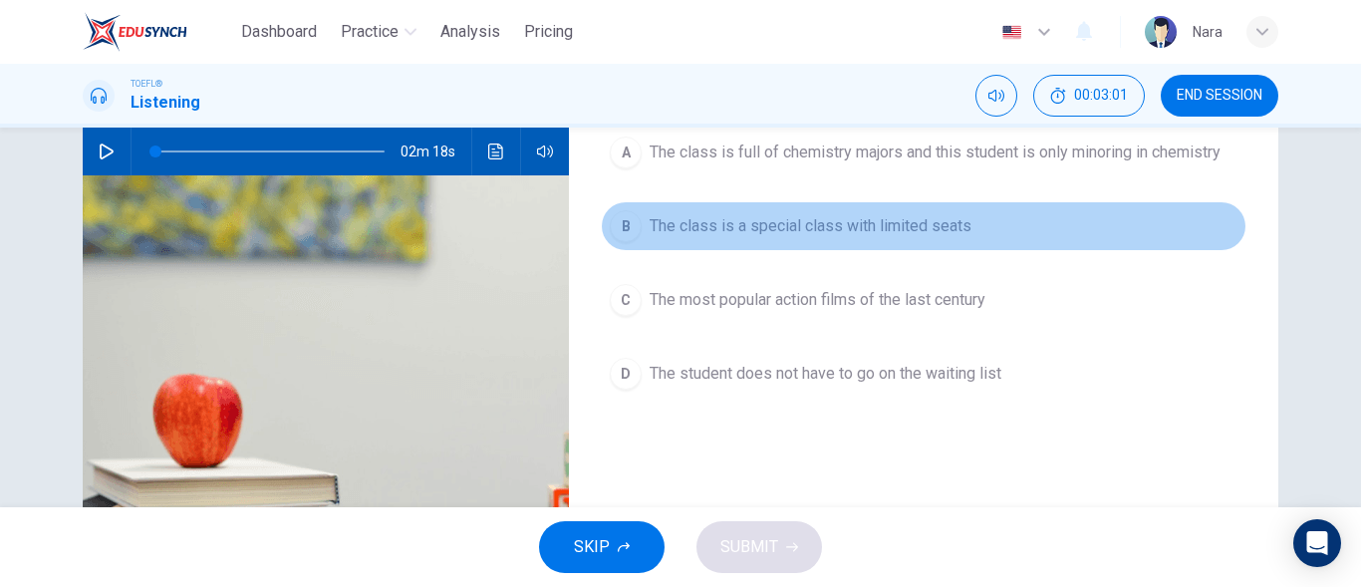
click at [887, 234] on span "The class is a special class with limited seats" at bounding box center [811, 226] width 322 height 24
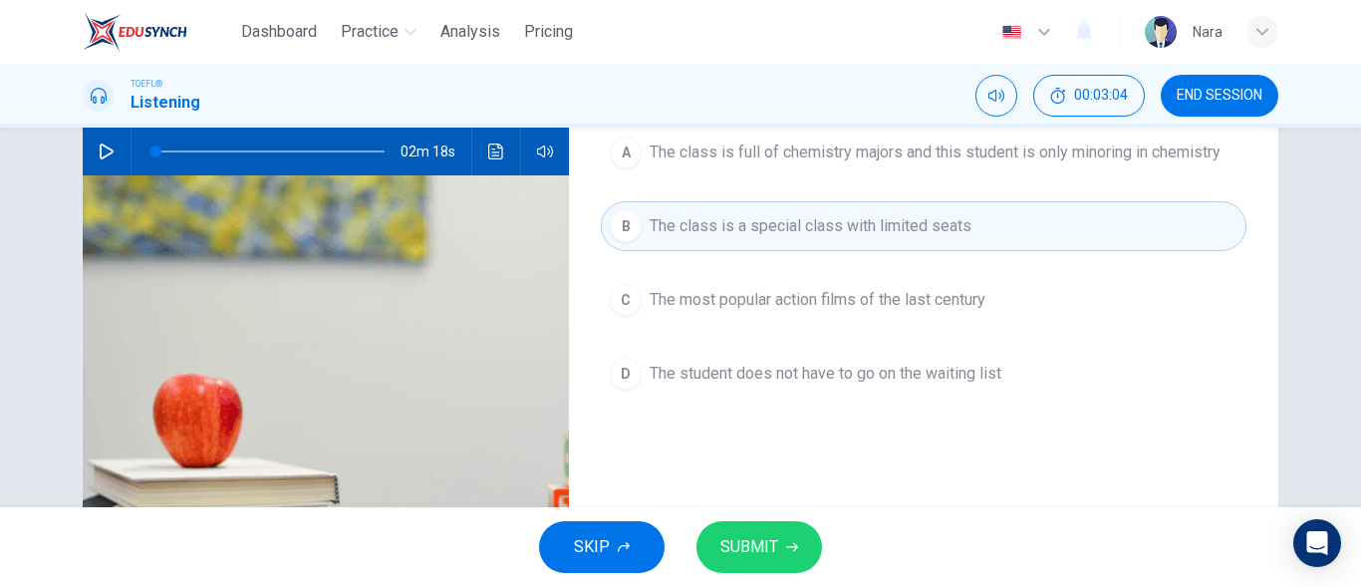
click at [799, 548] on button "SUBMIT" at bounding box center [760, 547] width 126 height 52
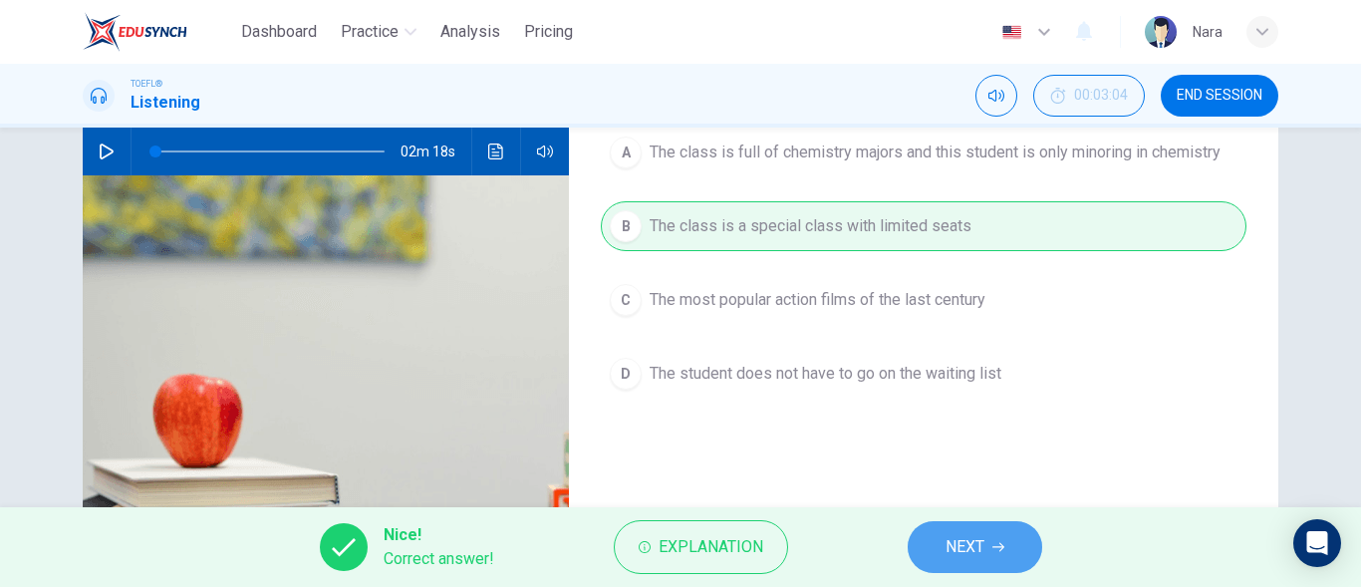
click at [946, 563] on button "NEXT" at bounding box center [975, 547] width 135 height 52
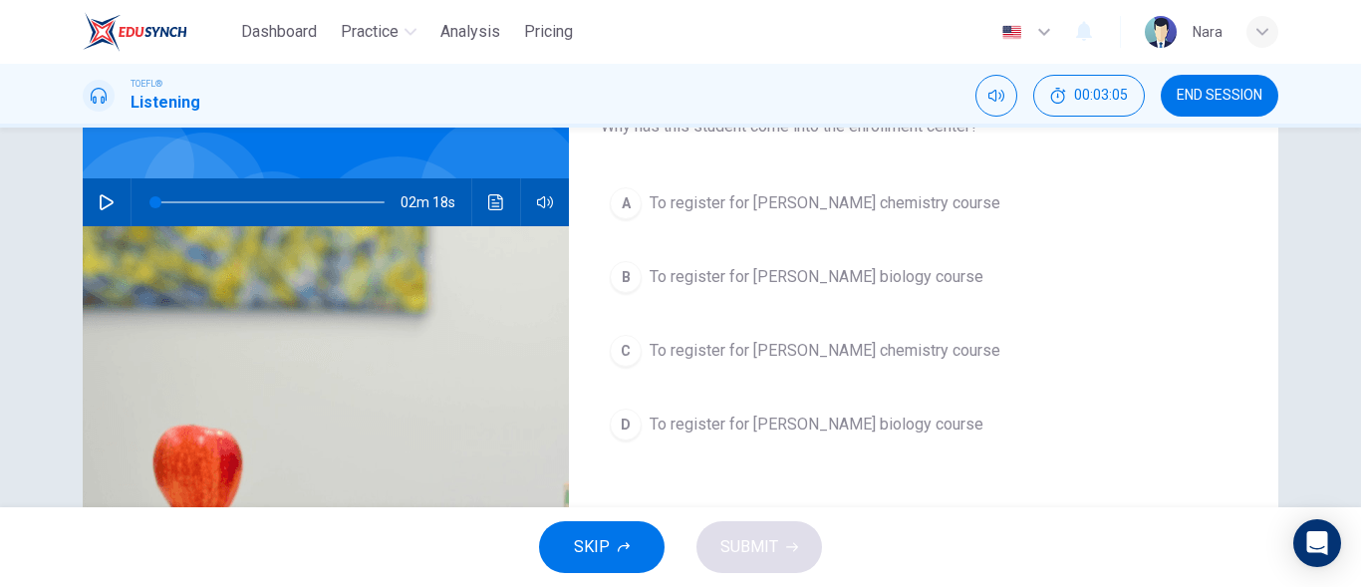
scroll to position [100, 0]
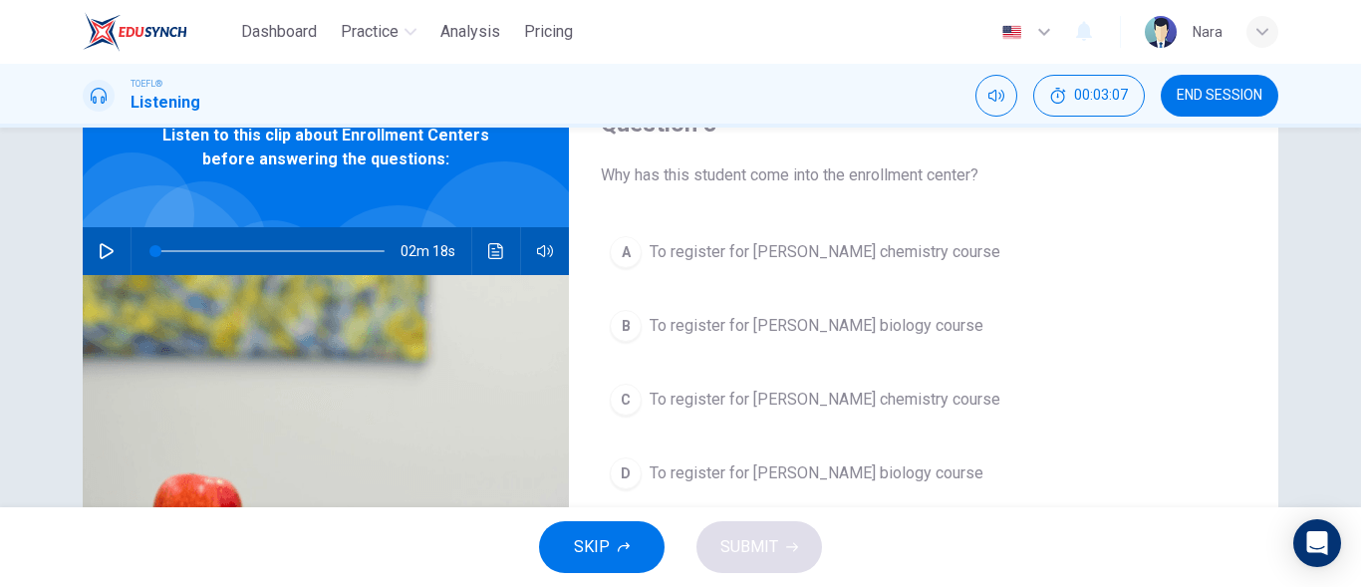
click at [981, 256] on span "To register for Professor Taylor's chemistry course" at bounding box center [825, 252] width 351 height 24
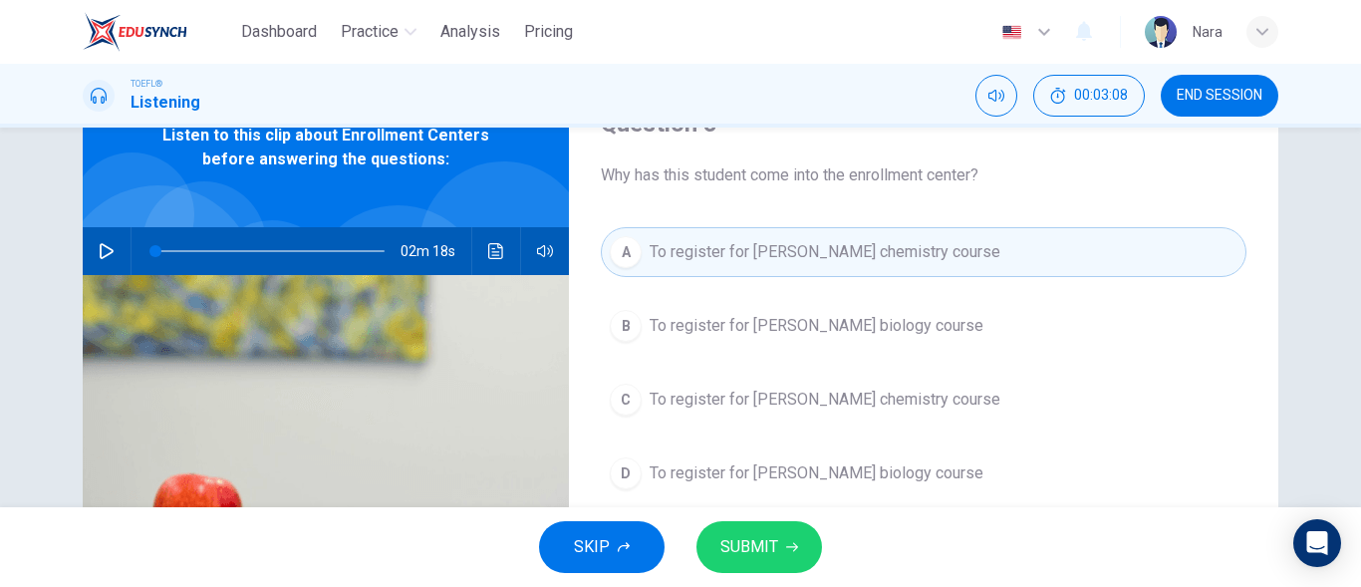
click at [741, 531] on button "SUBMIT" at bounding box center [760, 547] width 126 height 52
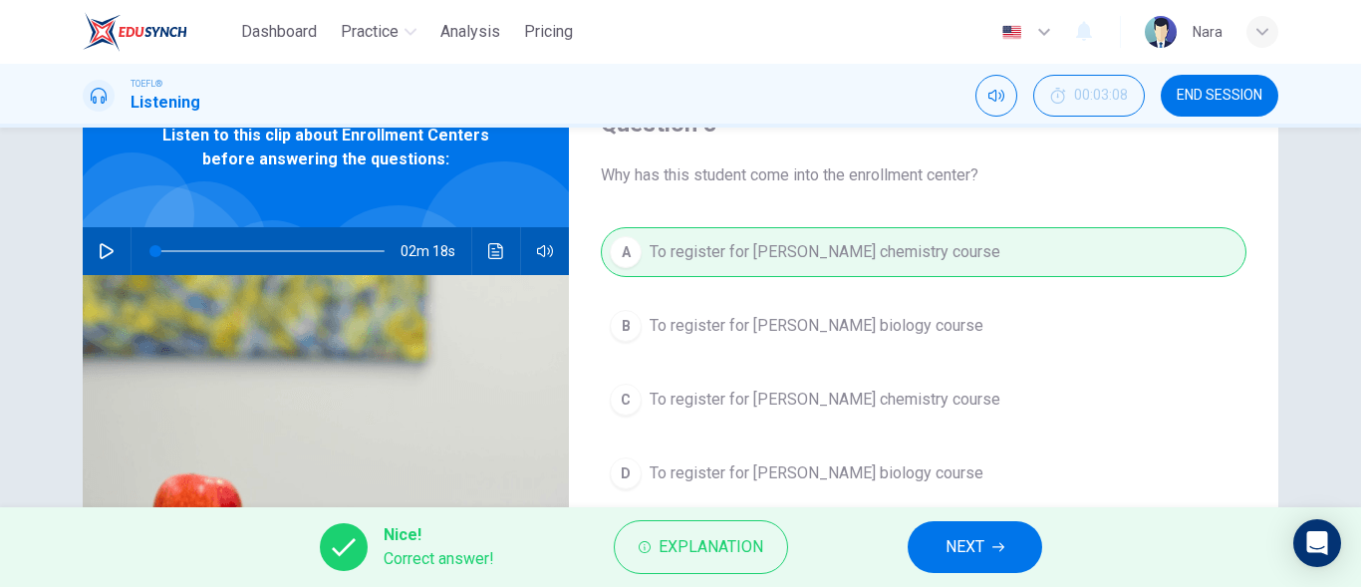
click at [937, 553] on button "NEXT" at bounding box center [975, 547] width 135 height 52
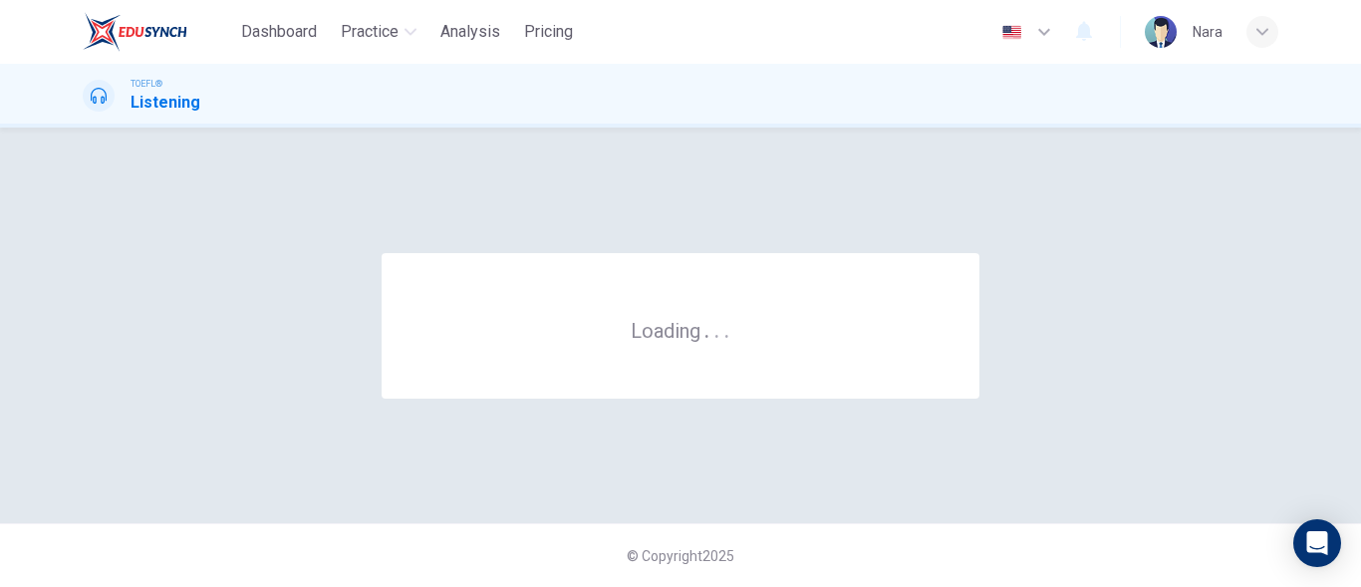
scroll to position [0, 0]
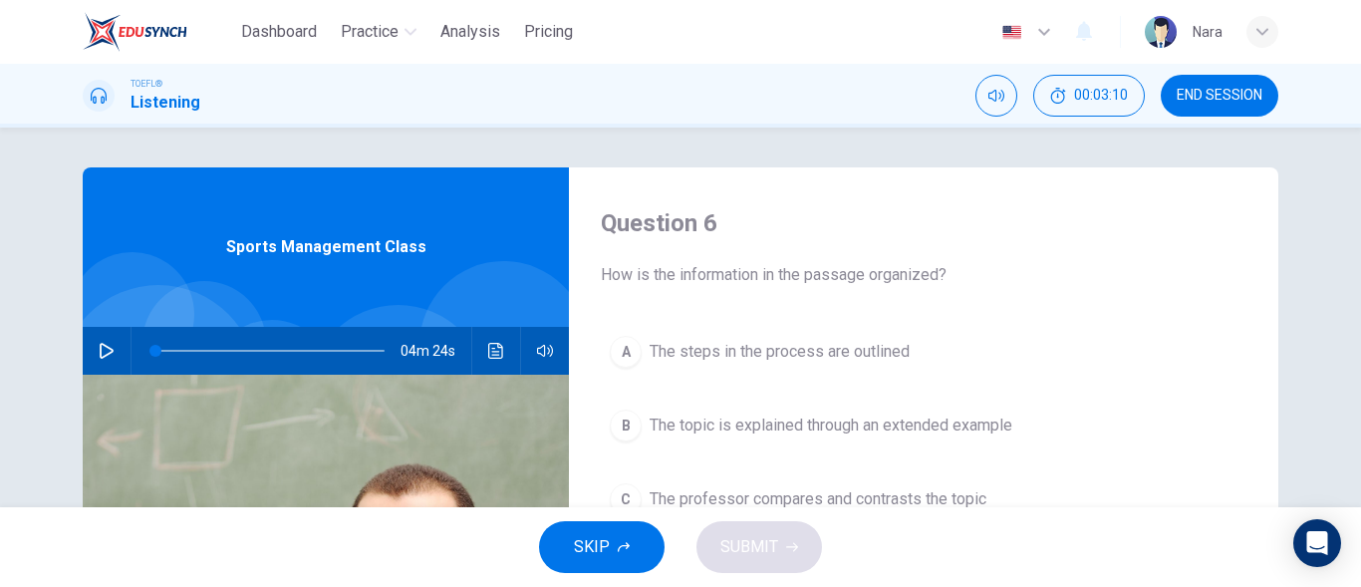
click at [1199, 103] on span "END SESSION" at bounding box center [1220, 96] width 86 height 16
